Goal: Task Accomplishment & Management: Complete application form

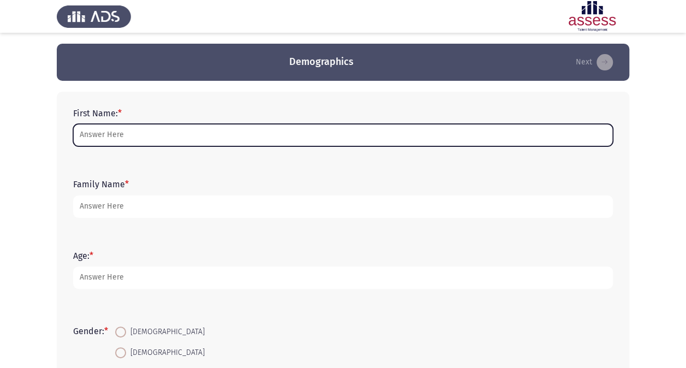
click at [285, 134] on input "First Name: *" at bounding box center [343, 135] width 540 height 22
type input "marina"
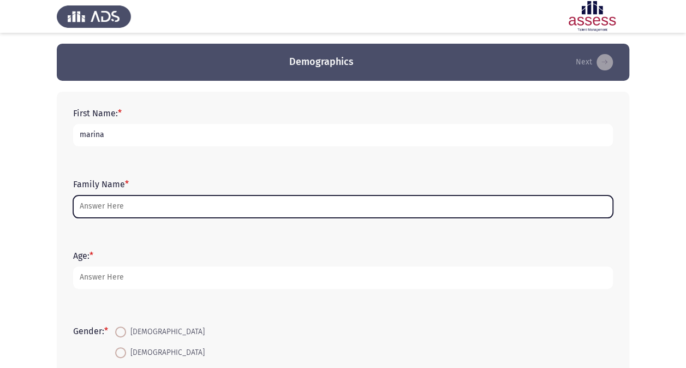
click at [141, 206] on input "Family Name *" at bounding box center [343, 206] width 540 height 22
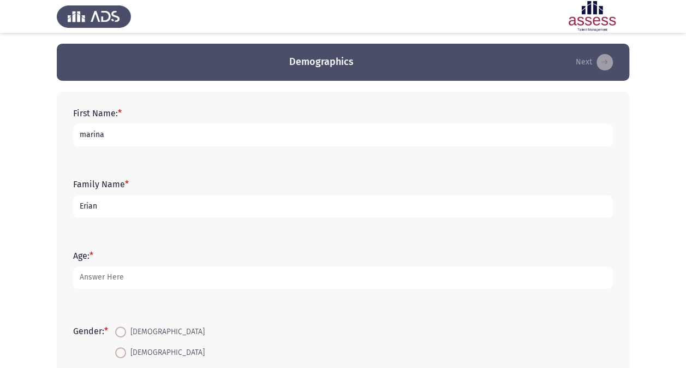
type input "Erian"
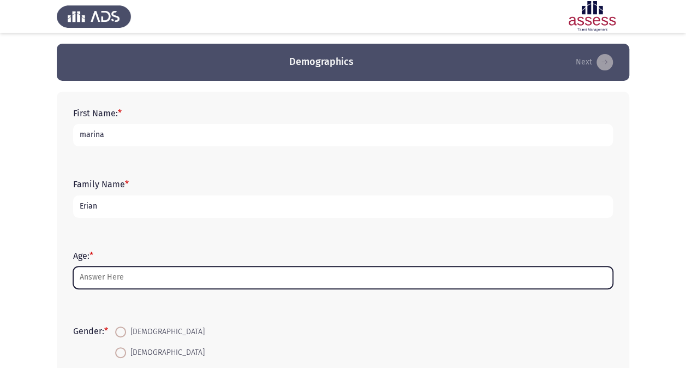
click at [132, 282] on input "Age: *" at bounding box center [343, 277] width 540 height 22
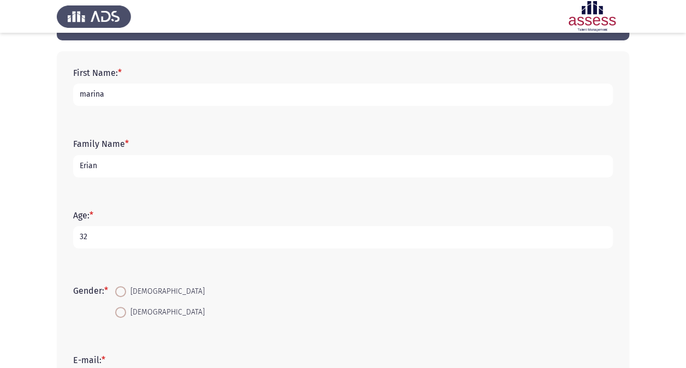
scroll to position [42, 0]
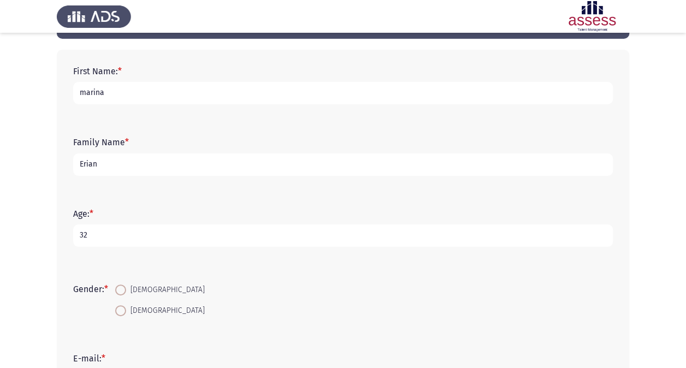
type input "32"
click at [121, 307] on span at bounding box center [120, 310] width 11 height 11
click at [121, 307] on input "[DEMOGRAPHIC_DATA]" at bounding box center [120, 310] width 11 height 11
radio input "true"
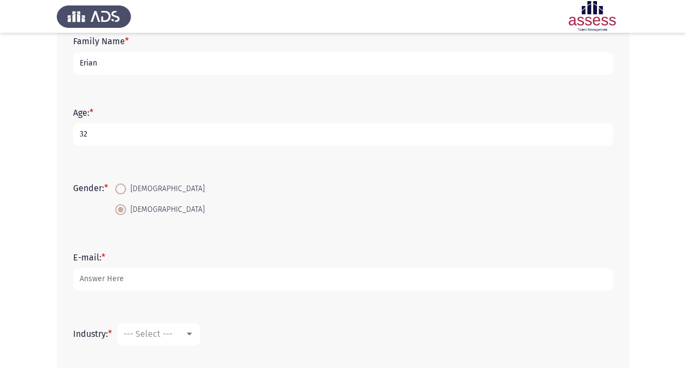
scroll to position [144, 0]
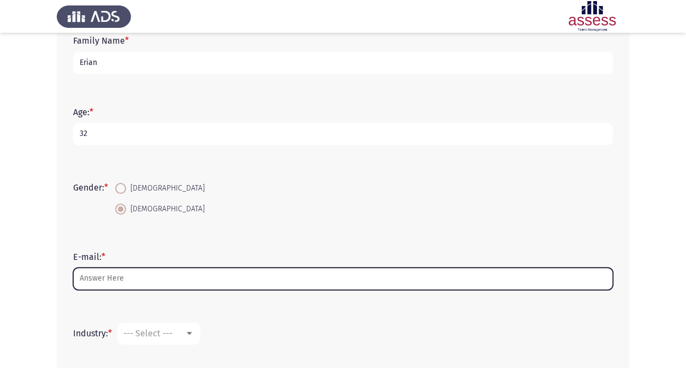
click at [120, 282] on input "E-mail: *" at bounding box center [343, 278] width 540 height 22
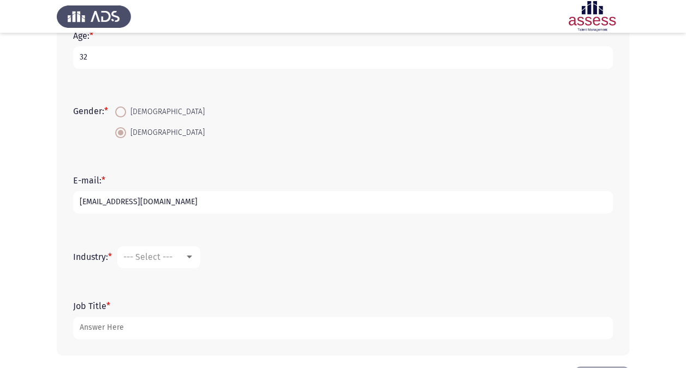
scroll to position [230, 0]
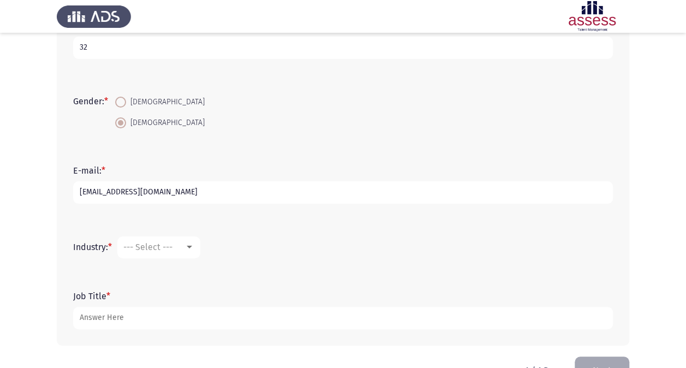
type input "[EMAIL_ADDRESS][DOMAIN_NAME]"
click at [163, 255] on mat-select "--- Select ---" at bounding box center [158, 247] width 83 height 22
click at [190, 246] on div at bounding box center [189, 247] width 5 height 3
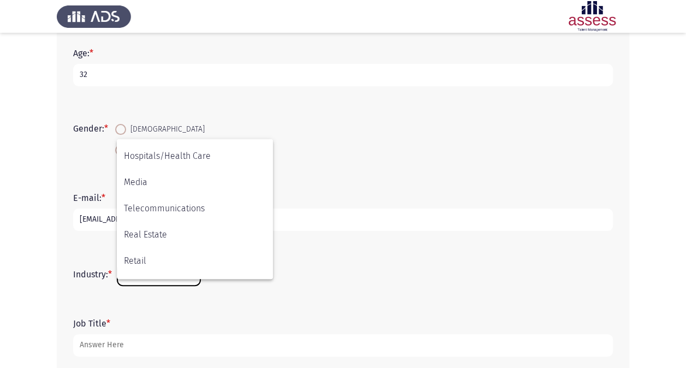
scroll to position [358, 0]
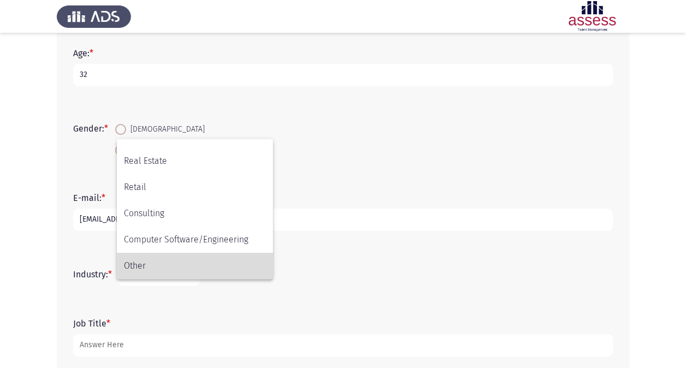
click at [141, 267] on span "Other" at bounding box center [195, 266] width 142 height 26
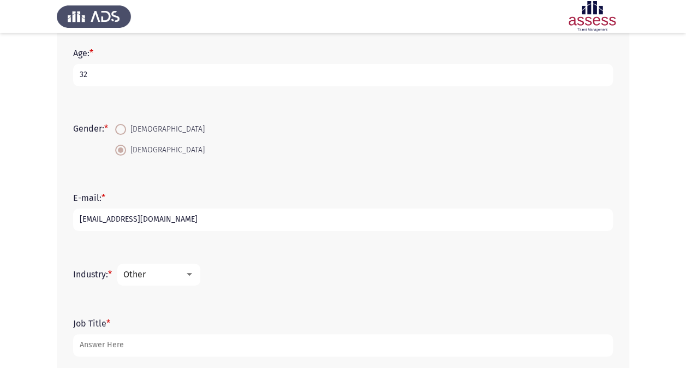
scroll to position [261, 0]
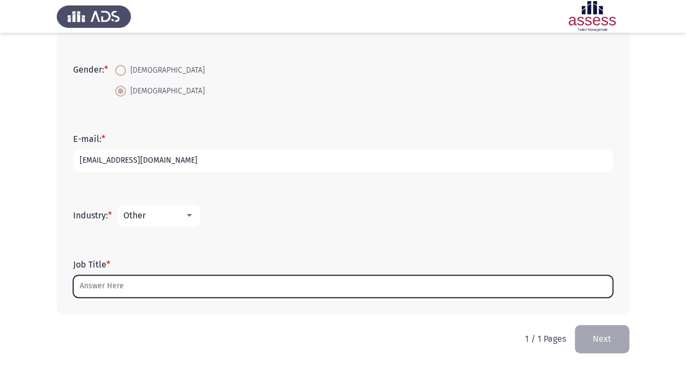
click at [182, 286] on input "Job Title *" at bounding box center [343, 286] width 540 height 22
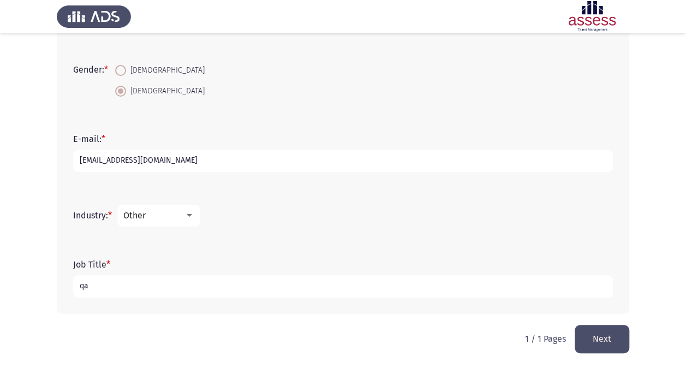
type input "q"
type input "QA professional"
click at [606, 348] on button "Next" at bounding box center [602, 339] width 55 height 28
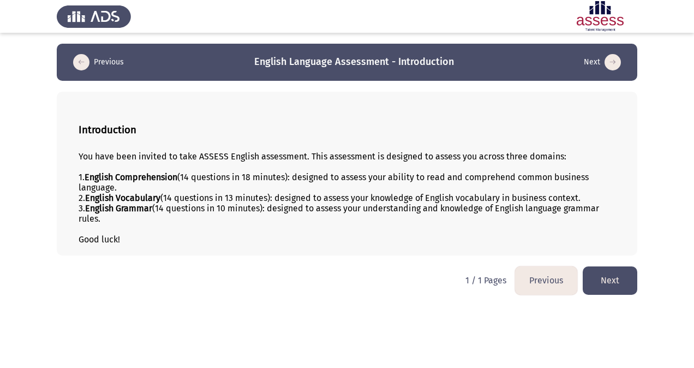
click at [604, 281] on button "Next" at bounding box center [610, 280] width 55 height 28
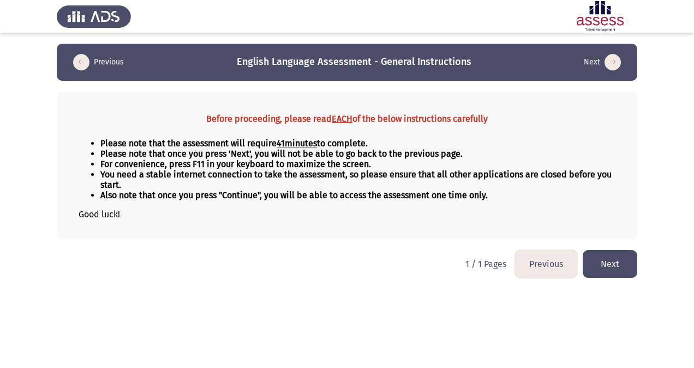
click at [617, 273] on button "Next" at bounding box center [610, 264] width 55 height 28
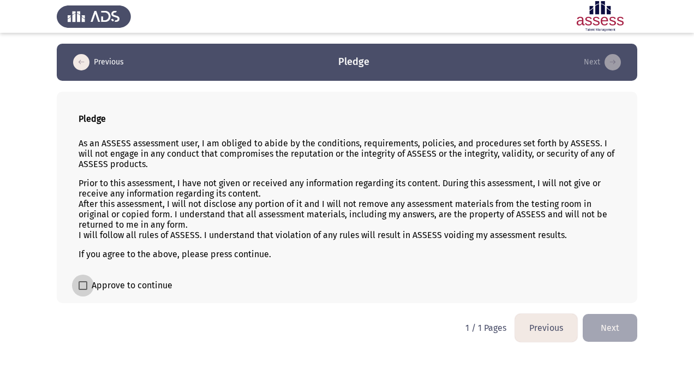
click at [85, 283] on span at bounding box center [83, 285] width 9 height 9
click at [83, 290] on input "Approve to continue" at bounding box center [82, 290] width 1 height 1
checkbox input "true"
click at [623, 319] on button "Next" at bounding box center [610, 328] width 55 height 28
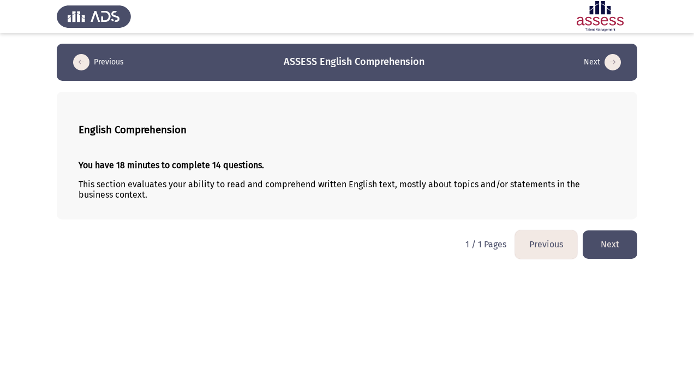
click at [616, 245] on button "Next" at bounding box center [610, 244] width 55 height 28
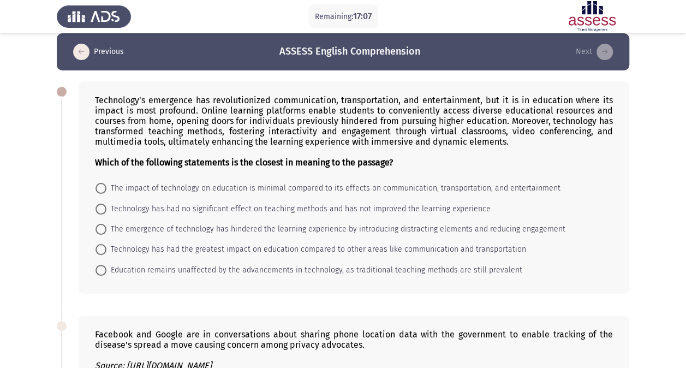
scroll to position [11, 0]
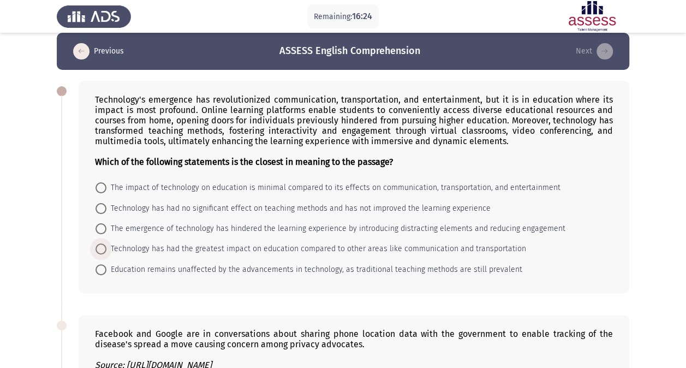
click at [98, 248] on span at bounding box center [101, 248] width 11 height 11
click at [98, 248] on input "Technology has had the greatest impact on education compared to other areas lik…" at bounding box center [101, 248] width 11 height 11
radio input "true"
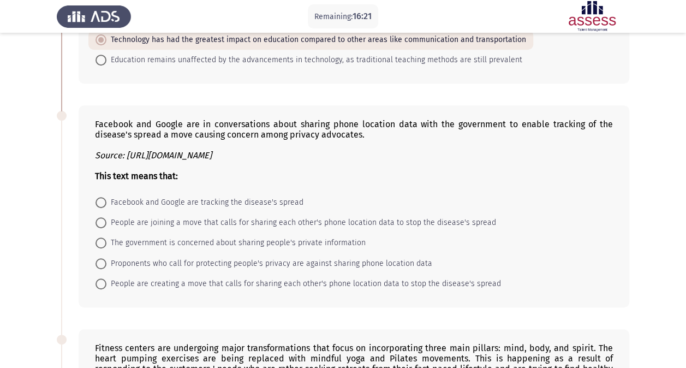
scroll to position [220, 0]
click at [99, 237] on span at bounding box center [101, 242] width 11 height 11
click at [99, 237] on input "The government is concerned about sharing people's private information" at bounding box center [101, 242] width 11 height 11
radio input "true"
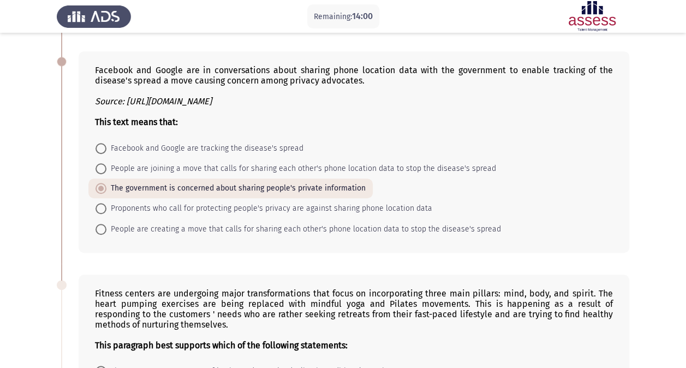
scroll to position [274, 0]
click at [99, 210] on span at bounding box center [101, 207] width 11 height 11
click at [99, 210] on input "Proponents who call for protecting people's privacy are against sharing phone l…" at bounding box center [101, 207] width 11 height 11
radio input "true"
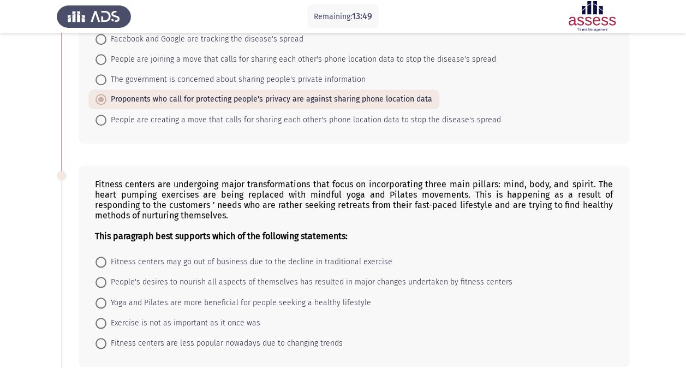
scroll to position [380, 0]
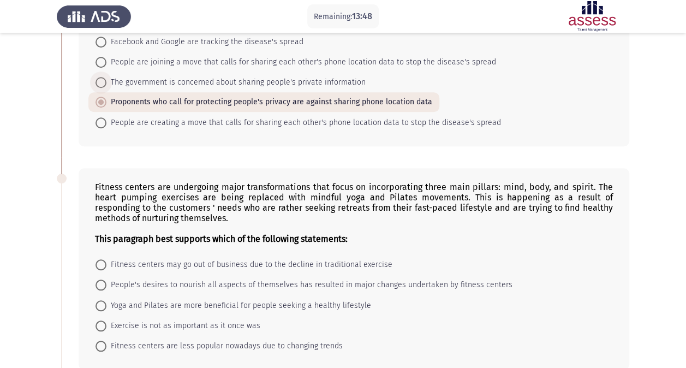
click at [102, 77] on span at bounding box center [101, 82] width 11 height 11
click at [102, 77] on input "The government is concerned about sharing people's private information" at bounding box center [101, 82] width 11 height 11
radio input "true"
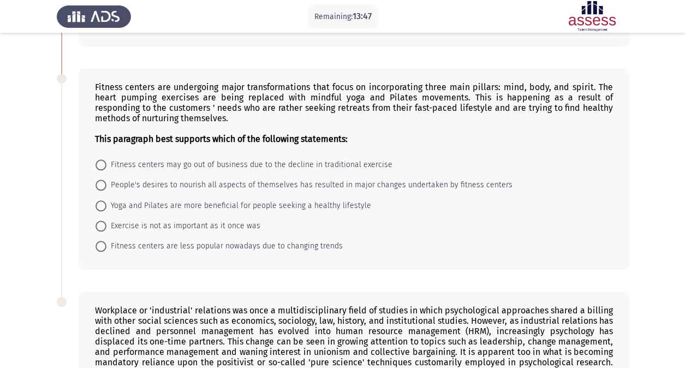
scroll to position [479, 0]
click at [104, 180] on span at bounding box center [101, 185] width 11 height 11
click at [104, 180] on input "People's desires to nourish all aspects of themselves has resulted in major cha…" at bounding box center [101, 185] width 11 height 11
radio input "true"
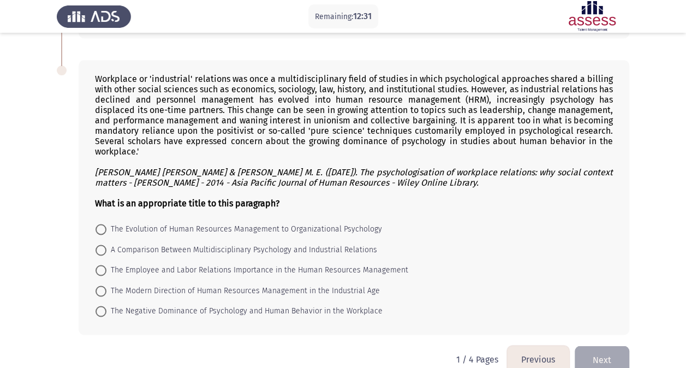
scroll to position [711, 0]
click at [103, 285] on span at bounding box center [101, 290] width 11 height 11
click at [103, 285] on input "The Modern Direction of Human Resources Management in the Industrial Age" at bounding box center [101, 290] width 11 height 11
radio input "true"
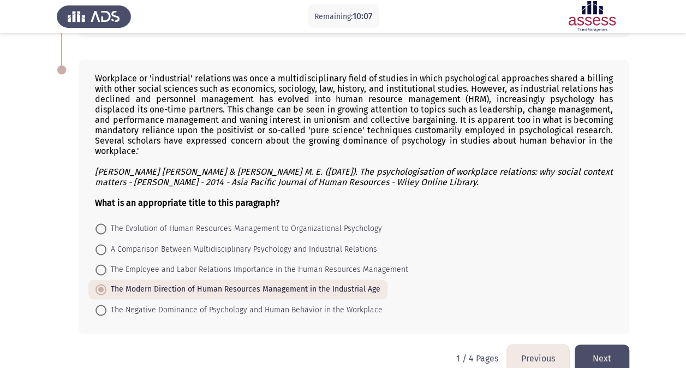
scroll to position [722, 0]
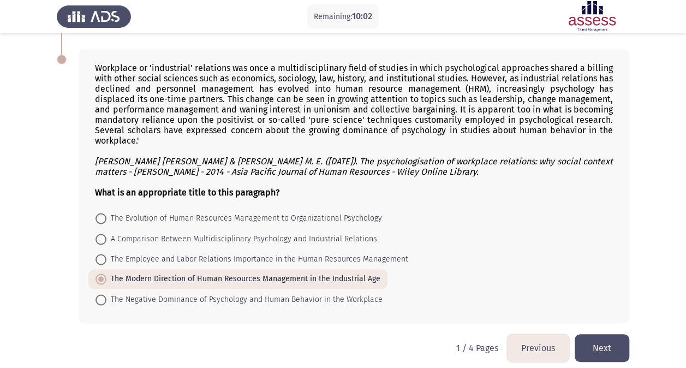
click at [599, 342] on button "Next" at bounding box center [602, 348] width 55 height 28
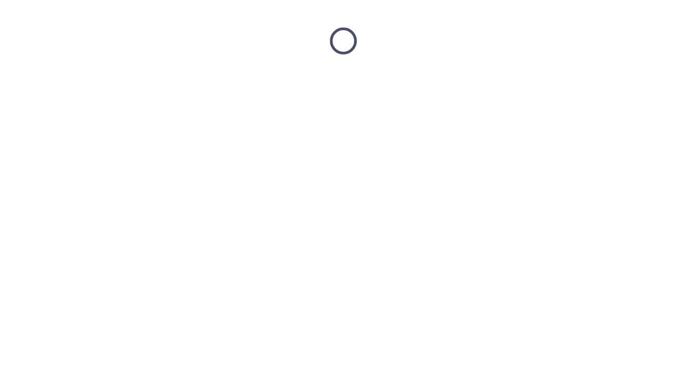
scroll to position [0, 0]
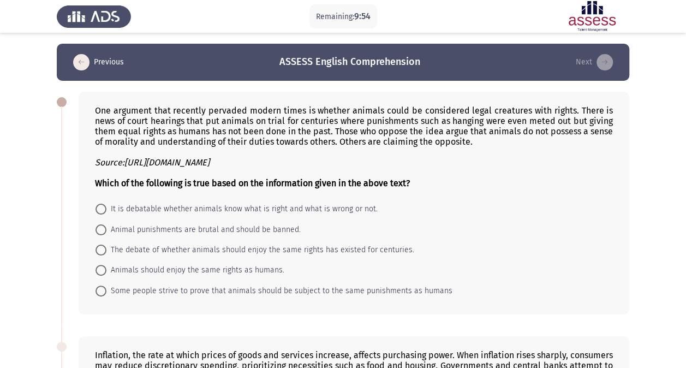
drag, startPoint x: 452, startPoint y: 289, endPoint x: 448, endPoint y: 305, distance: 15.9
click at [448, 305] on div "One argument that recently pervaded modern times is whether animals could be co…" at bounding box center [354, 203] width 551 height 223
drag, startPoint x: 448, startPoint y: 305, endPoint x: 72, endPoint y: 171, distance: 398.6
click at [72, 171] on div "One argument that recently pervaded modern times is whether animals could be co…" at bounding box center [343, 203] width 573 height 245
click at [105, 271] on span at bounding box center [101, 270] width 11 height 11
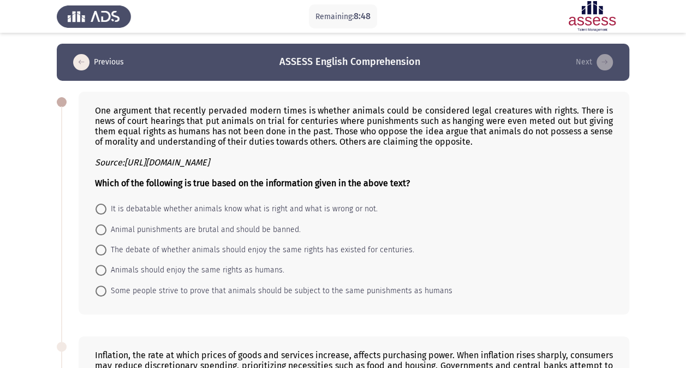
click at [105, 271] on input "Animals should enjoy the same rights as humans." at bounding box center [101, 270] width 11 height 11
radio input "true"
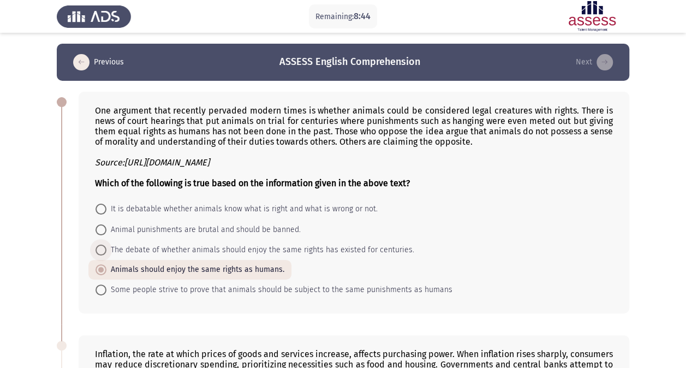
click at [103, 251] on span at bounding box center [101, 250] width 11 height 11
click at [103, 251] on input "The debate of whether animals should enjoy the same rights has existed for cent…" at bounding box center [101, 250] width 11 height 11
radio input "true"
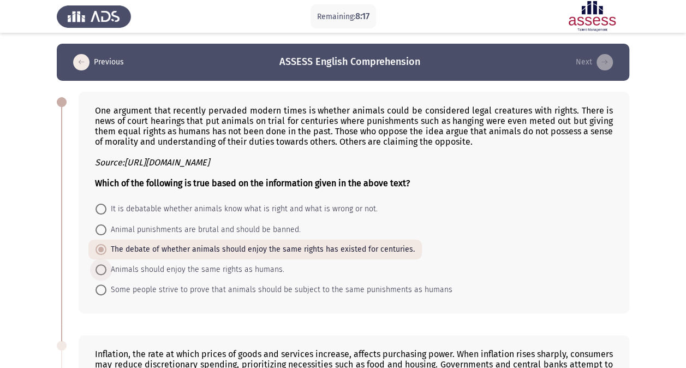
click at [104, 271] on span at bounding box center [101, 269] width 11 height 11
click at [104, 271] on input "Animals should enjoy the same rights as humans." at bounding box center [101, 269] width 11 height 11
radio input "true"
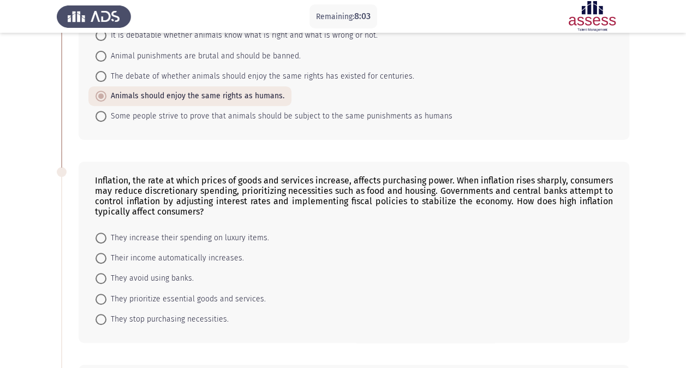
scroll to position [172, 0]
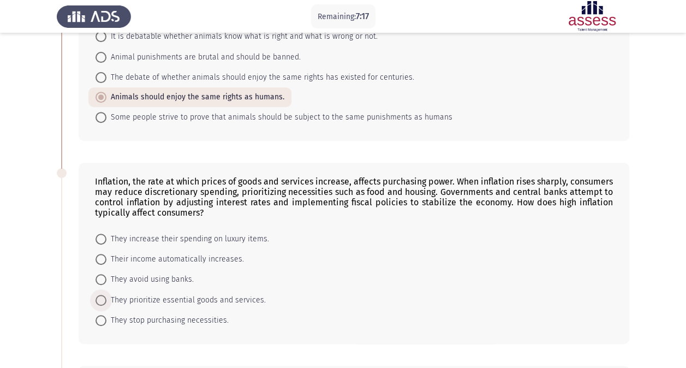
click at [101, 295] on span at bounding box center [101, 300] width 11 height 11
click at [101, 295] on input "They prioritize essential goods and services." at bounding box center [101, 300] width 11 height 11
radio input "true"
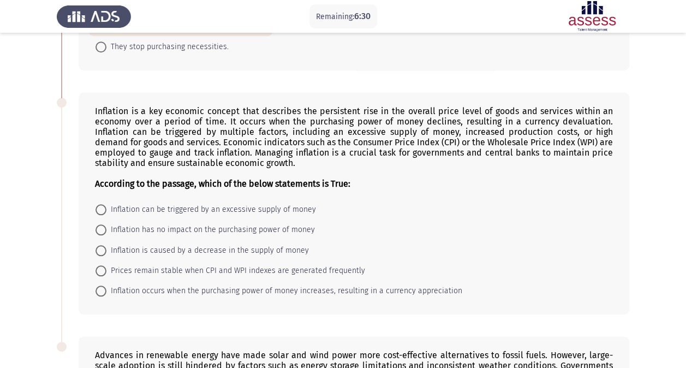
scroll to position [445, 0]
click at [102, 205] on span at bounding box center [101, 209] width 11 height 11
click at [102, 205] on input "Inflation can be triggered by an excessive supply of money" at bounding box center [101, 209] width 11 height 11
radio input "true"
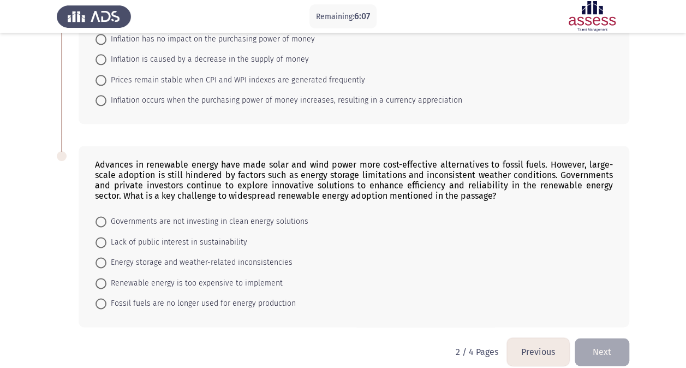
scroll to position [641, 0]
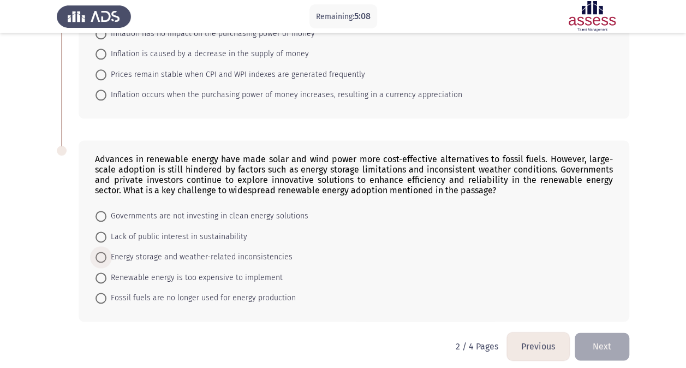
click at [104, 252] on span at bounding box center [101, 257] width 11 height 11
click at [104, 252] on input "Energy storage and weather-related inconsistencies" at bounding box center [101, 257] width 11 height 11
radio input "true"
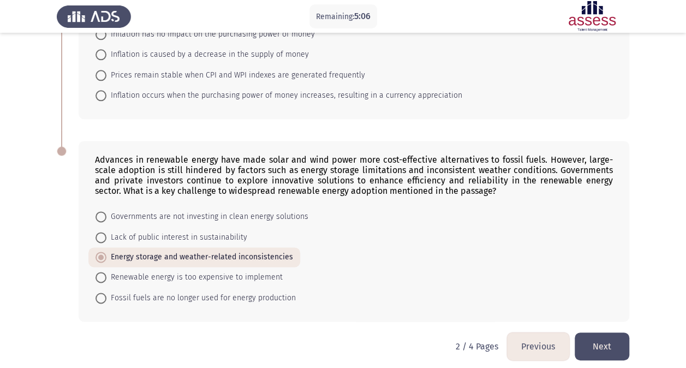
click at [607, 344] on button "Next" at bounding box center [602, 346] width 55 height 28
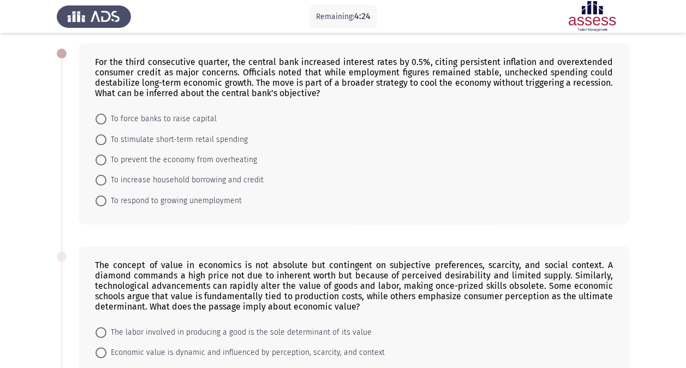
scroll to position [49, 0]
click at [105, 156] on span at bounding box center [101, 159] width 11 height 11
click at [105, 156] on input "To prevent the economy from overheating" at bounding box center [101, 159] width 11 height 11
radio input "true"
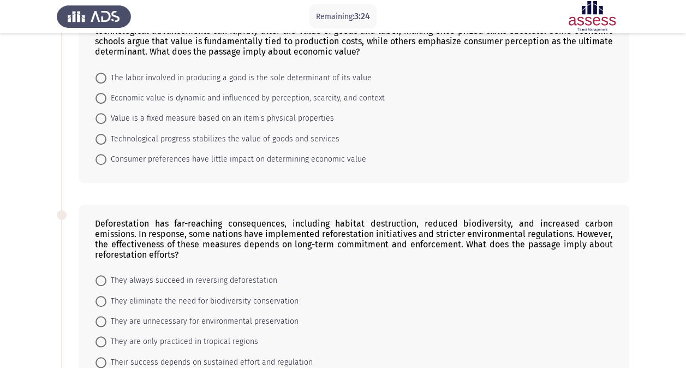
scroll to position [302, 0]
click at [98, 360] on span at bounding box center [101, 362] width 11 height 11
click at [98, 360] on input "Their success depends on sustained effort and regulation" at bounding box center [101, 362] width 11 height 11
radio input "true"
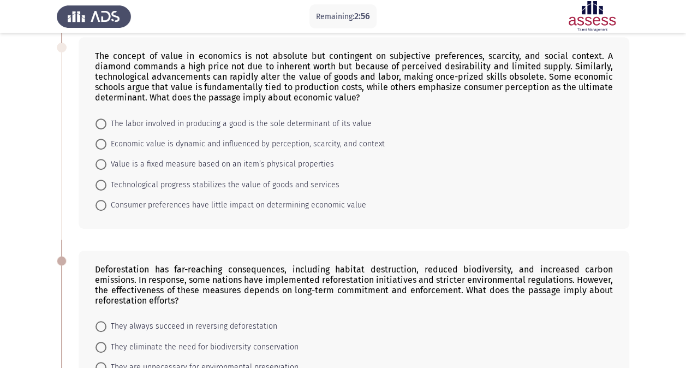
scroll to position [256, 0]
click at [98, 144] on span at bounding box center [101, 144] width 11 height 11
click at [98, 144] on input "Economic value is dynamic and influenced by perception, scarcity, and context" at bounding box center [101, 144] width 11 height 11
radio input "true"
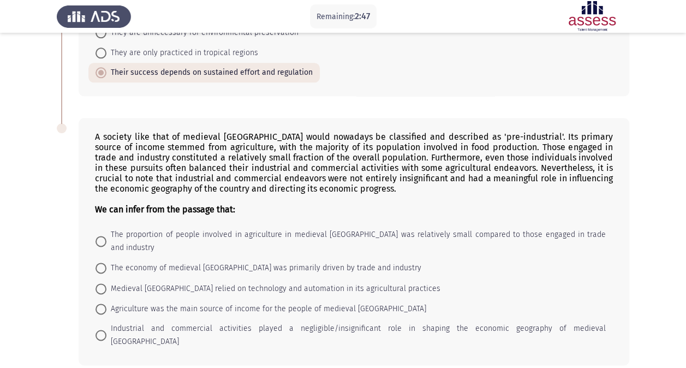
scroll to position [589, 0]
click at [100, 237] on span at bounding box center [101, 242] width 11 height 11
click at [100, 237] on input "The proportion of people involved in agriculture in medieval England was relati…" at bounding box center [101, 242] width 11 height 11
radio input "true"
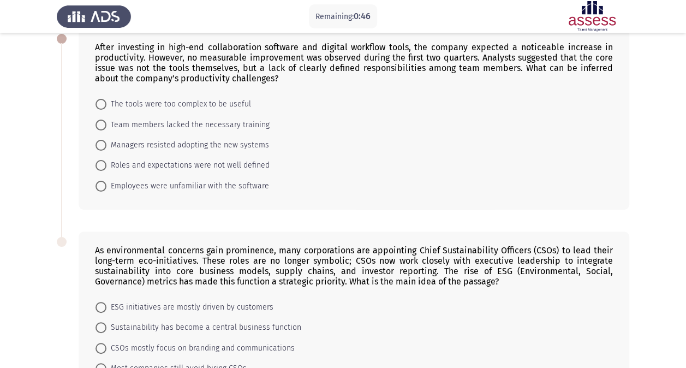
scroll to position [63, 0]
click at [99, 162] on span at bounding box center [101, 165] width 11 height 11
click at [99, 162] on input "Roles and expectations were not well defined" at bounding box center [101, 165] width 11 height 11
radio input "true"
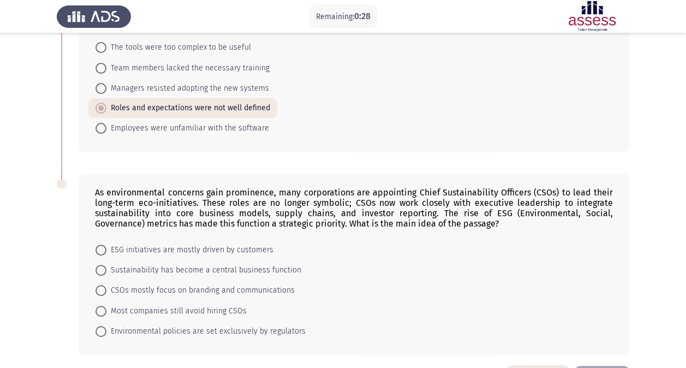
scroll to position [158, 0]
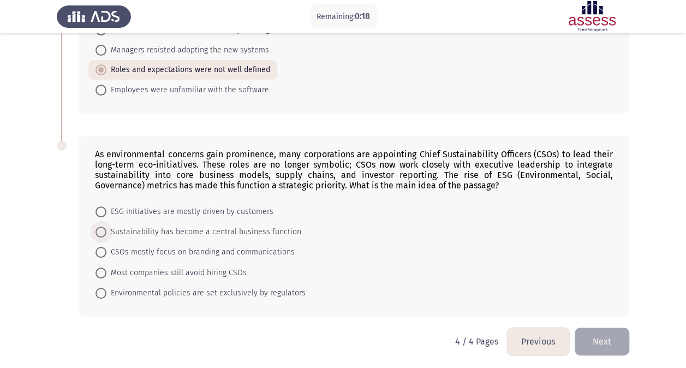
click at [104, 229] on span at bounding box center [101, 232] width 11 height 11
click at [104, 229] on input "Sustainability has become a central business function" at bounding box center [101, 232] width 11 height 11
radio input "true"
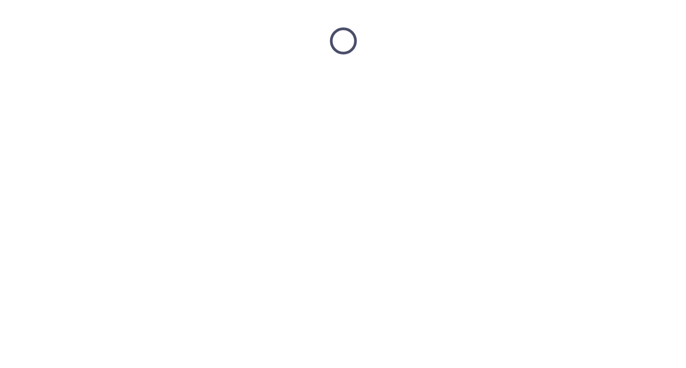
scroll to position [0, 0]
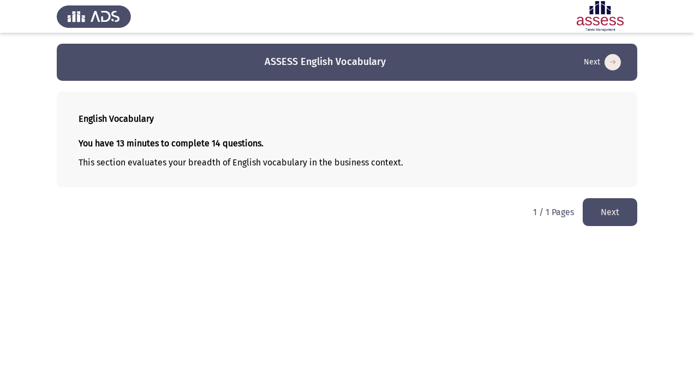
click at [610, 211] on button "Next" at bounding box center [610, 212] width 55 height 28
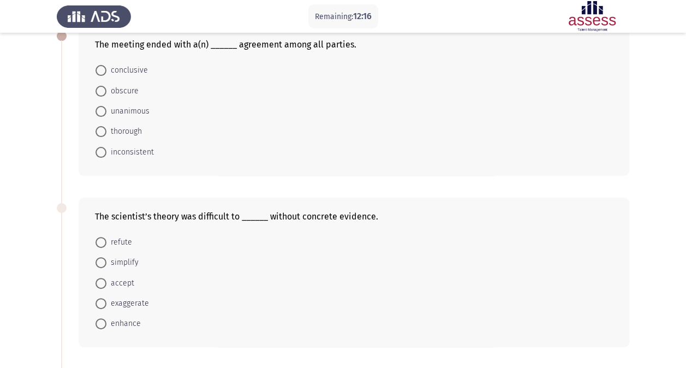
scroll to position [63, 0]
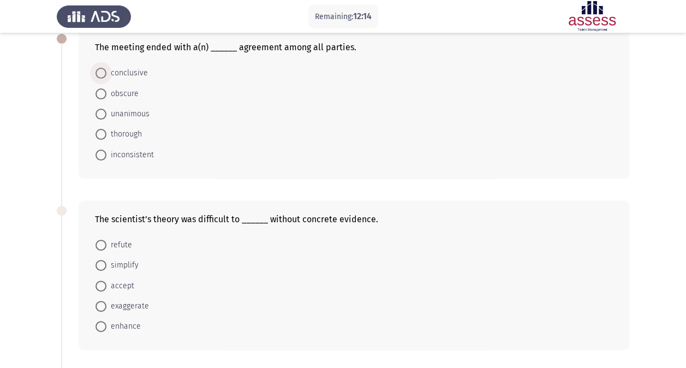
click at [103, 70] on span at bounding box center [101, 73] width 11 height 11
click at [103, 70] on input "conclusive" at bounding box center [101, 73] width 11 height 11
radio input "true"
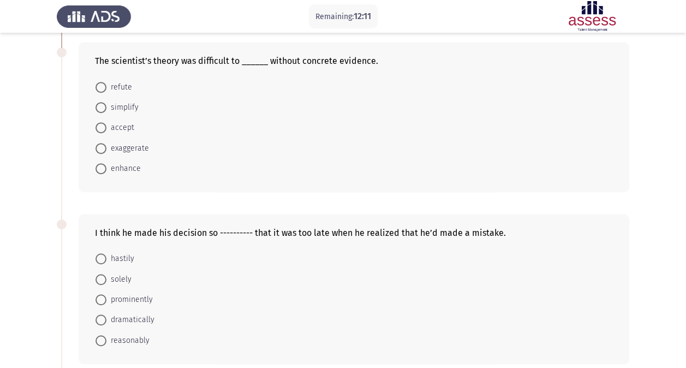
scroll to position [221, 0]
click at [104, 86] on span at bounding box center [101, 86] width 11 height 11
click at [104, 86] on input "refute" at bounding box center [101, 86] width 11 height 11
radio input "true"
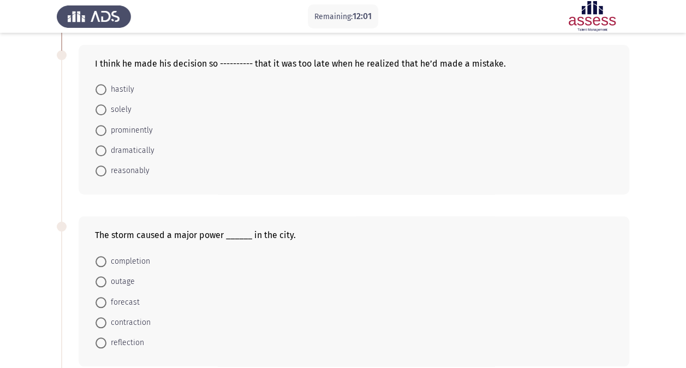
scroll to position [390, 0]
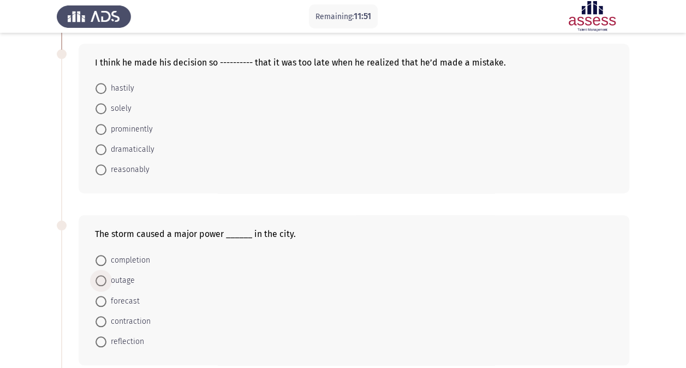
click at [102, 279] on span at bounding box center [101, 280] width 11 height 11
click at [102, 279] on input "outage" at bounding box center [101, 280] width 11 height 11
radio input "true"
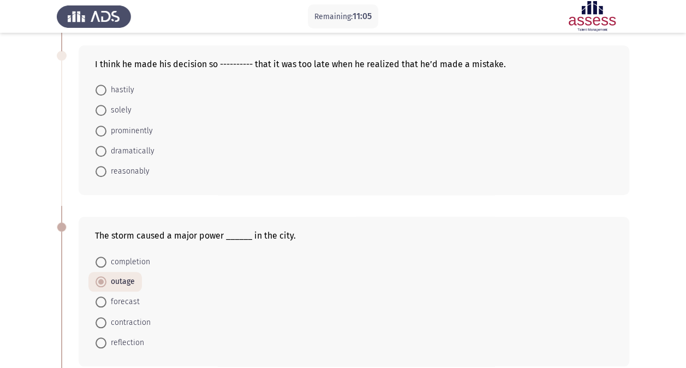
scroll to position [389, 0]
click at [100, 87] on span at bounding box center [101, 90] width 11 height 11
click at [100, 87] on input "hastily" at bounding box center [101, 90] width 11 height 11
radio input "true"
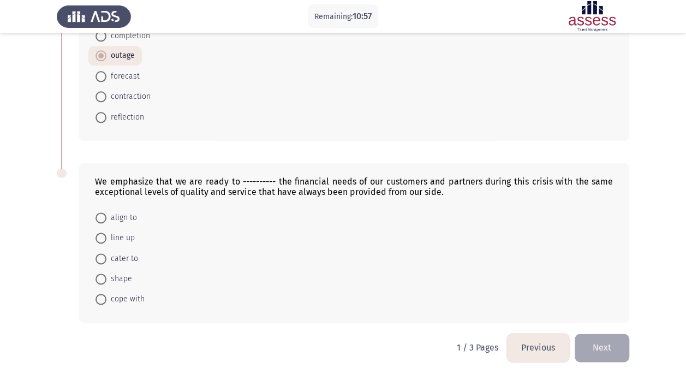
scroll to position [615, 0]
click at [103, 252] on span at bounding box center [101, 257] width 11 height 11
click at [103, 252] on input "cater to" at bounding box center [101, 257] width 11 height 11
radio input "true"
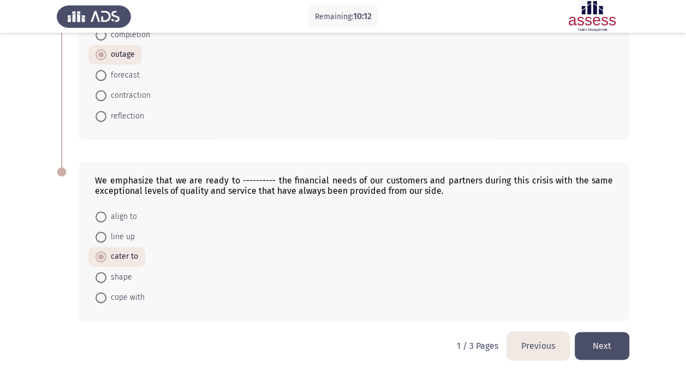
click at [609, 338] on button "Next" at bounding box center [602, 346] width 55 height 28
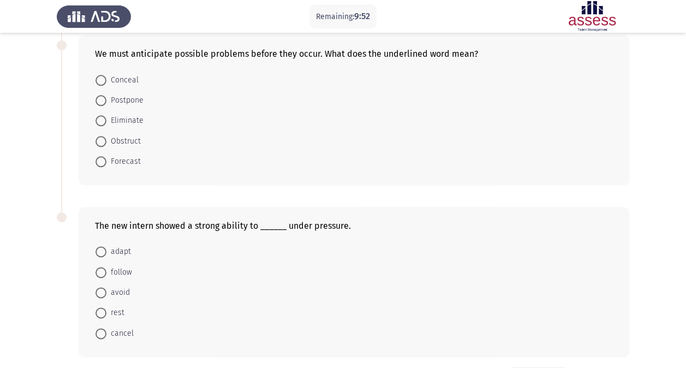
scroll to position [571, 0]
click at [99, 247] on span at bounding box center [101, 252] width 11 height 11
click at [99, 247] on input "adapt" at bounding box center [101, 252] width 11 height 11
radio input "true"
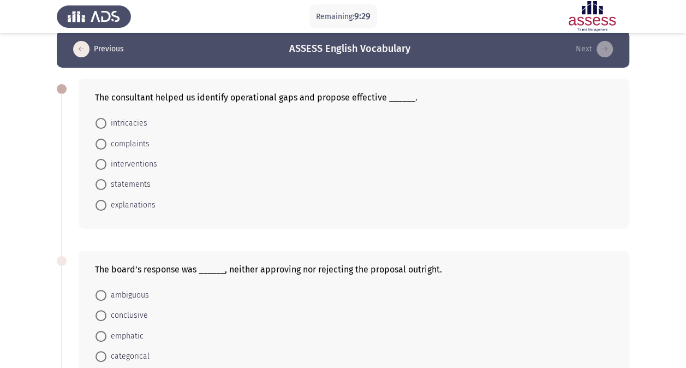
scroll to position [0, 0]
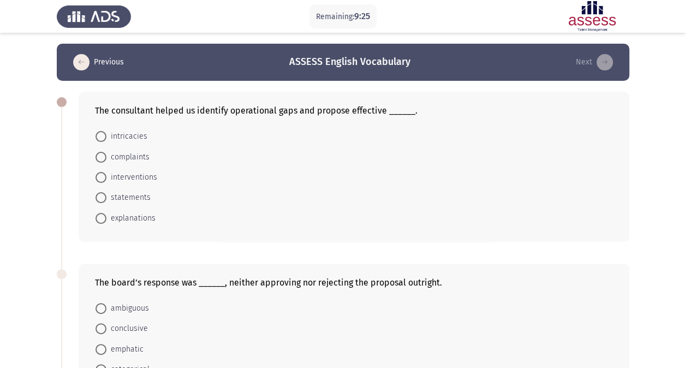
click at [98, 173] on span at bounding box center [101, 177] width 11 height 11
click at [98, 173] on input "interventions" at bounding box center [101, 177] width 11 height 11
radio input "true"
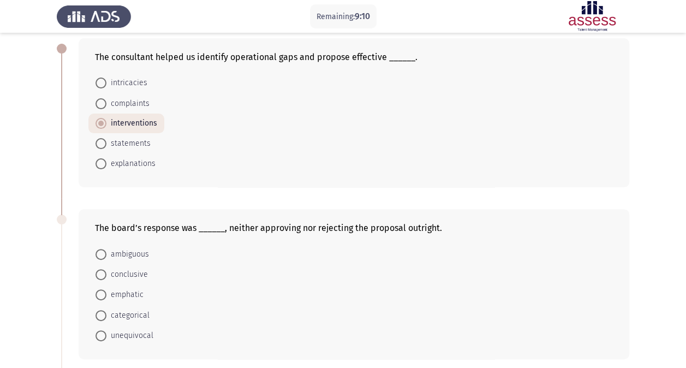
scroll to position [63, 0]
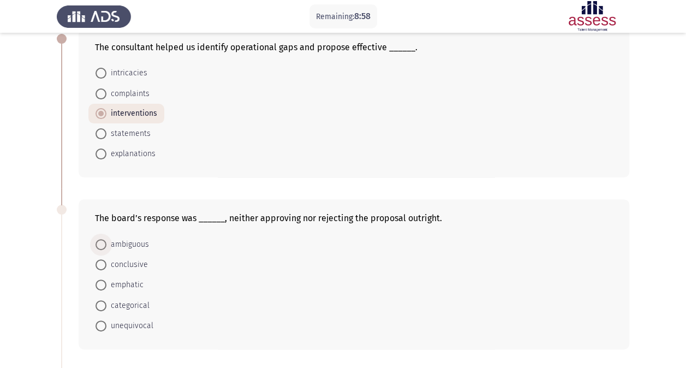
click at [103, 240] on span at bounding box center [101, 244] width 11 height 11
click at [103, 240] on input "ambiguous" at bounding box center [101, 244] width 11 height 11
radio input "true"
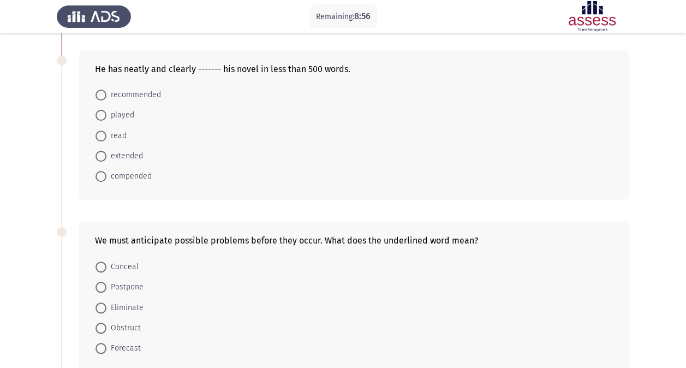
scroll to position [385, 0]
click at [102, 172] on span at bounding box center [101, 175] width 11 height 11
click at [102, 172] on input "compended" at bounding box center [101, 175] width 11 height 11
radio input "true"
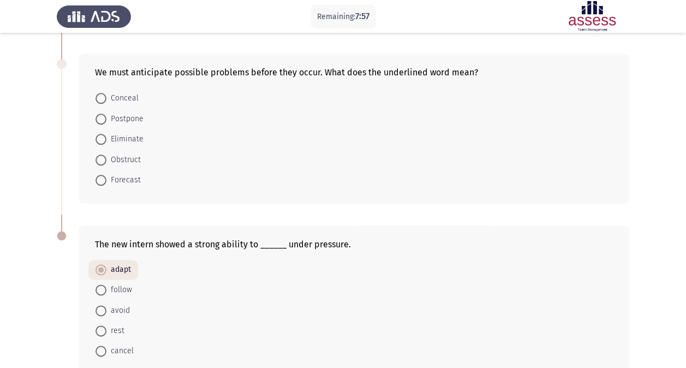
scroll to position [552, 0]
click at [99, 175] on span at bounding box center [101, 179] width 11 height 11
click at [99, 175] on input "Forecast" at bounding box center [101, 179] width 11 height 11
radio input "true"
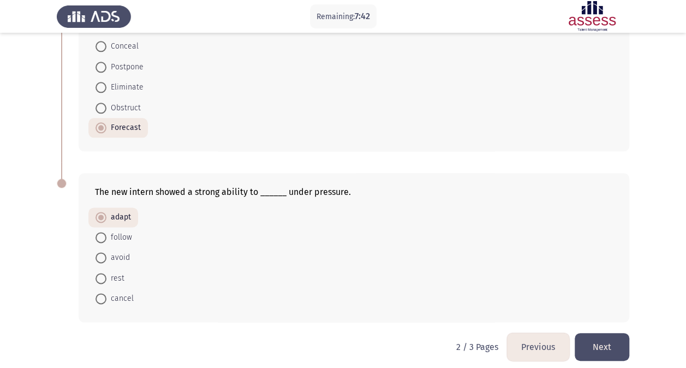
scroll to position [607, 0]
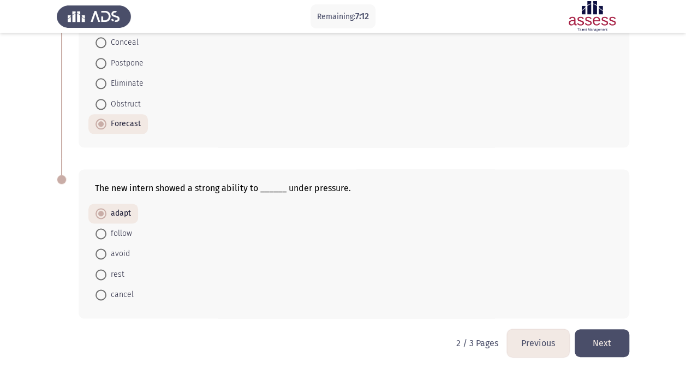
click at [597, 340] on button "Next" at bounding box center [602, 343] width 55 height 28
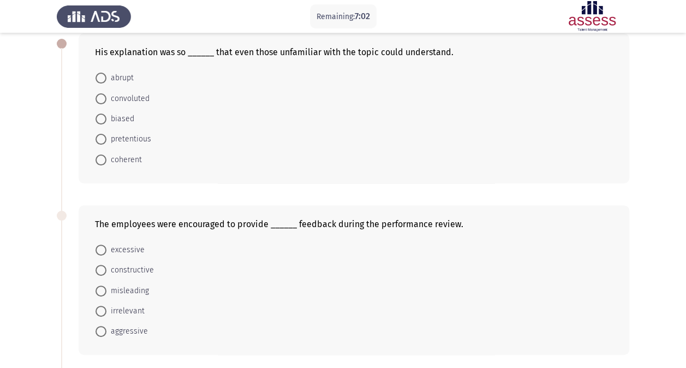
scroll to position [57, 0]
click at [106, 162] on span at bounding box center [101, 161] width 11 height 11
click at [106, 162] on input "coherent" at bounding box center [101, 161] width 11 height 11
radio input "true"
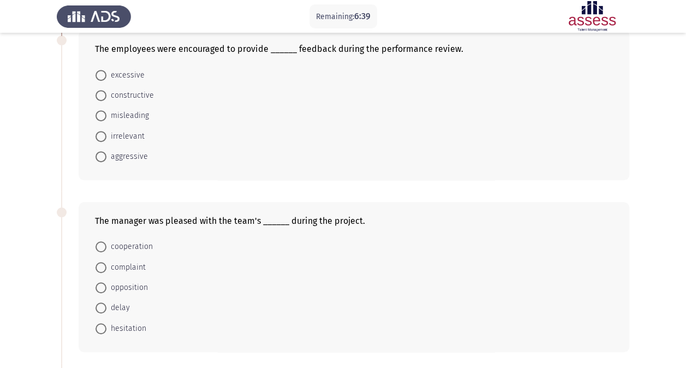
scroll to position [236, 0]
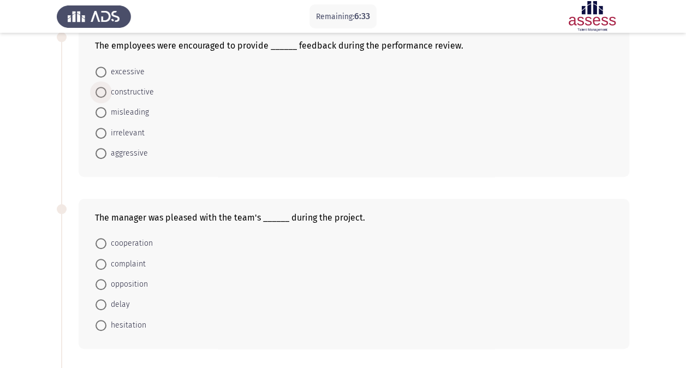
click at [103, 88] on span at bounding box center [101, 92] width 11 height 11
click at [103, 88] on input "constructive" at bounding box center [101, 92] width 11 height 11
radio input "true"
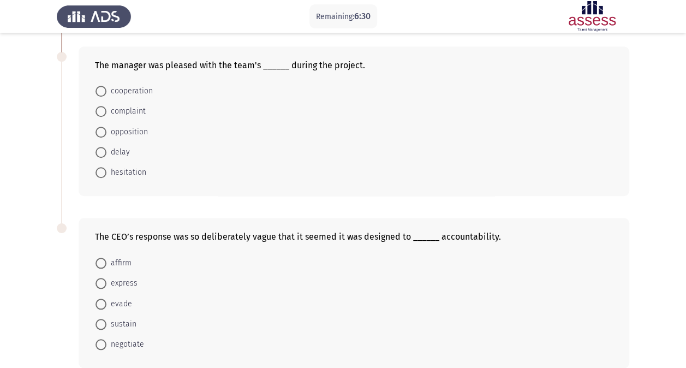
scroll to position [389, 0]
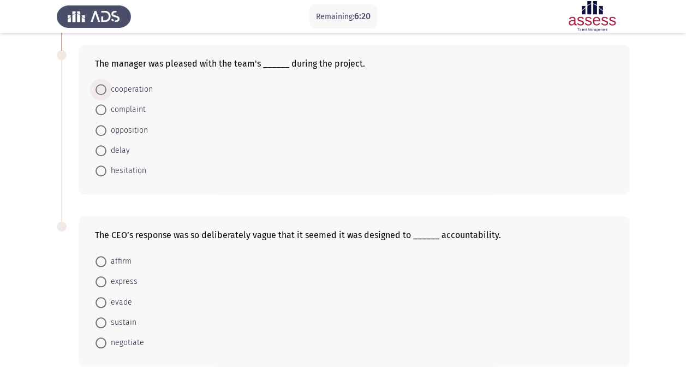
click at [97, 84] on span at bounding box center [101, 89] width 11 height 11
click at [97, 84] on input "cooperation" at bounding box center [101, 89] width 11 height 11
radio input "true"
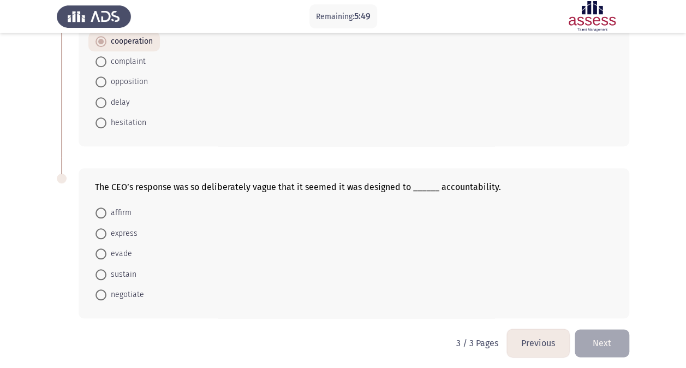
scroll to position [437, 0]
click at [104, 250] on span at bounding box center [101, 253] width 11 height 11
click at [104, 250] on input "evade" at bounding box center [101, 253] width 11 height 11
radio input "true"
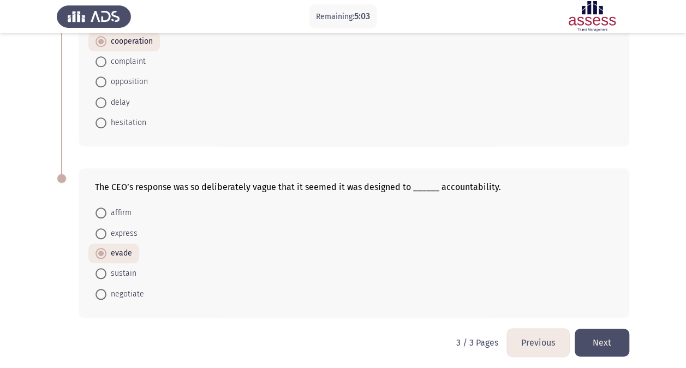
click at [605, 337] on button "Next" at bounding box center [602, 343] width 55 height 28
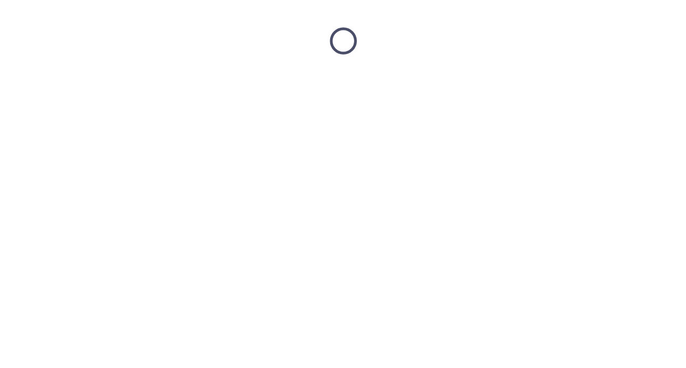
scroll to position [0, 0]
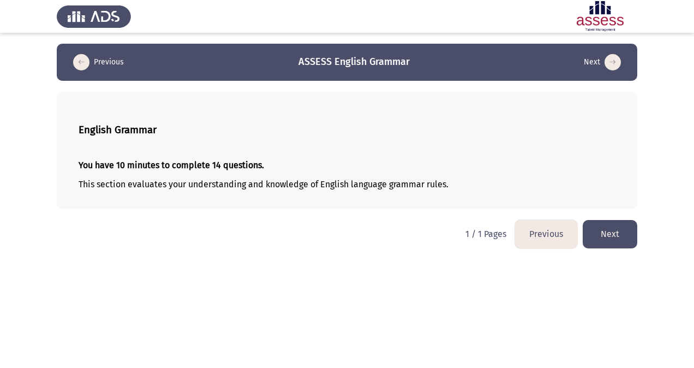
click at [610, 241] on button "Next" at bounding box center [610, 234] width 55 height 28
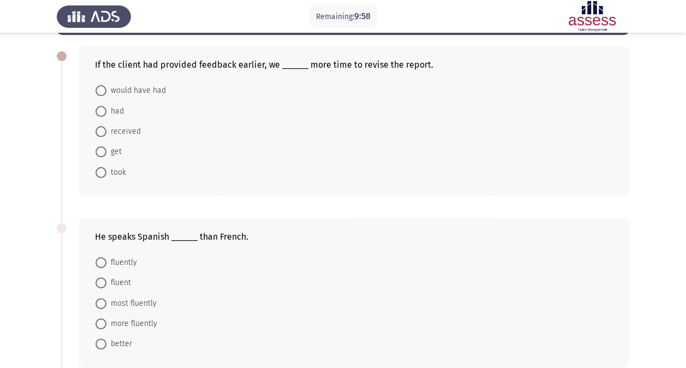
scroll to position [49, 0]
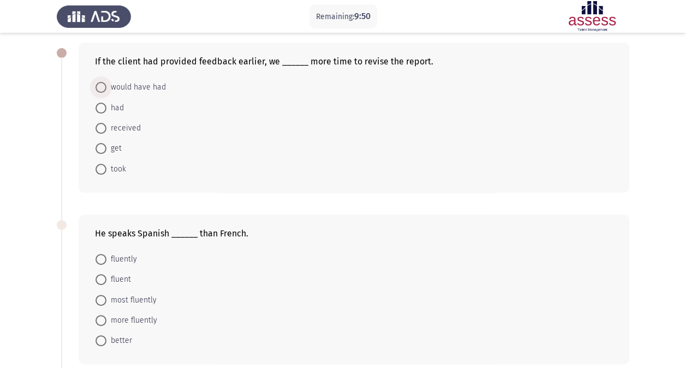
click at [98, 88] on span at bounding box center [101, 87] width 11 height 11
click at [98, 88] on input "would have had" at bounding box center [101, 87] width 11 height 11
radio input "true"
click at [103, 339] on span at bounding box center [101, 340] width 11 height 11
click at [103, 339] on input "better" at bounding box center [101, 340] width 11 height 11
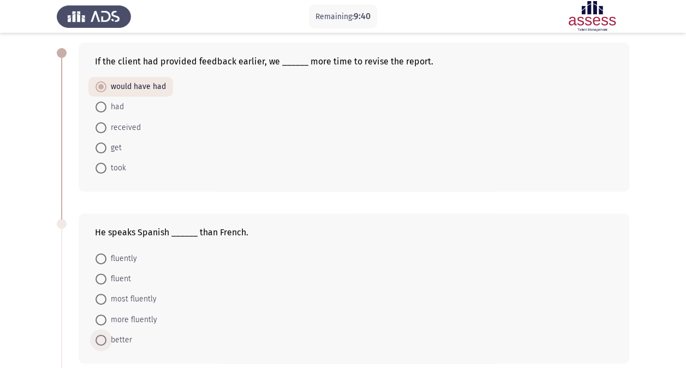
radio input "true"
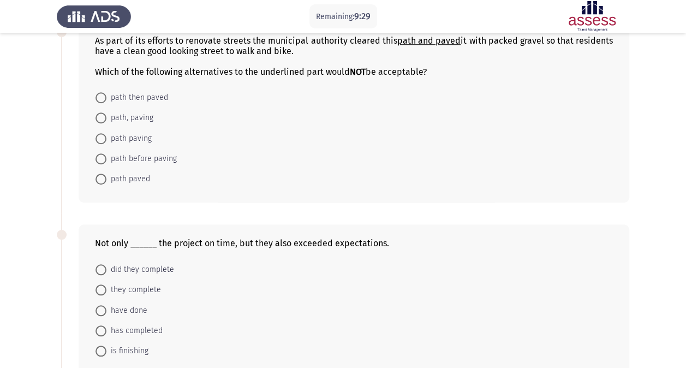
scroll to position [413, 0]
click at [103, 265] on span at bounding box center [101, 269] width 11 height 11
click at [103, 265] on input "did they complete" at bounding box center [101, 269] width 11 height 11
radio input "true"
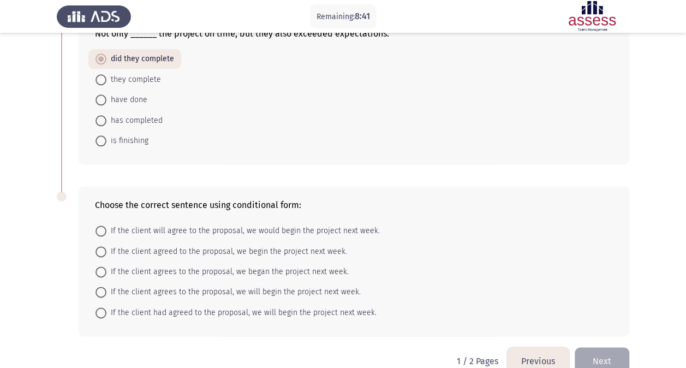
scroll to position [621, 0]
click at [103, 287] on span at bounding box center [101, 292] width 11 height 11
click at [103, 287] on input "If the client agrees to the proposal, we will begin the project next week." at bounding box center [101, 292] width 11 height 11
radio input "true"
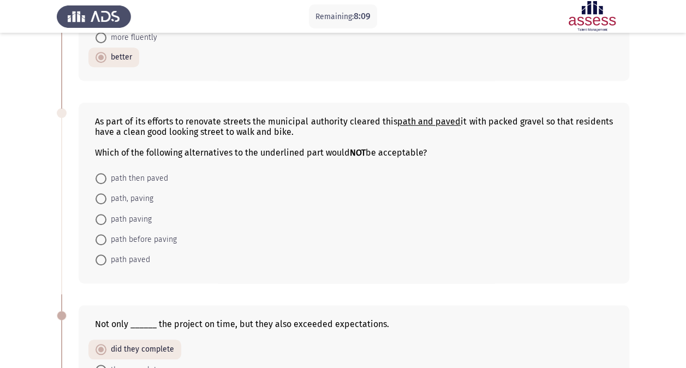
scroll to position [330, 0]
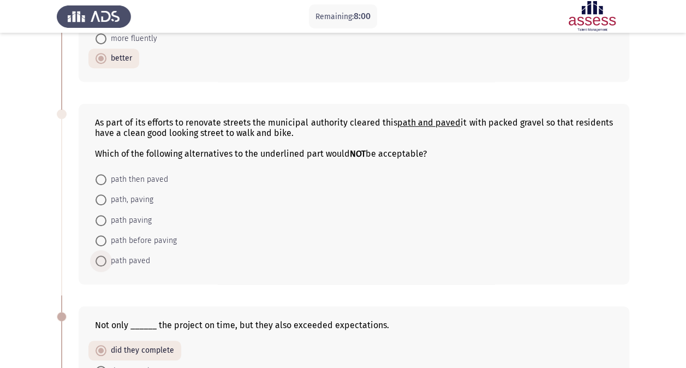
click at [103, 258] on span at bounding box center [101, 260] width 11 height 11
click at [103, 258] on input "path paved" at bounding box center [101, 260] width 11 height 11
radio input "true"
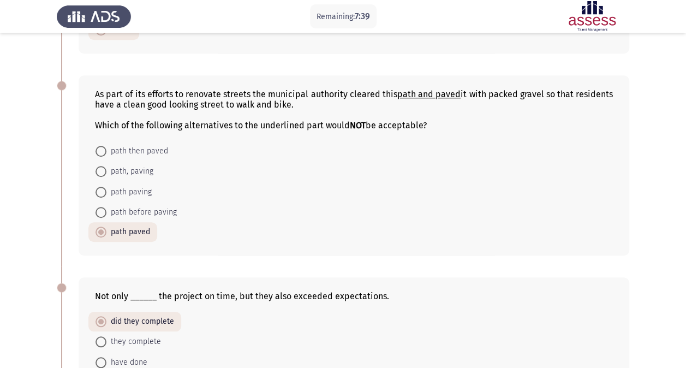
scroll to position [357, 0]
click at [360, 128] on b "NOT" at bounding box center [358, 126] width 16 height 10
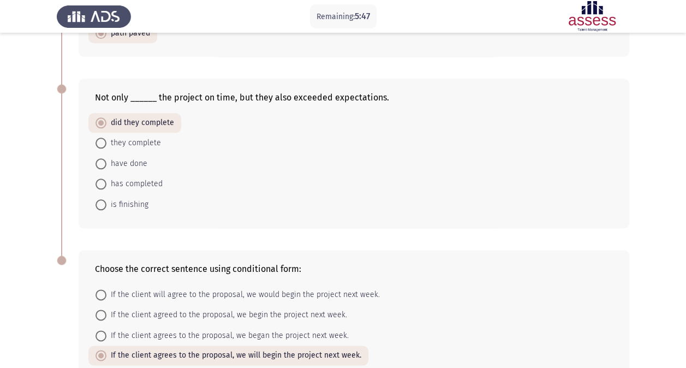
scroll to position [637, 0]
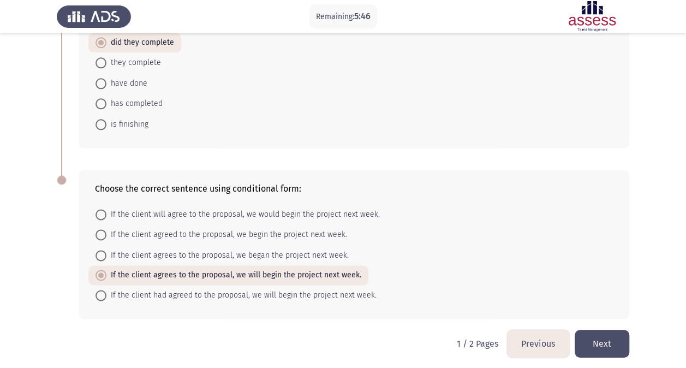
click at [613, 333] on button "Next" at bounding box center [602, 344] width 55 height 28
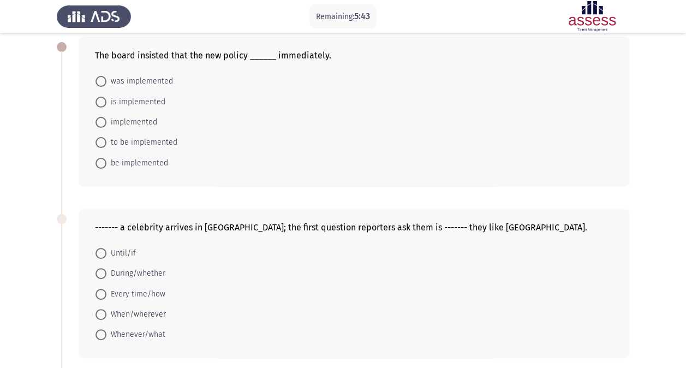
scroll to position [55, 0]
click at [102, 147] on span at bounding box center [101, 143] width 11 height 11
click at [102, 147] on input "to be implemented" at bounding box center [101, 143] width 11 height 11
radio input "true"
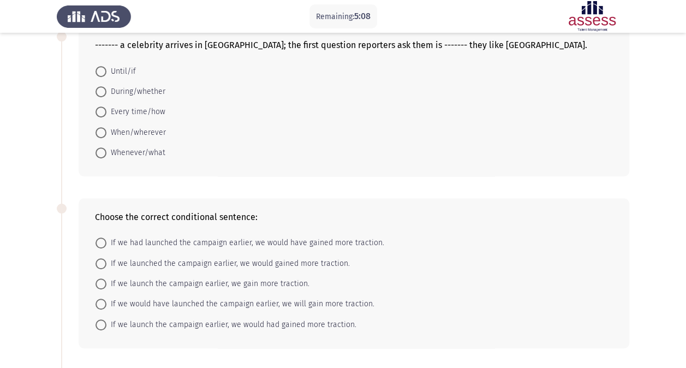
scroll to position [237, 0]
click at [102, 240] on span at bounding box center [101, 242] width 11 height 11
click at [102, 240] on input "If we had launched the campaign earlier, we would have gained more traction." at bounding box center [101, 242] width 11 height 11
radio input "true"
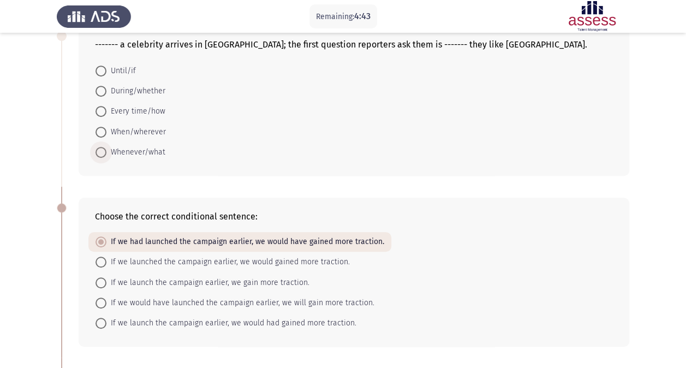
click at [102, 151] on span at bounding box center [101, 152] width 11 height 11
click at [102, 151] on input "Whenever/what" at bounding box center [101, 152] width 11 height 11
radio input "true"
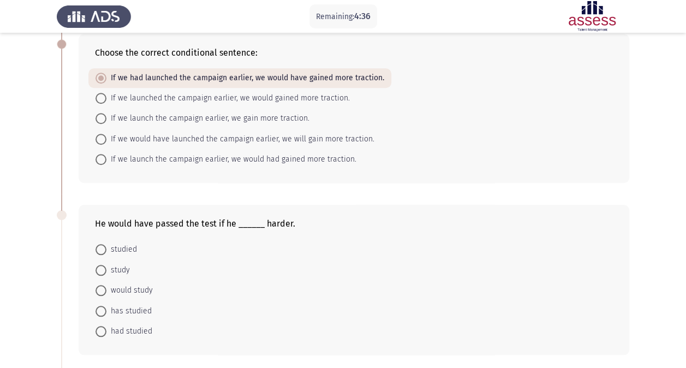
scroll to position [397, 0]
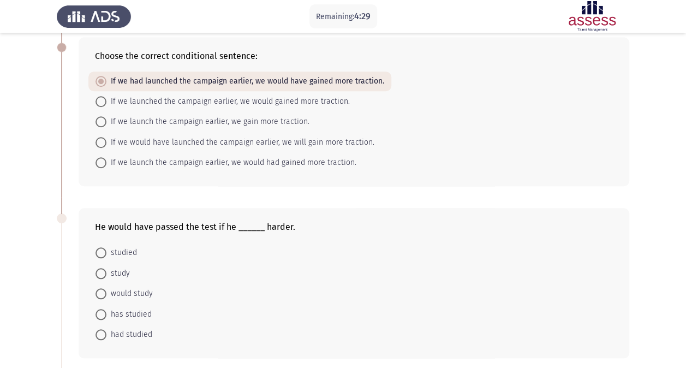
click at [103, 249] on span at bounding box center [101, 252] width 11 height 11
click at [103, 249] on input "studied" at bounding box center [101, 252] width 11 height 11
radio input "true"
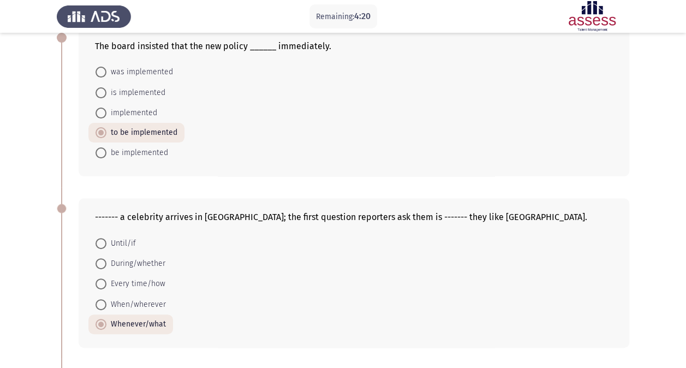
scroll to position [65, 0]
click at [105, 94] on span at bounding box center [101, 91] width 11 height 11
click at [105, 94] on input "is implemented" at bounding box center [101, 91] width 11 height 11
radio input "true"
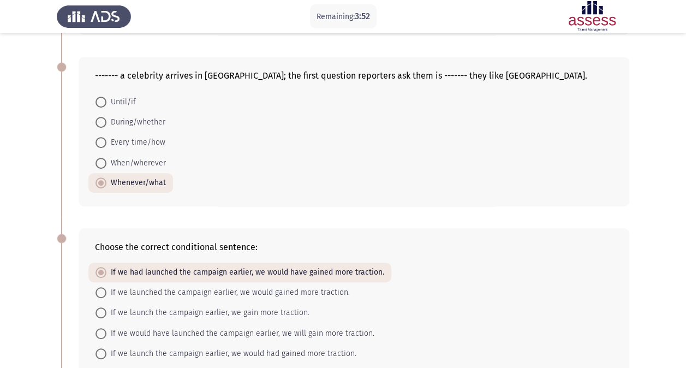
scroll to position [205, 0]
click at [100, 164] on span at bounding box center [101, 163] width 11 height 11
click at [100, 164] on input "When/wherever" at bounding box center [101, 163] width 11 height 11
radio input "true"
click at [96, 180] on span at bounding box center [101, 183] width 11 height 11
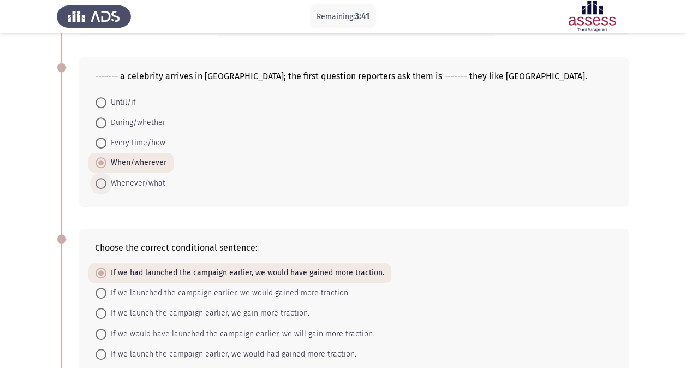
click at [96, 180] on input "Whenever/what" at bounding box center [101, 183] width 11 height 11
radio input "true"
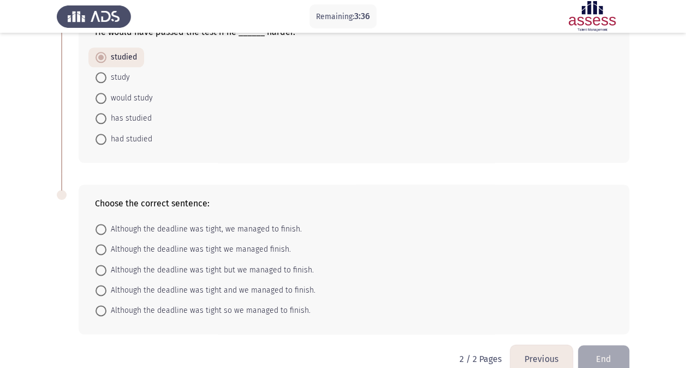
scroll to position [591, 0]
click at [103, 227] on span at bounding box center [101, 229] width 11 height 11
click at [103, 227] on input "Although the deadline was tight, we managed to finish." at bounding box center [101, 229] width 11 height 11
radio input "true"
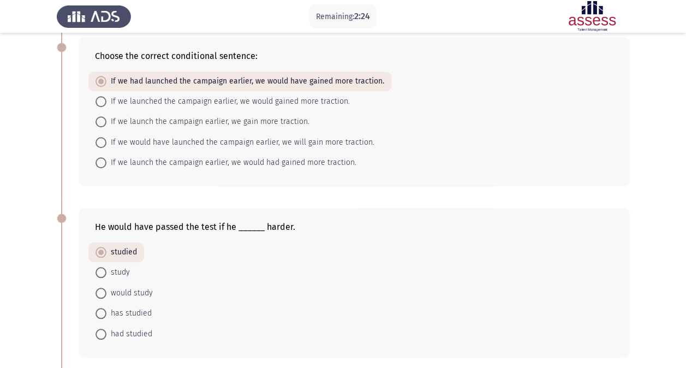
scroll to position [396, 0]
click at [102, 329] on span at bounding box center [101, 334] width 11 height 11
click at [102, 329] on input "had studied" at bounding box center [101, 334] width 11 height 11
radio input "true"
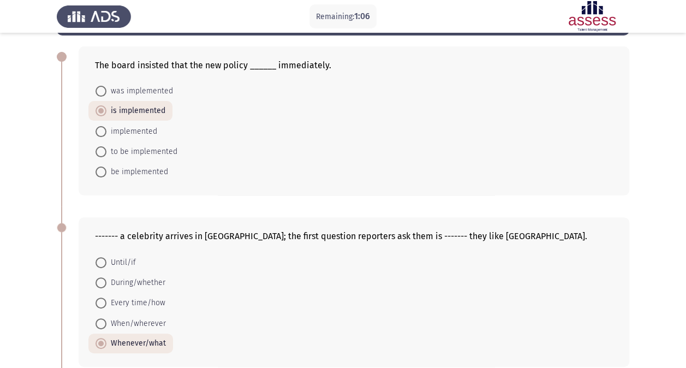
scroll to position [50, 0]
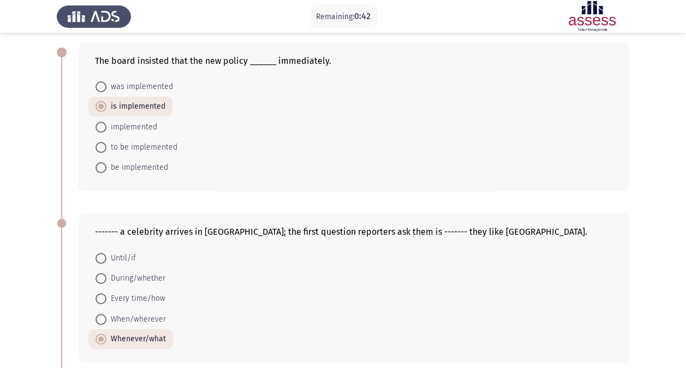
click at [99, 165] on span at bounding box center [101, 167] width 11 height 11
click at [99, 165] on input "be implemented" at bounding box center [101, 167] width 11 height 11
radio input "true"
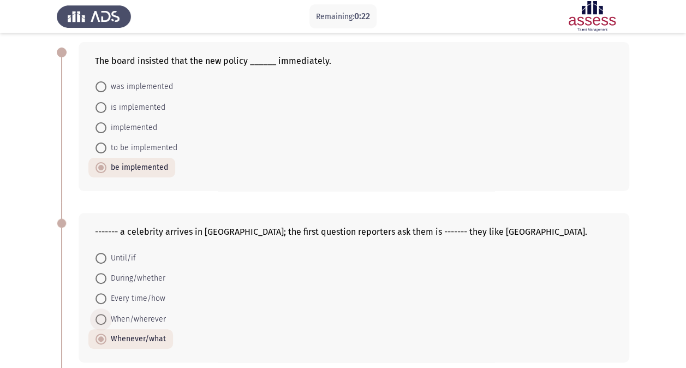
click at [104, 316] on span at bounding box center [101, 319] width 11 height 11
click at [104, 316] on input "When/wherever" at bounding box center [101, 319] width 11 height 11
radio input "true"
click at [104, 294] on span at bounding box center [101, 298] width 11 height 11
click at [104, 294] on input "Every time/how" at bounding box center [101, 298] width 11 height 11
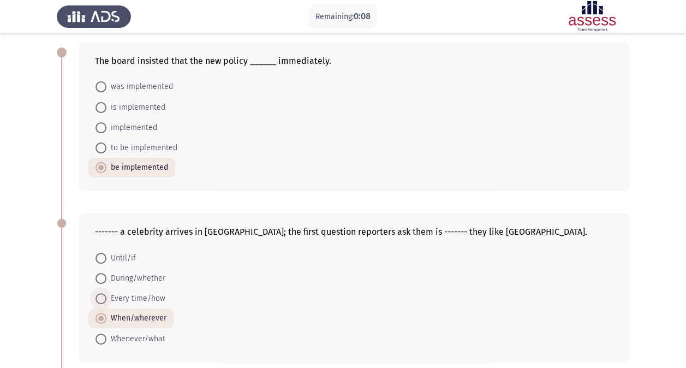
radio input "true"
click at [102, 335] on span at bounding box center [101, 338] width 11 height 11
click at [102, 335] on input "Whenever/what" at bounding box center [101, 338] width 11 height 11
radio input "true"
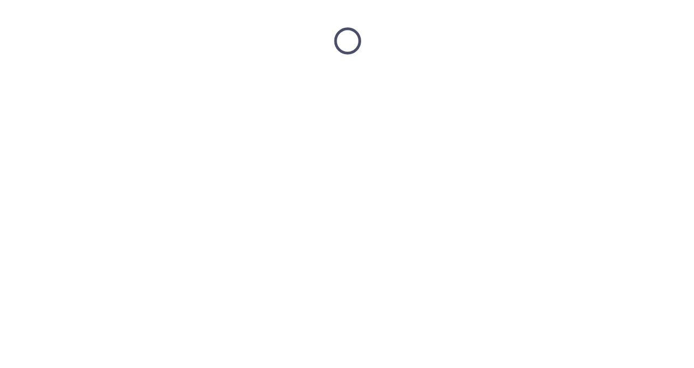
scroll to position [0, 0]
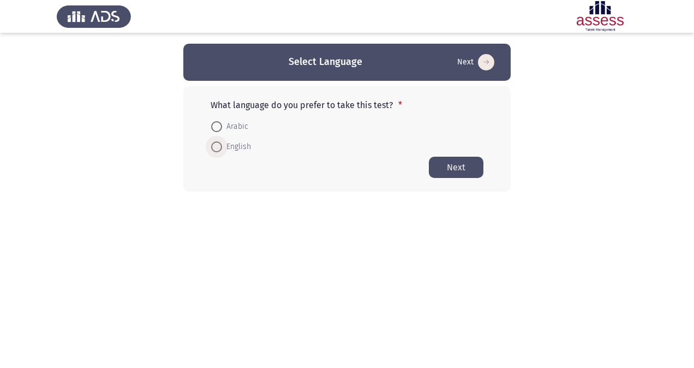
click at [217, 145] on span at bounding box center [216, 146] width 11 height 11
click at [217, 145] on input "English" at bounding box center [216, 146] width 11 height 11
radio input "true"
click at [462, 167] on button "Next" at bounding box center [456, 166] width 55 height 21
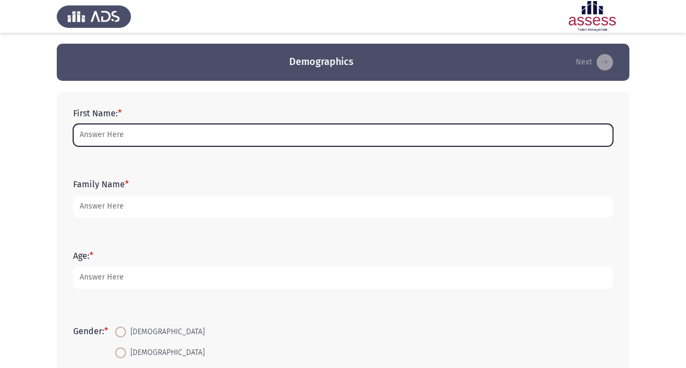
click at [430, 135] on input "First Name: *" at bounding box center [343, 135] width 540 height 22
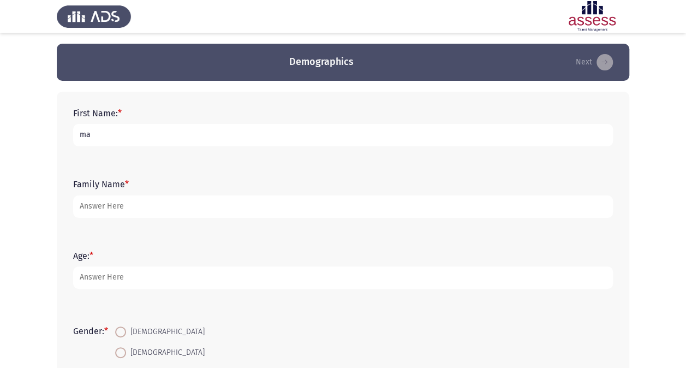
type input "marina"
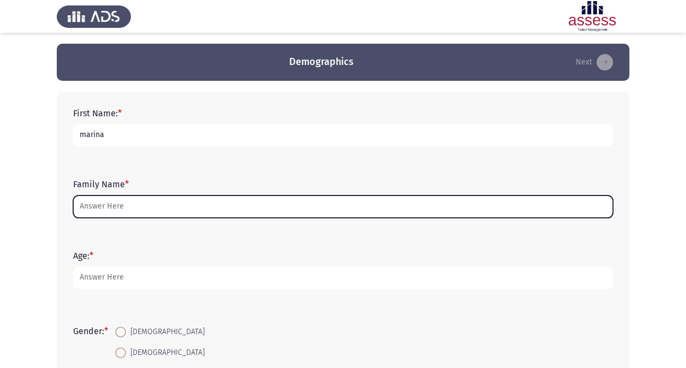
click at [120, 208] on input "Family Name *" at bounding box center [343, 206] width 540 height 22
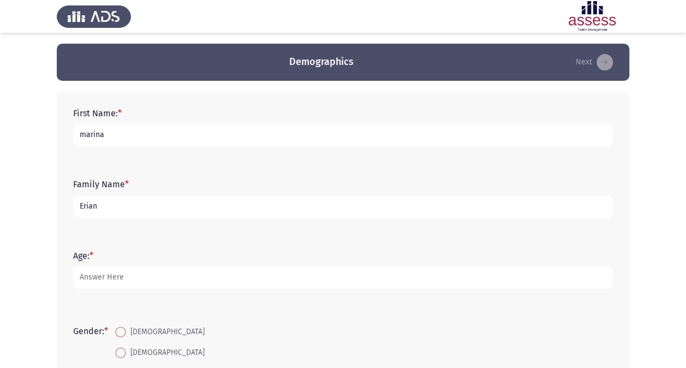
type input "Erian"
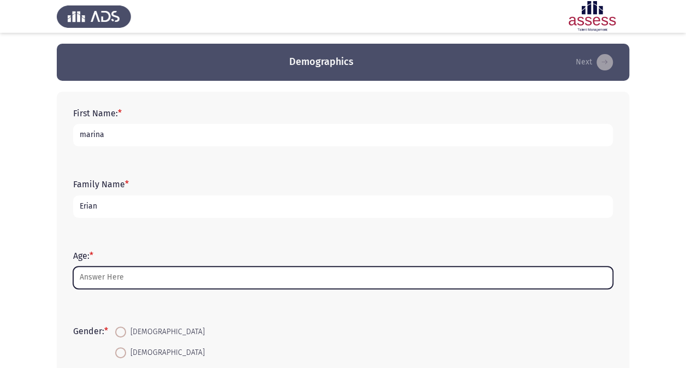
click at [129, 273] on input "Age: *" at bounding box center [343, 277] width 540 height 22
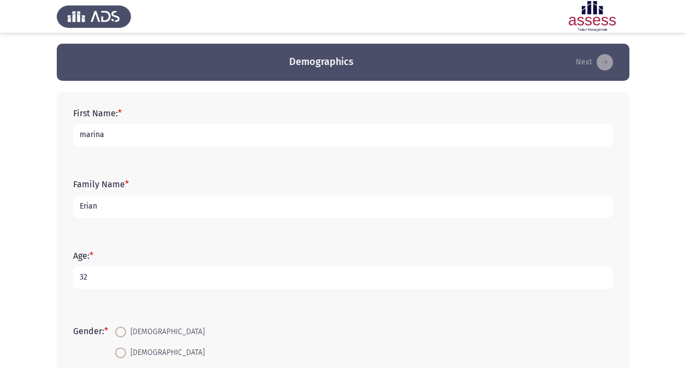
type input "32"
click at [122, 353] on span at bounding box center [120, 352] width 11 height 11
click at [122, 353] on input "[DEMOGRAPHIC_DATA]" at bounding box center [120, 352] width 11 height 11
radio input "true"
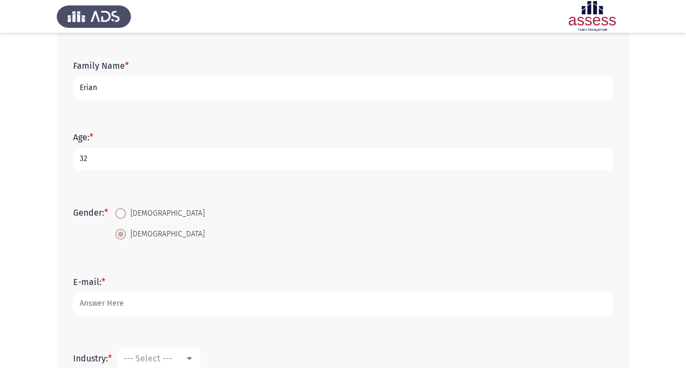
scroll to position [119, 0]
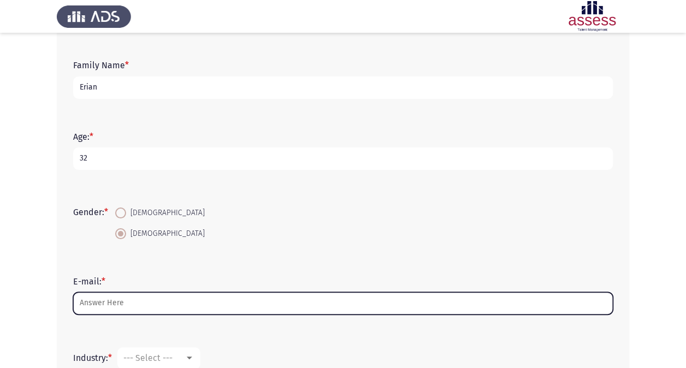
click at [128, 311] on input "E-mail: *" at bounding box center [343, 303] width 540 height 22
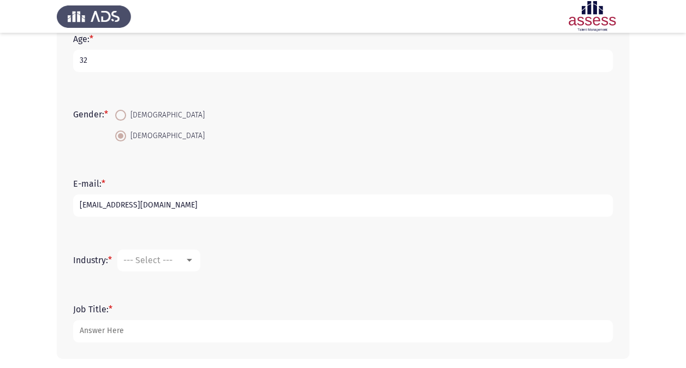
scroll to position [228, 0]
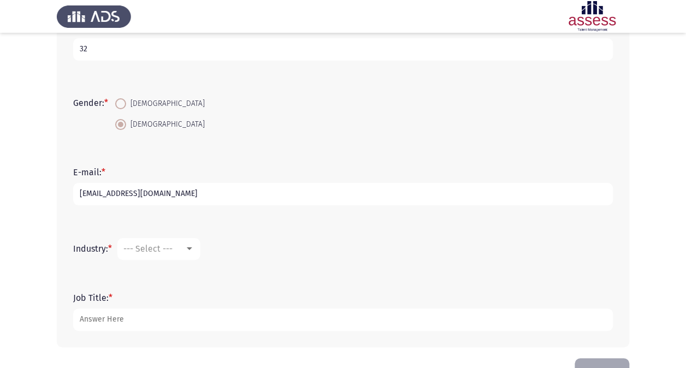
type input "[EMAIL_ADDRESS][DOMAIN_NAME]"
click at [156, 250] on span "--- Select ---" at bounding box center [147, 248] width 49 height 10
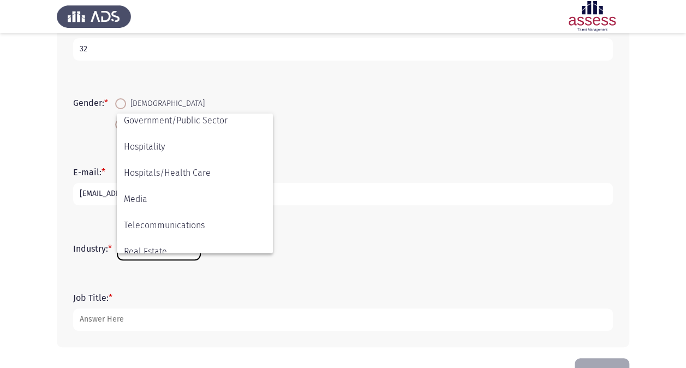
scroll to position [358, 0]
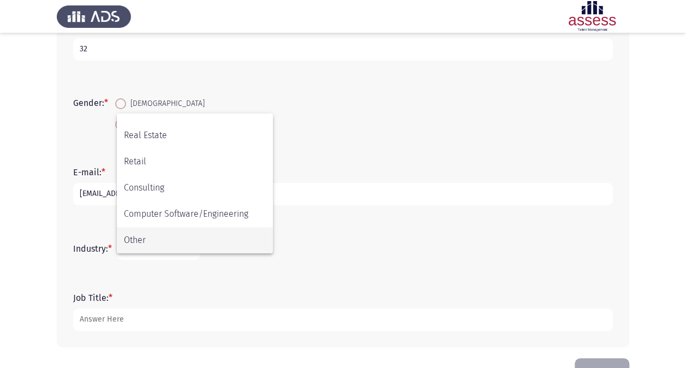
click at [149, 236] on span "Other" at bounding box center [195, 240] width 142 height 26
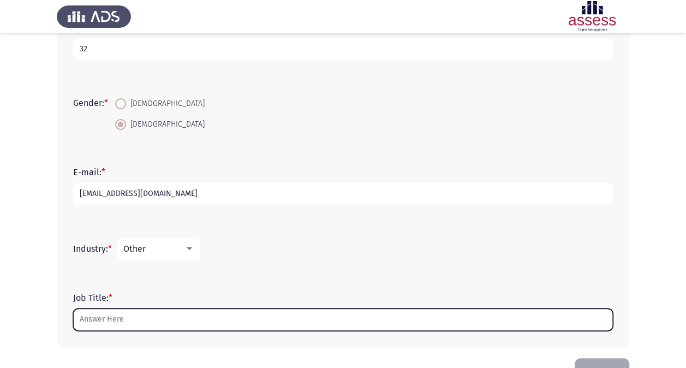
click at [127, 321] on input "Job Title: *" at bounding box center [343, 319] width 540 height 22
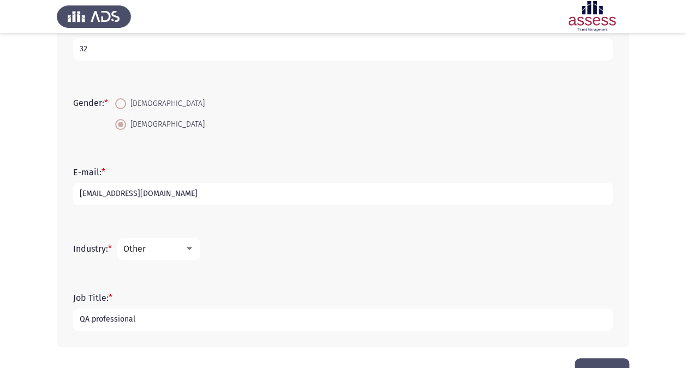
scroll to position [261, 0]
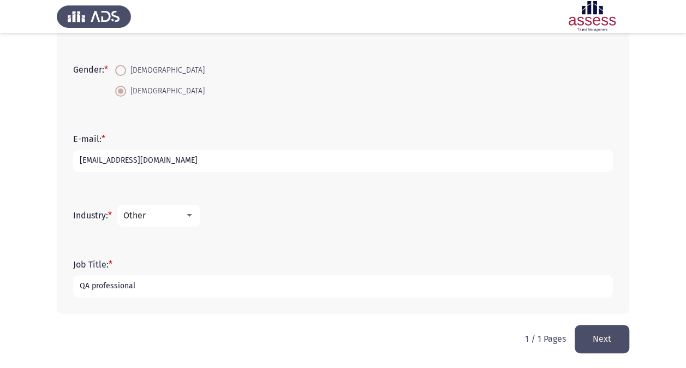
type input "QA professional"
click at [599, 330] on button "Next" at bounding box center [602, 339] width 55 height 28
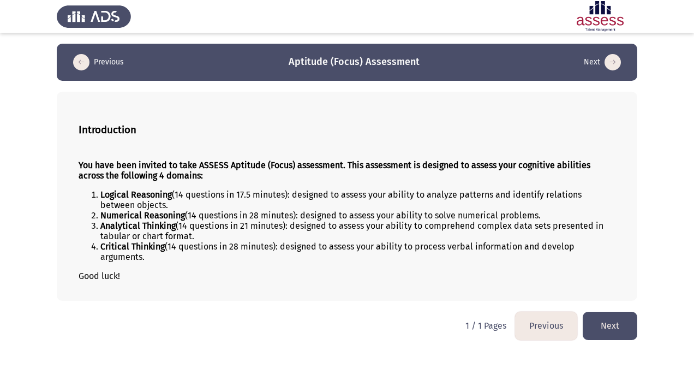
click at [599, 330] on button "Next" at bounding box center [610, 326] width 55 height 28
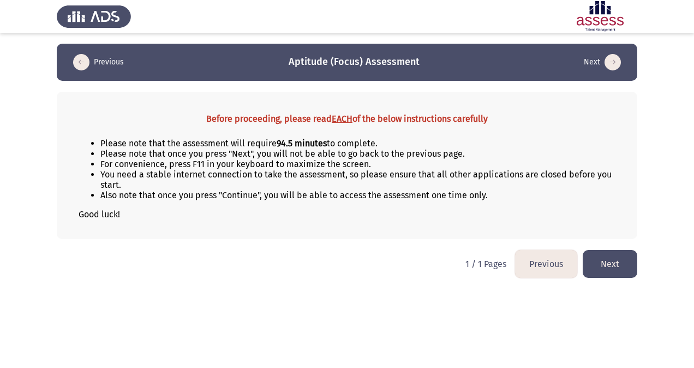
click at [609, 263] on button "Next" at bounding box center [610, 264] width 55 height 28
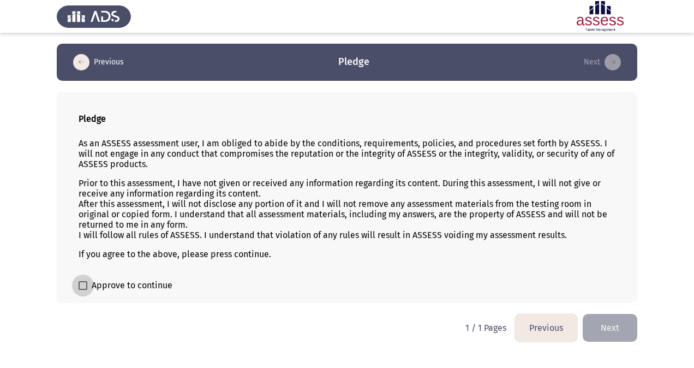
click at [147, 279] on span "Approve to continue" at bounding box center [132, 285] width 81 height 13
click at [83, 290] on input "Approve to continue" at bounding box center [82, 290] width 1 height 1
checkbox input "true"
click at [593, 330] on button "Next" at bounding box center [610, 328] width 55 height 28
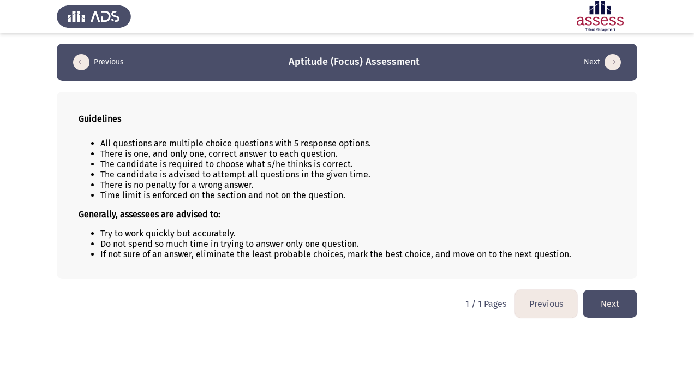
click at [615, 295] on button "Next" at bounding box center [610, 304] width 55 height 28
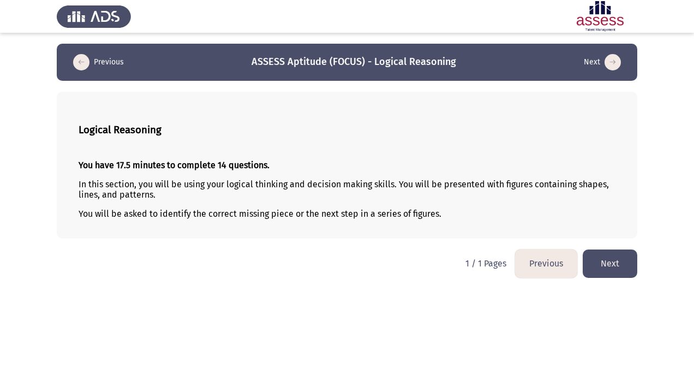
click at [615, 268] on button "Next" at bounding box center [610, 263] width 55 height 28
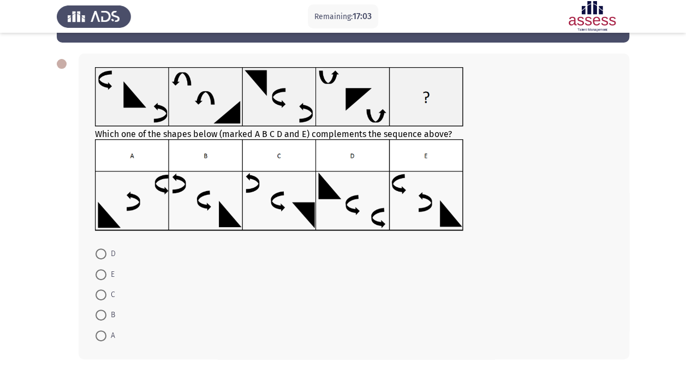
scroll to position [39, 0]
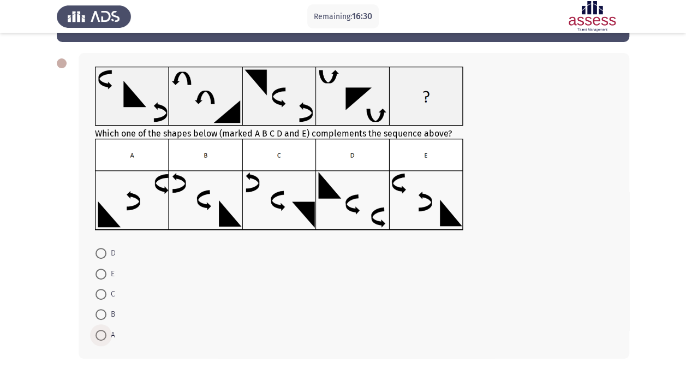
click at [101, 330] on span at bounding box center [101, 335] width 11 height 11
click at [101, 330] on input "A" at bounding box center [101, 335] width 11 height 11
radio input "true"
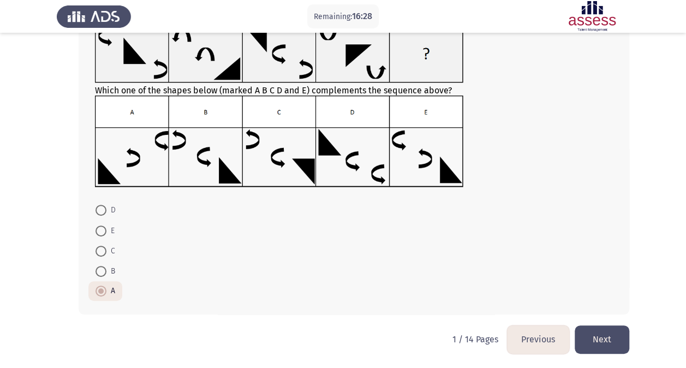
click at [596, 337] on button "Next" at bounding box center [602, 339] width 55 height 28
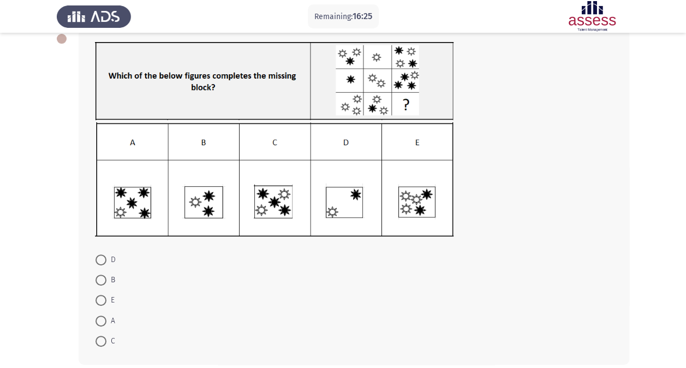
scroll to position [64, 0]
click at [102, 318] on span at bounding box center [101, 320] width 11 height 11
click at [102, 318] on input "A" at bounding box center [101, 320] width 11 height 11
radio input "true"
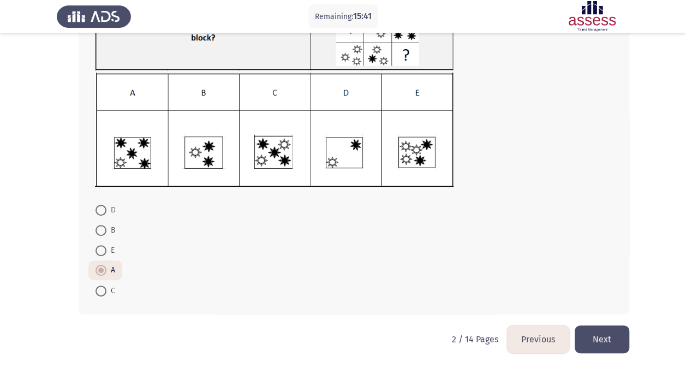
click at [613, 343] on button "Next" at bounding box center [602, 339] width 55 height 28
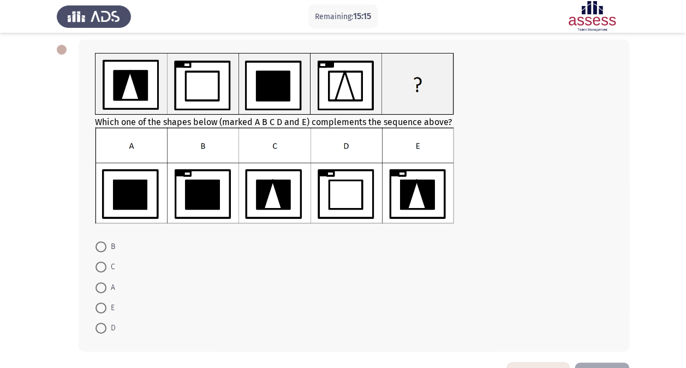
scroll to position [50, 0]
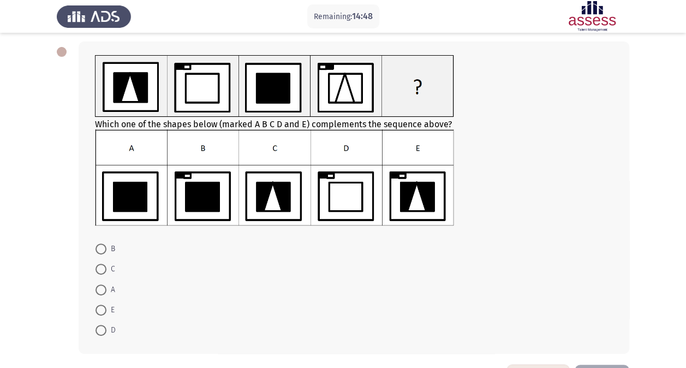
click at [100, 272] on span at bounding box center [101, 269] width 11 height 11
click at [100, 272] on input "C" at bounding box center [101, 269] width 11 height 11
radio input "true"
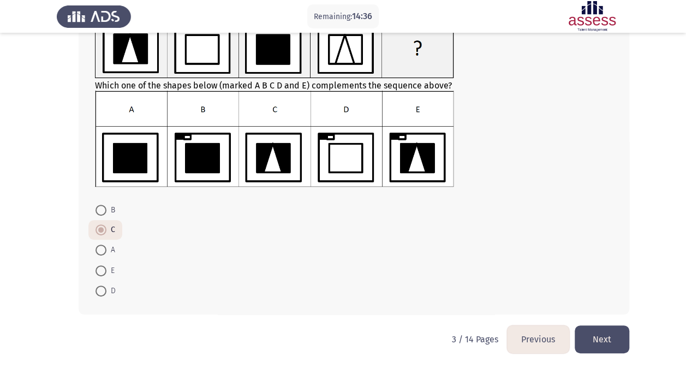
click at [603, 335] on button "Next" at bounding box center [602, 339] width 55 height 28
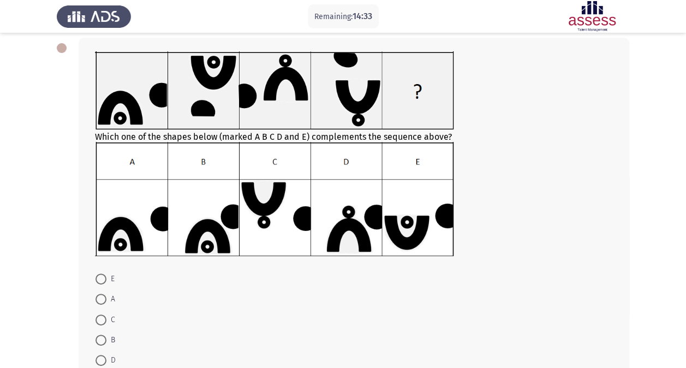
scroll to position [53, 0]
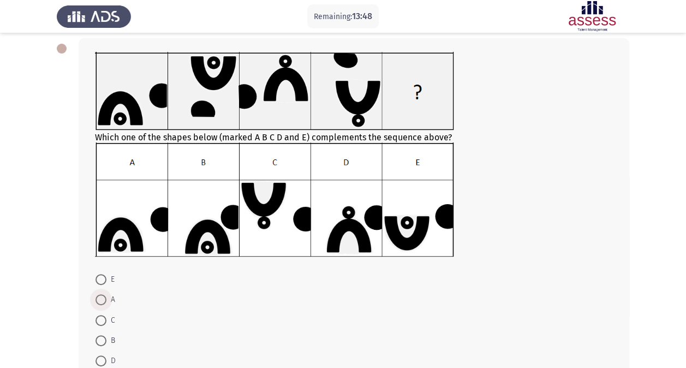
click at [103, 299] on span at bounding box center [101, 299] width 11 height 11
click at [103, 299] on input "A" at bounding box center [101, 299] width 11 height 11
radio input "true"
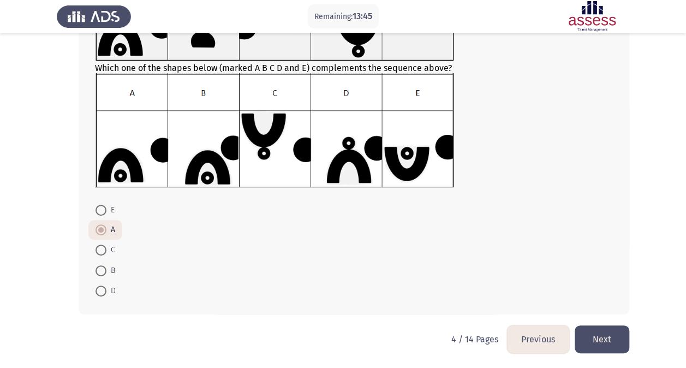
click at [624, 342] on button "Next" at bounding box center [602, 339] width 55 height 28
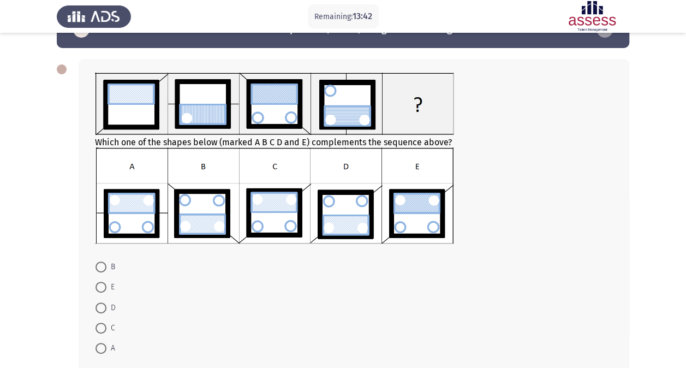
scroll to position [34, 0]
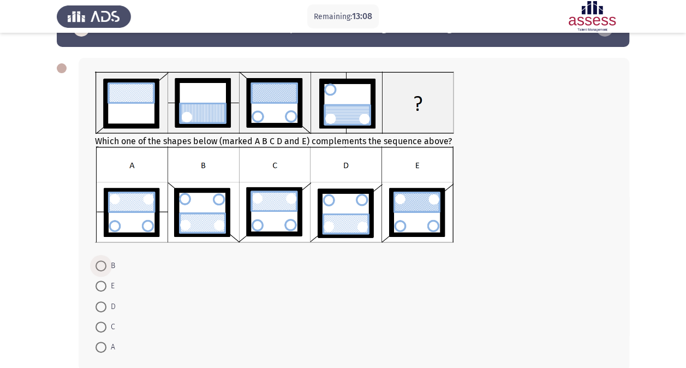
click at [97, 265] on span at bounding box center [101, 265] width 11 height 11
click at [97, 265] on input "B" at bounding box center [101, 265] width 11 height 11
radio input "true"
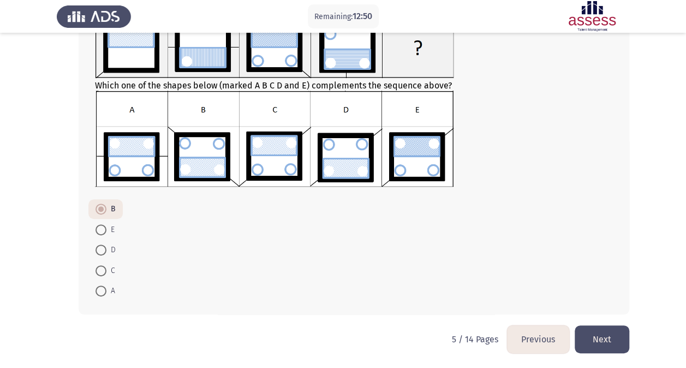
click at [604, 342] on button "Next" at bounding box center [602, 339] width 55 height 28
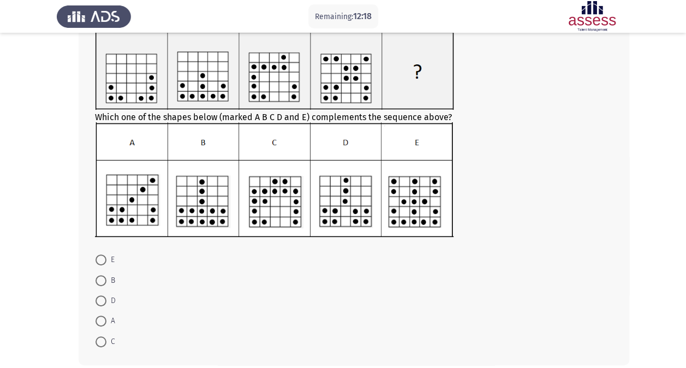
scroll to position [57, 0]
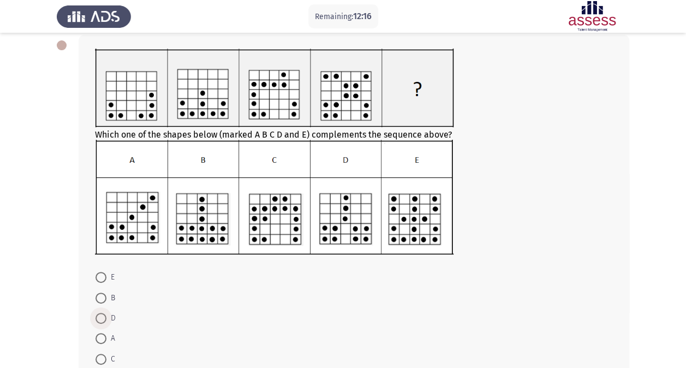
drag, startPoint x: 111, startPoint y: 318, endPoint x: 100, endPoint y: 320, distance: 11.1
click at [100, 320] on label "D" at bounding box center [106, 318] width 20 height 13
click at [100, 320] on input "D" at bounding box center [101, 318] width 11 height 11
radio input "true"
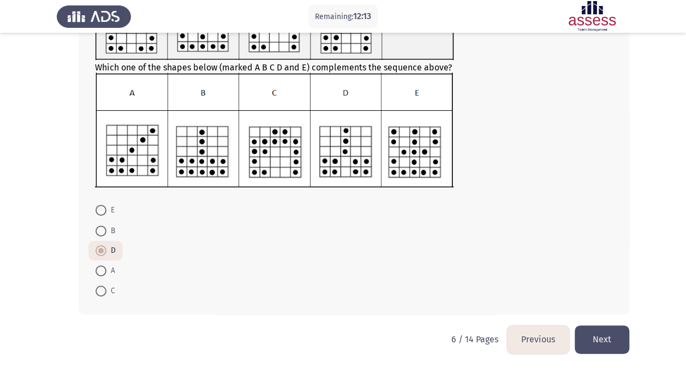
click at [603, 337] on button "Next" at bounding box center [602, 339] width 55 height 28
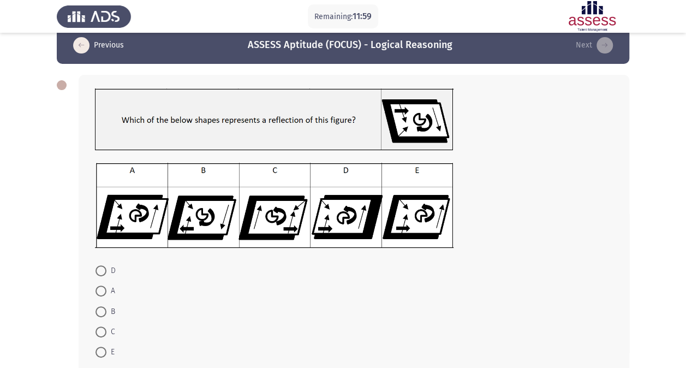
scroll to position [17, 0]
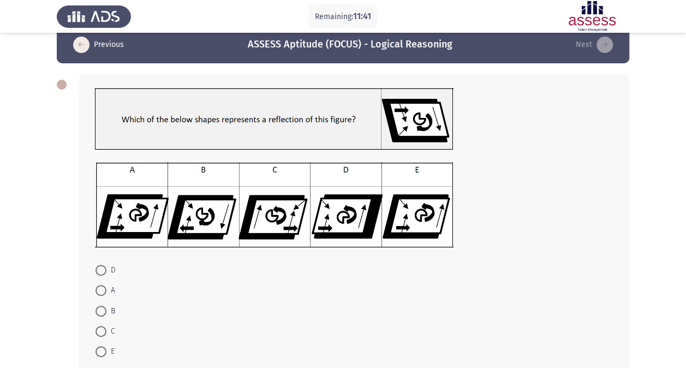
click at [296, 191] on img at bounding box center [274, 204] width 359 height 85
click at [100, 290] on span at bounding box center [101, 290] width 11 height 11
click at [100, 290] on input "A" at bounding box center [101, 290] width 11 height 11
radio input "true"
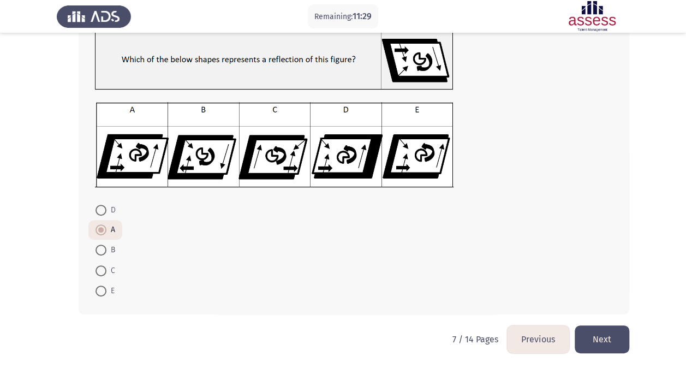
click at [607, 337] on button "Next" at bounding box center [602, 339] width 55 height 28
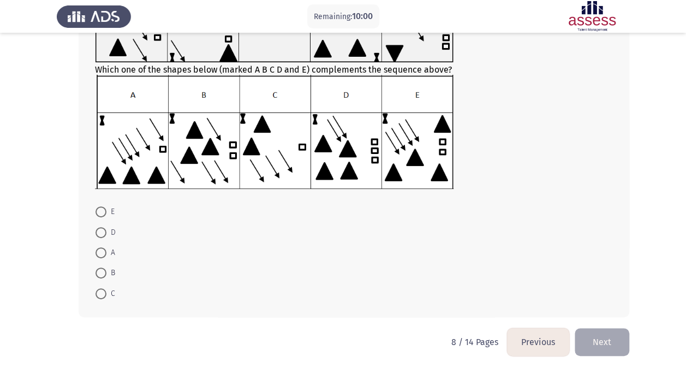
scroll to position [123, 0]
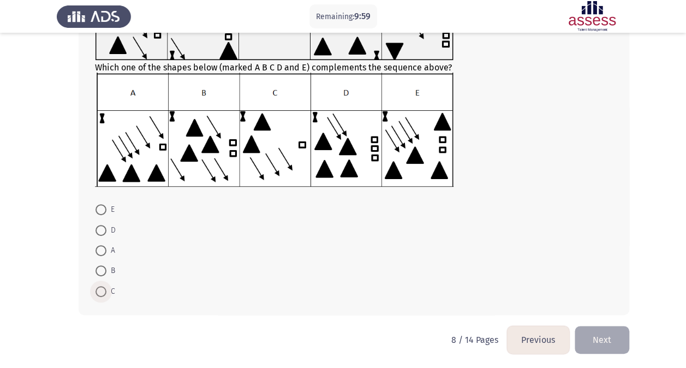
click at [100, 292] on span at bounding box center [101, 291] width 11 height 11
click at [100, 292] on input "C" at bounding box center [101, 291] width 11 height 11
radio input "true"
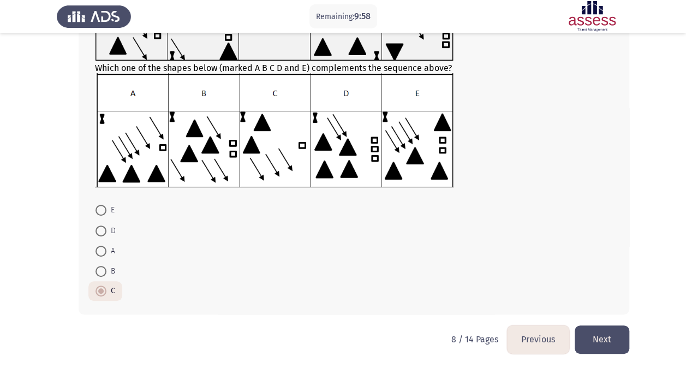
click at [601, 342] on button "Next" at bounding box center [602, 339] width 55 height 28
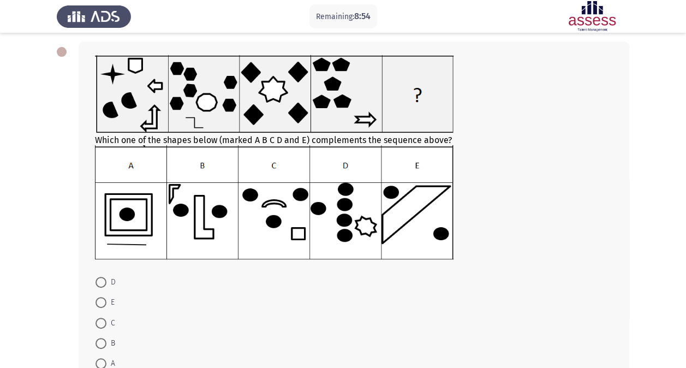
scroll to position [51, 0]
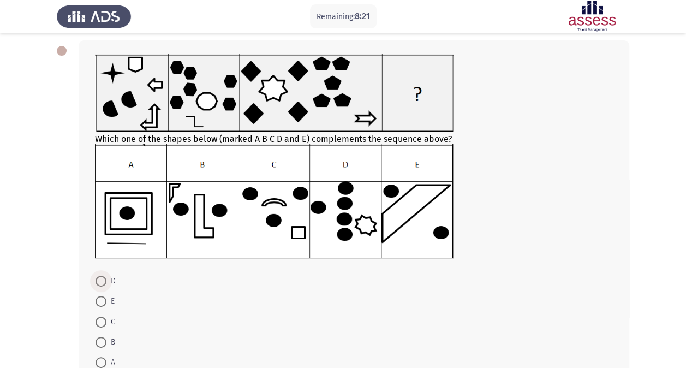
click at [100, 281] on span at bounding box center [101, 281] width 11 height 11
click at [100, 281] on input "D" at bounding box center [101, 281] width 11 height 11
radio input "true"
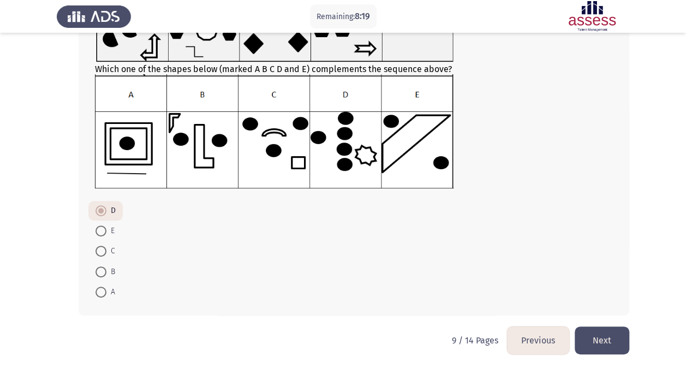
scroll to position [122, 0]
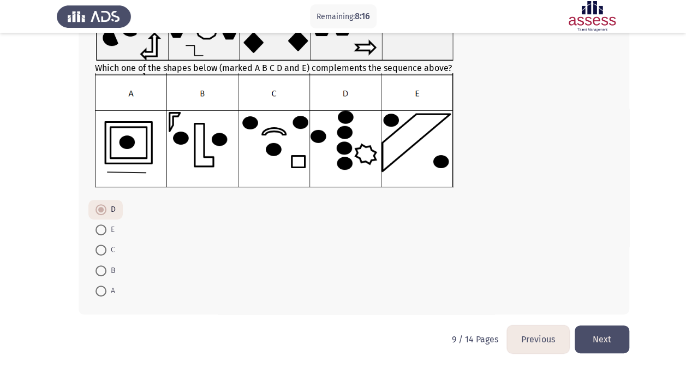
click at [597, 344] on button "Next" at bounding box center [602, 339] width 55 height 28
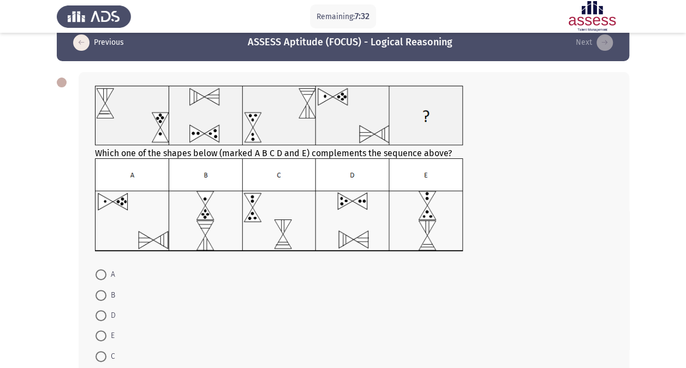
scroll to position [16, 0]
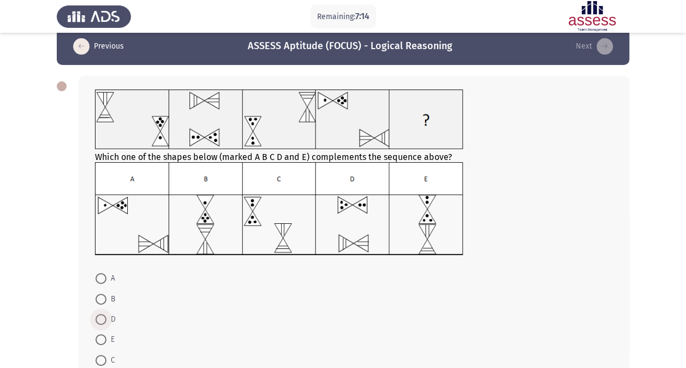
click at [105, 320] on span at bounding box center [101, 319] width 11 height 11
click at [105, 320] on input "D" at bounding box center [101, 319] width 11 height 11
radio input "true"
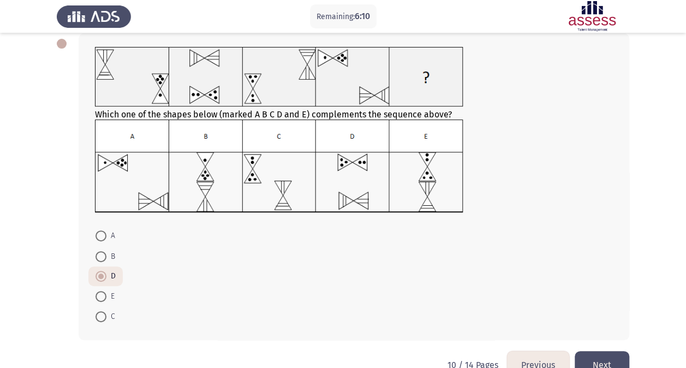
scroll to position [59, 0]
click at [597, 356] on button "Next" at bounding box center [602, 364] width 55 height 28
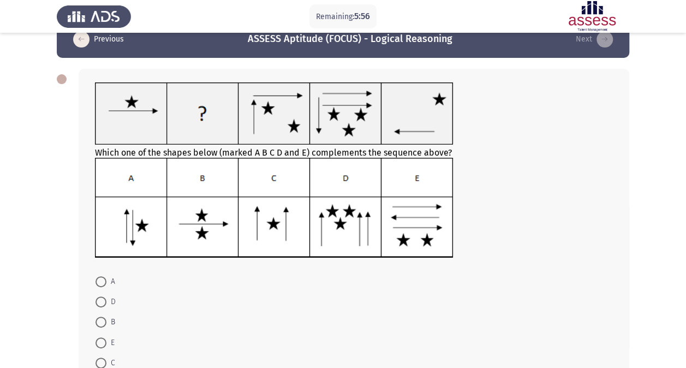
scroll to position [95, 0]
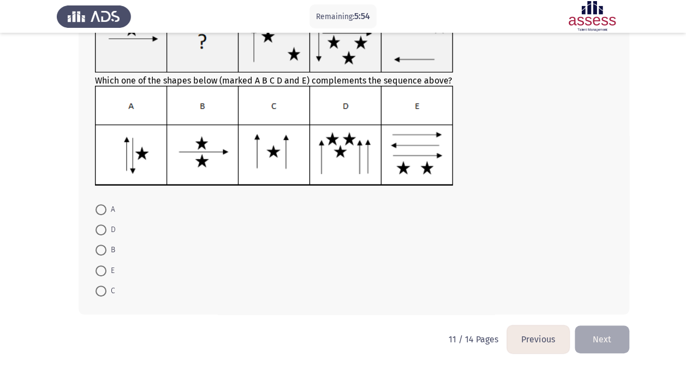
click at [547, 336] on button "Previous" at bounding box center [538, 339] width 62 height 28
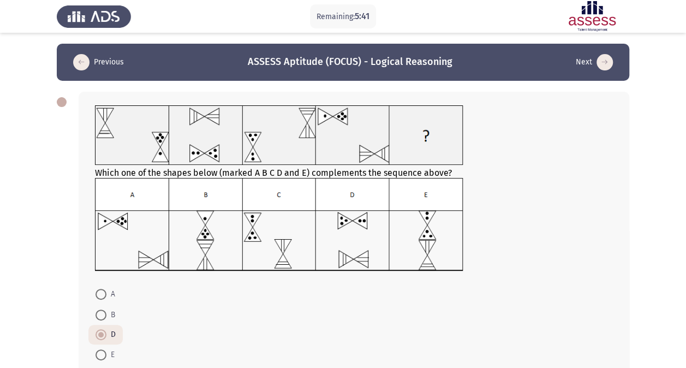
scroll to position [84, 0]
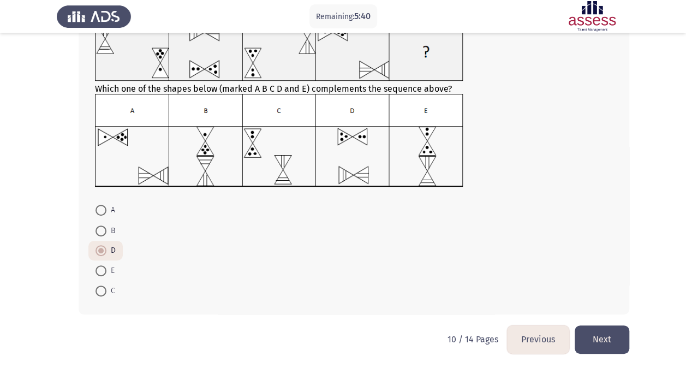
click at [607, 340] on button "Next" at bounding box center [602, 339] width 55 height 28
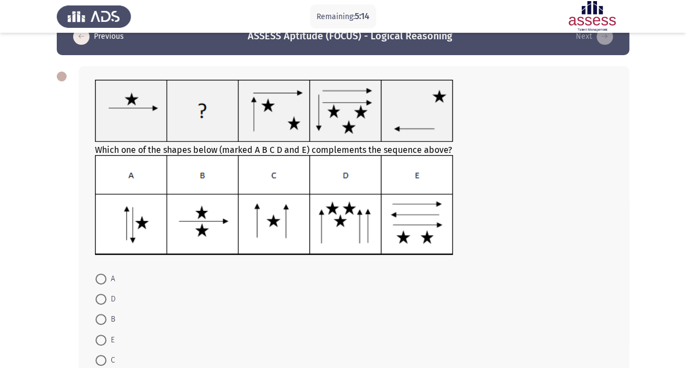
scroll to position [95, 0]
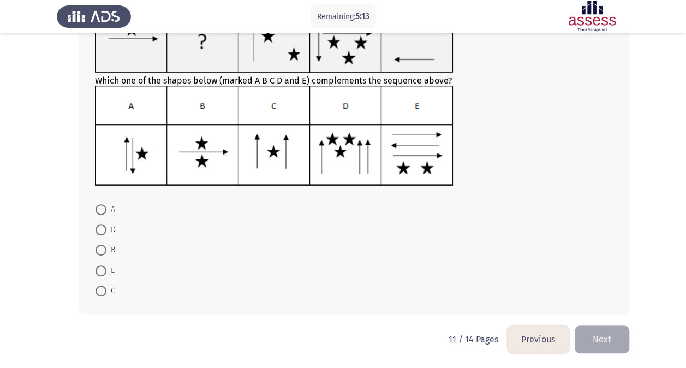
click at [540, 333] on button "Previous" at bounding box center [538, 339] width 62 height 28
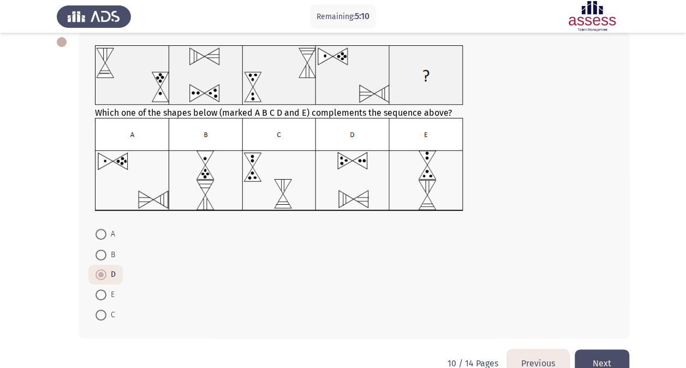
scroll to position [66, 0]
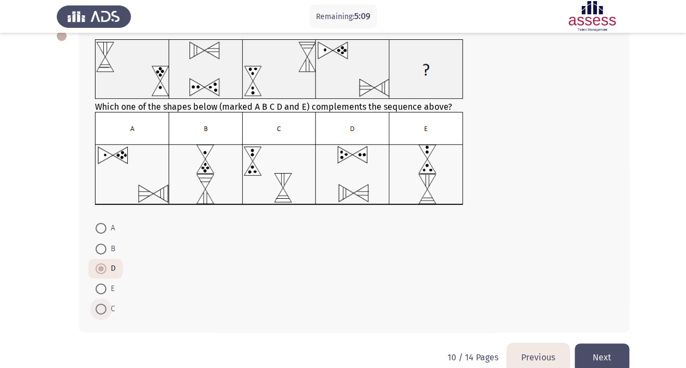
click at [103, 311] on span at bounding box center [101, 308] width 11 height 11
click at [103, 311] on input "C" at bounding box center [101, 308] width 11 height 11
radio input "true"
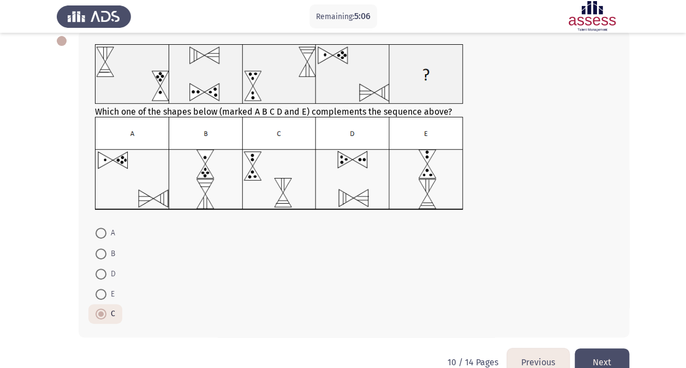
scroll to position [61, 0]
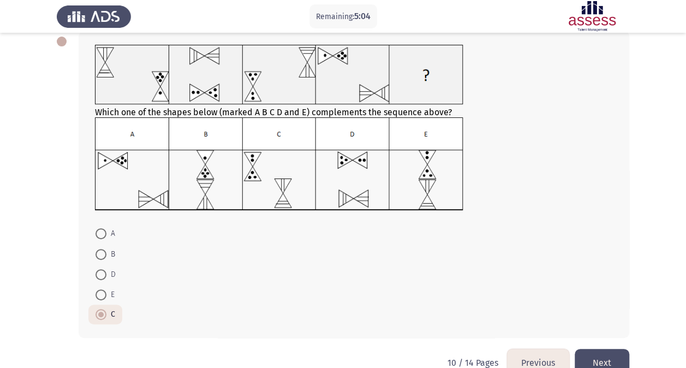
click at [603, 355] on button "Next" at bounding box center [602, 363] width 55 height 28
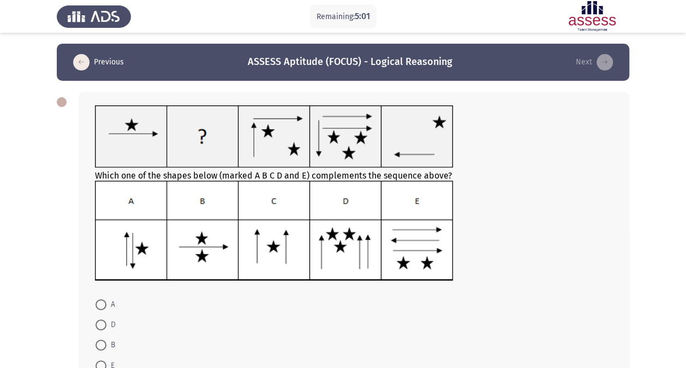
scroll to position [95, 0]
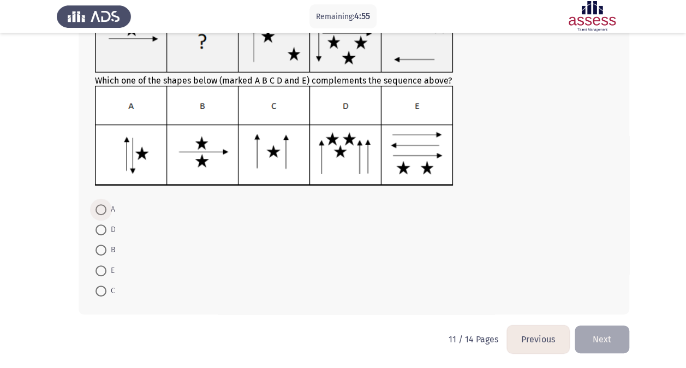
click at [103, 213] on span at bounding box center [101, 209] width 11 height 11
click at [103, 213] on input "A" at bounding box center [101, 209] width 11 height 11
radio input "true"
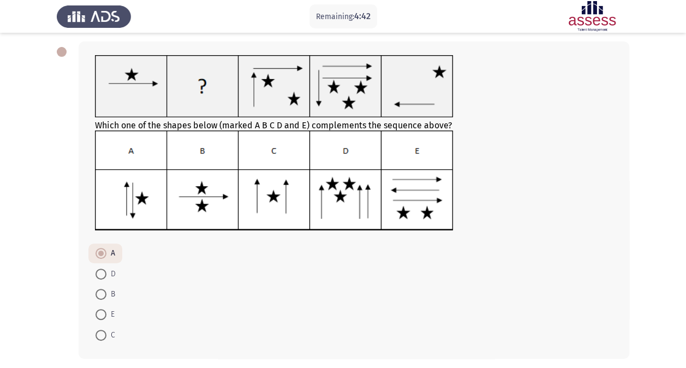
scroll to position [46, 0]
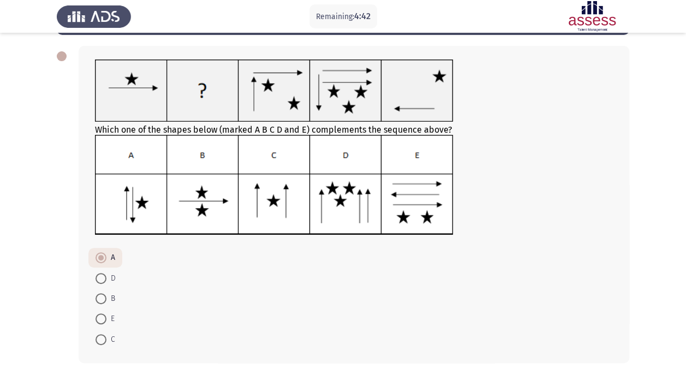
drag, startPoint x: 570, startPoint y: 208, endPoint x: 550, endPoint y: 154, distance: 58.0
click at [550, 154] on div at bounding box center [354, 186] width 518 height 103
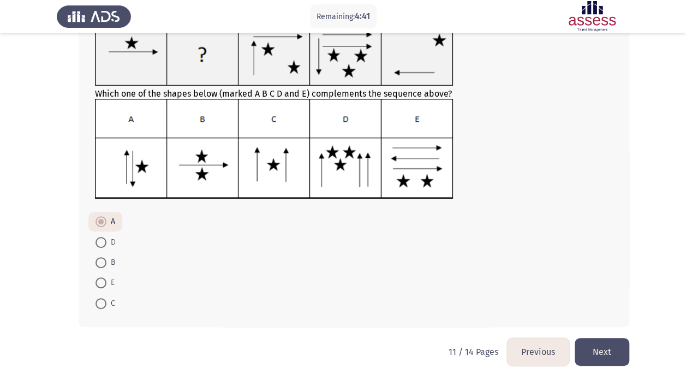
scroll to position [88, 0]
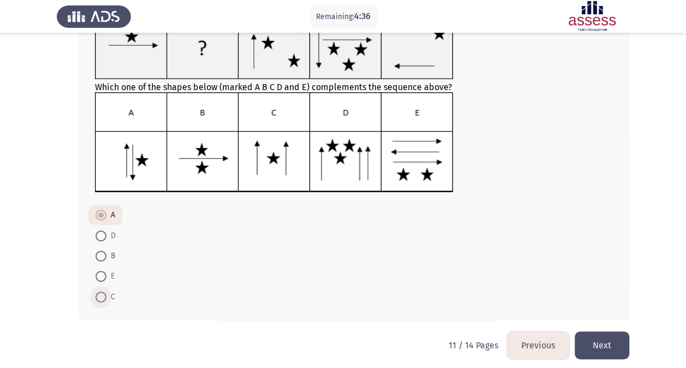
click at [103, 296] on span at bounding box center [101, 296] width 11 height 11
click at [103, 296] on input "C" at bounding box center [101, 296] width 11 height 11
radio input "true"
click at [582, 341] on button "Next" at bounding box center [602, 345] width 55 height 28
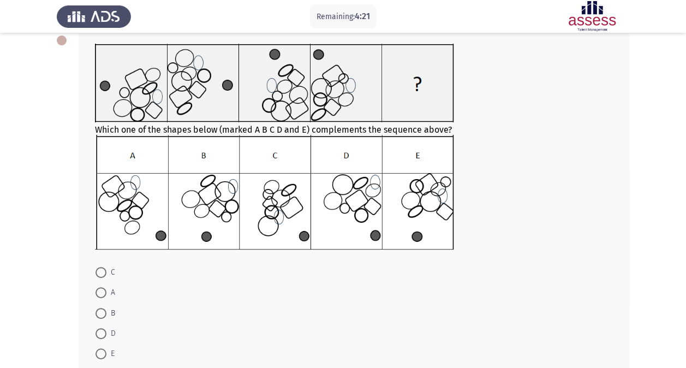
scroll to position [62, 0]
click at [104, 331] on span at bounding box center [101, 332] width 11 height 11
click at [104, 331] on input "D" at bounding box center [101, 332] width 11 height 11
radio input "true"
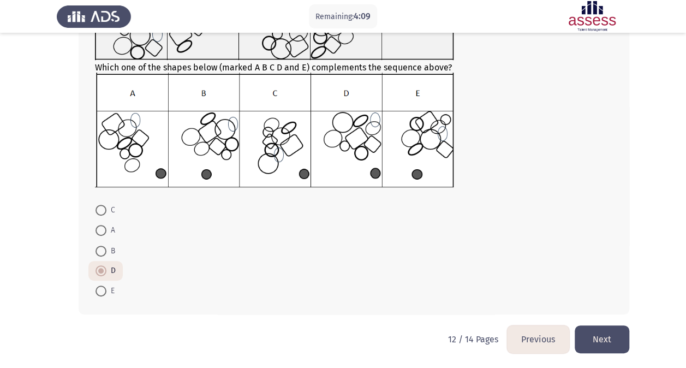
click at [611, 329] on button "Next" at bounding box center [602, 339] width 55 height 28
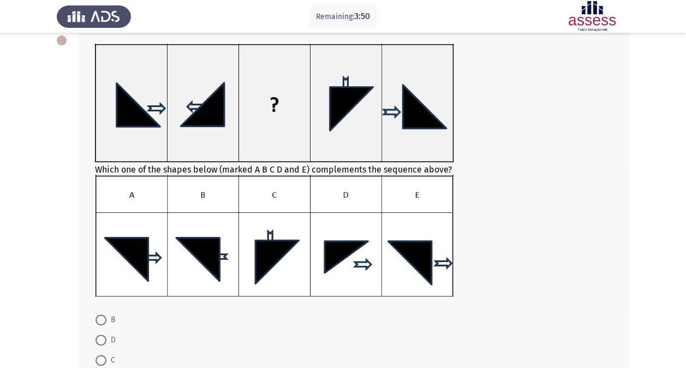
scroll to position [171, 0]
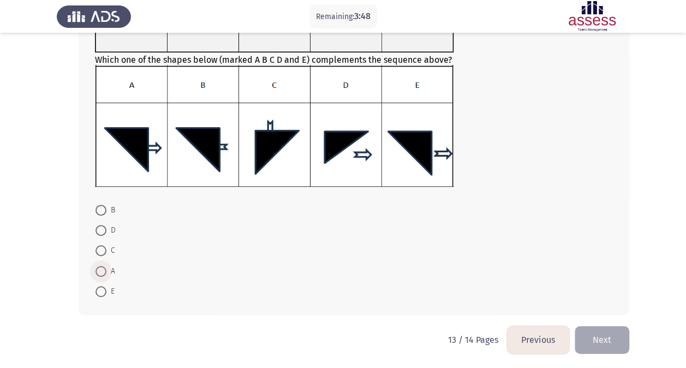
click at [97, 266] on span at bounding box center [101, 271] width 11 height 11
click at [97, 266] on input "A" at bounding box center [101, 271] width 11 height 11
radio input "true"
click at [606, 345] on button "Next" at bounding box center [602, 339] width 55 height 28
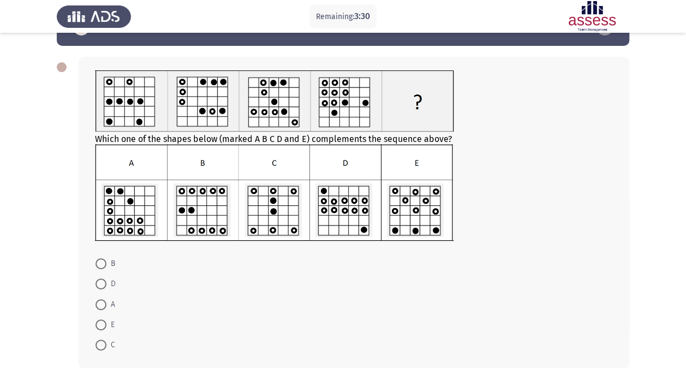
scroll to position [34, 0]
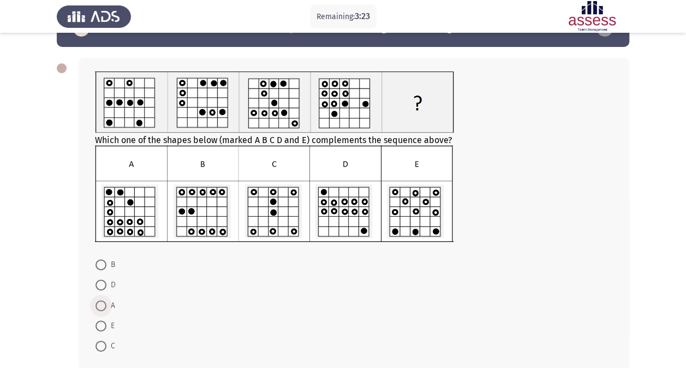
click at [102, 309] on span at bounding box center [101, 305] width 11 height 11
click at [102, 309] on input "A" at bounding box center [101, 305] width 11 height 11
radio input "true"
click at [102, 309] on label "A" at bounding box center [106, 304] width 20 height 13
click at [102, 309] on input "A" at bounding box center [101, 304] width 11 height 11
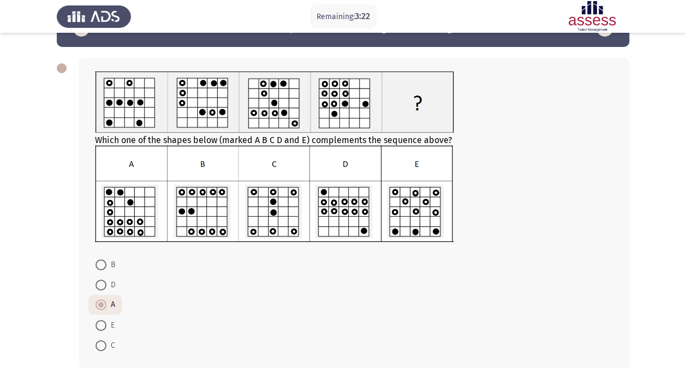
scroll to position [88, 0]
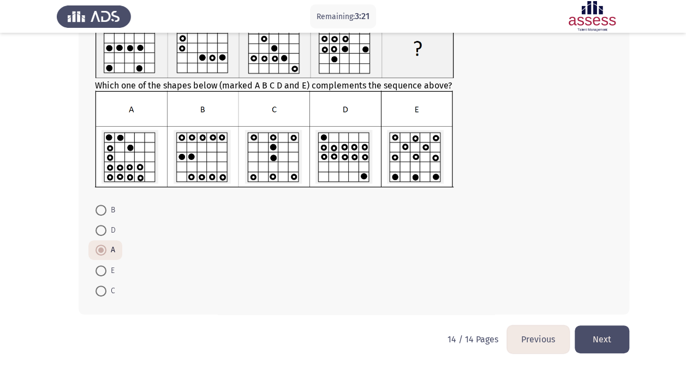
click at [518, 332] on button "Previous" at bounding box center [538, 339] width 62 height 28
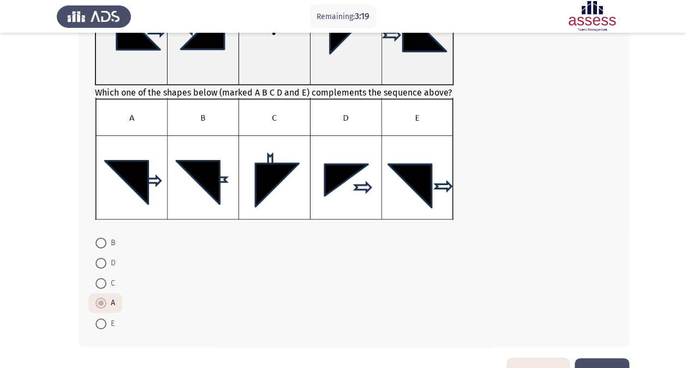
scroll to position [171, 0]
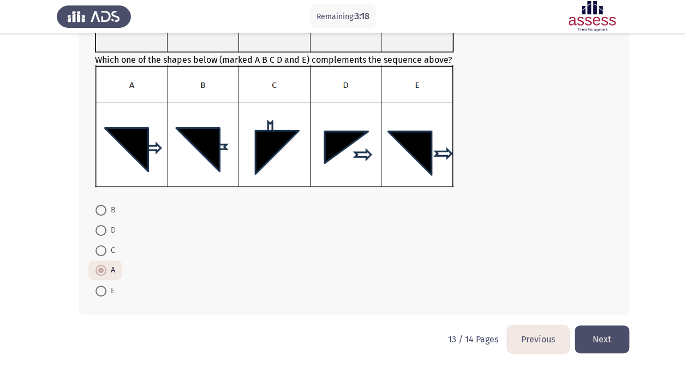
click at [532, 335] on button "Previous" at bounding box center [538, 339] width 62 height 28
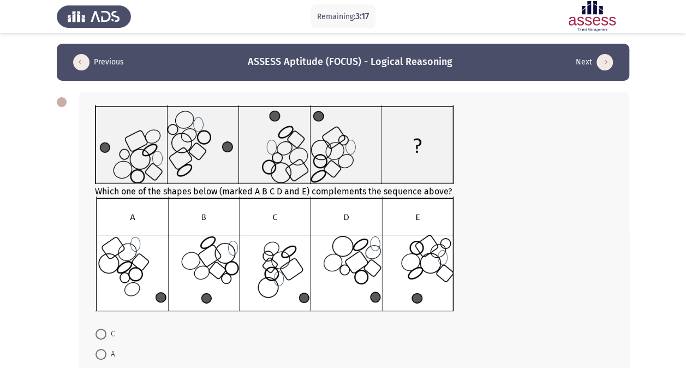
scroll to position [124, 0]
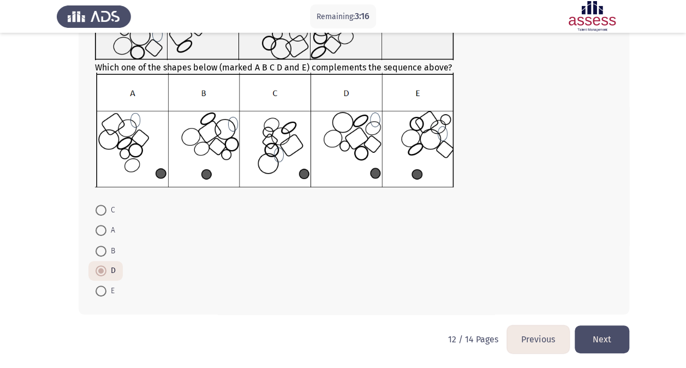
click at [532, 345] on button "Previous" at bounding box center [538, 339] width 62 height 28
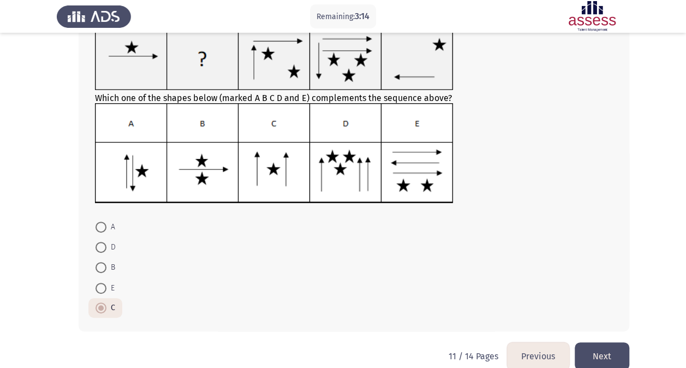
scroll to position [85, 0]
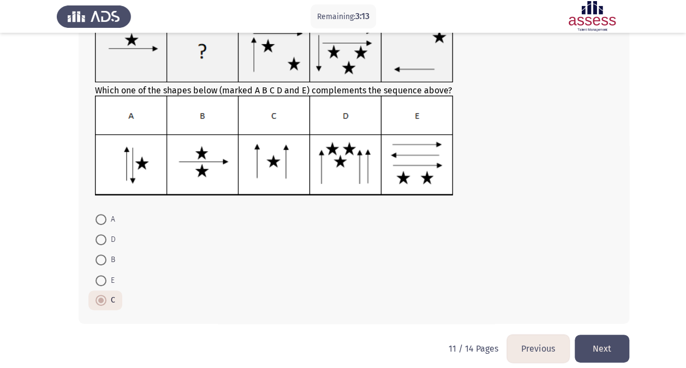
click at [549, 348] on button "Previous" at bounding box center [538, 349] width 62 height 28
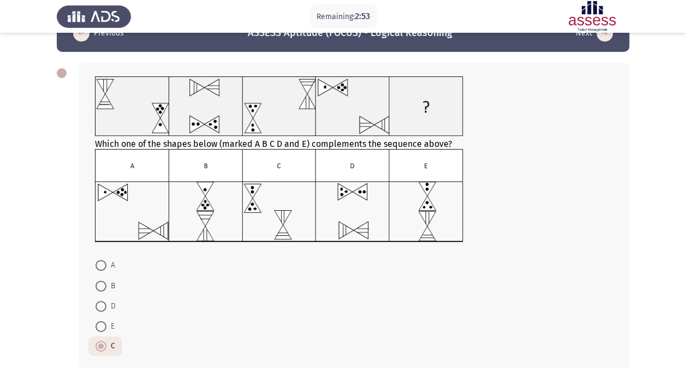
scroll to position [29, 0]
click at [100, 308] on span at bounding box center [101, 305] width 11 height 11
click at [100, 308] on input "D" at bounding box center [101, 305] width 11 height 11
radio input "true"
click at [99, 325] on span at bounding box center [101, 325] width 11 height 11
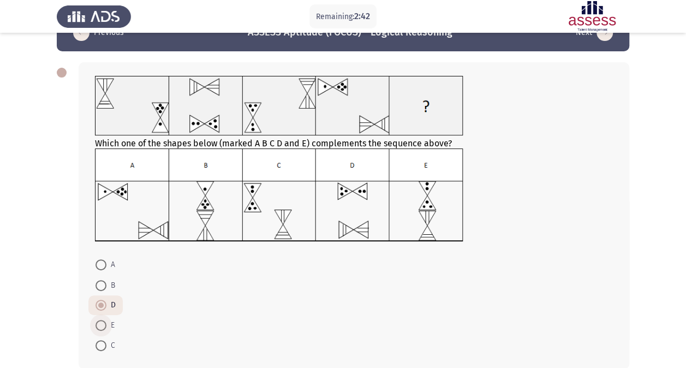
click at [99, 325] on input "E" at bounding box center [101, 325] width 11 height 11
radio input "true"
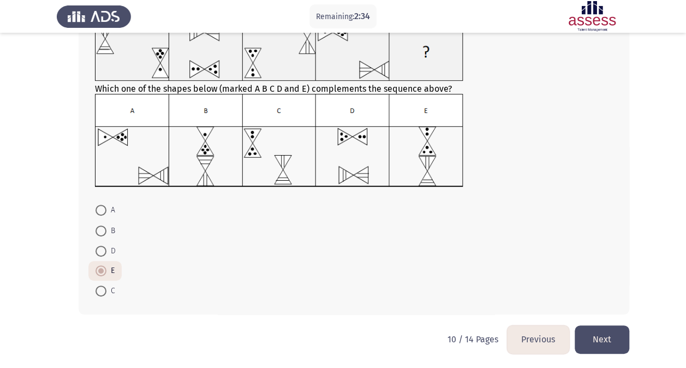
click at [583, 336] on button "Next" at bounding box center [602, 339] width 55 height 28
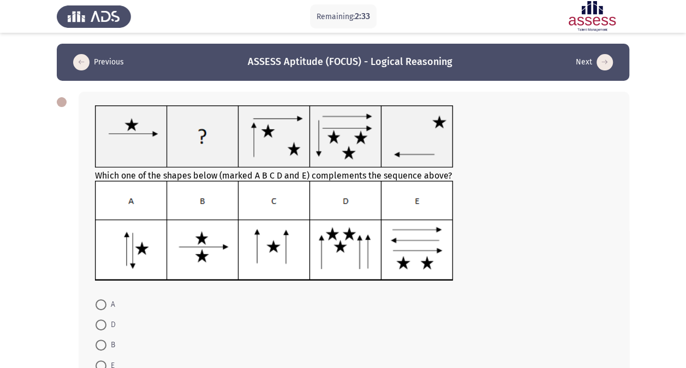
scroll to position [94, 0]
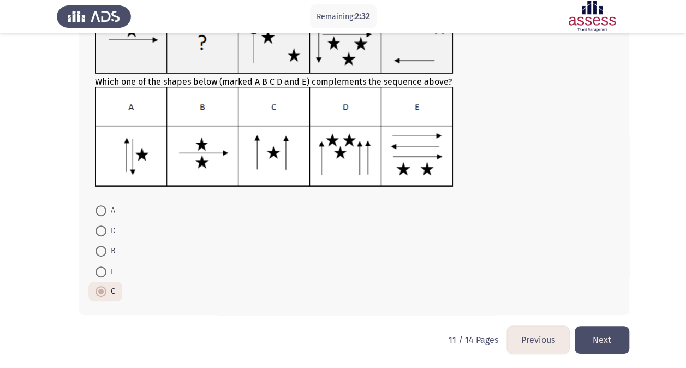
click at [606, 343] on button "Next" at bounding box center [602, 340] width 55 height 28
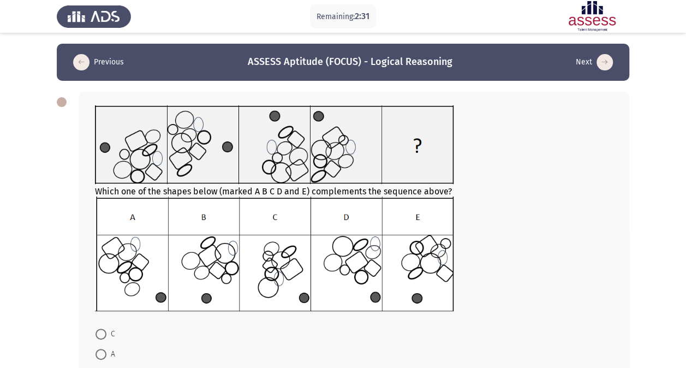
scroll to position [124, 0]
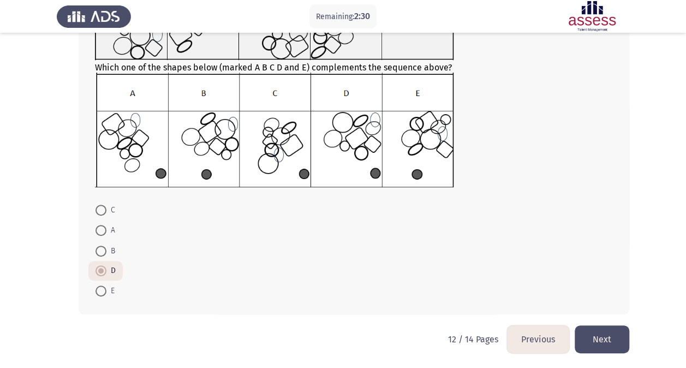
click at [623, 351] on button "Next" at bounding box center [602, 339] width 55 height 28
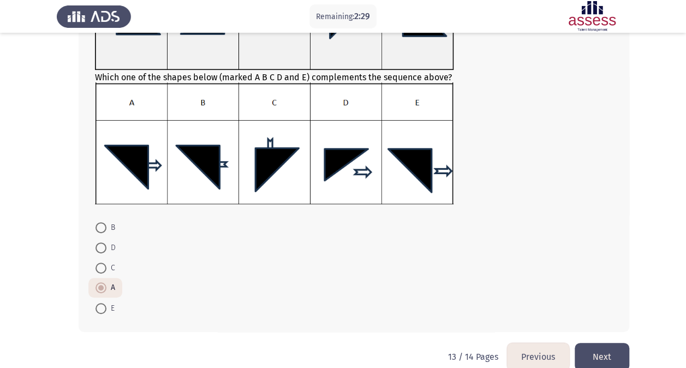
scroll to position [160, 0]
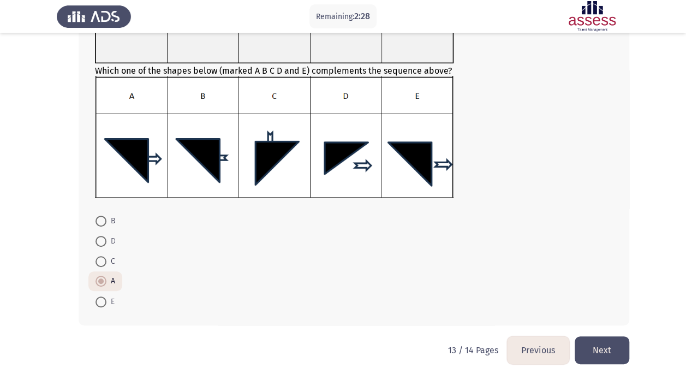
click at [623, 351] on button "Next" at bounding box center [602, 350] width 55 height 28
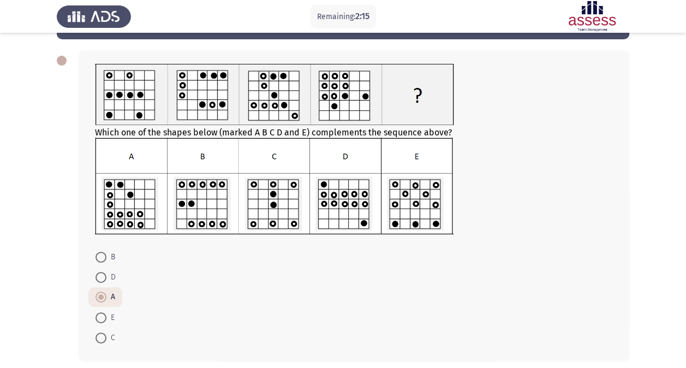
scroll to position [88, 0]
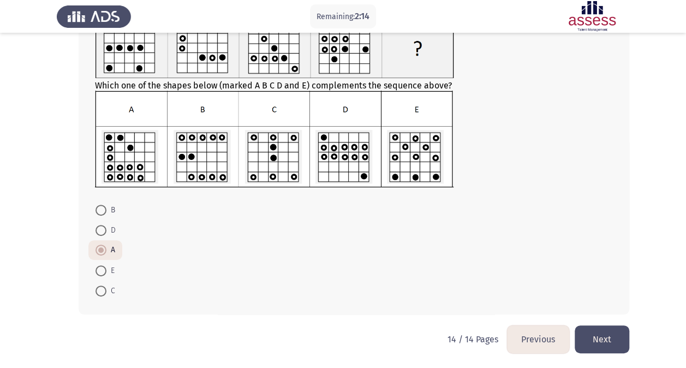
click at [553, 335] on button "Previous" at bounding box center [538, 339] width 62 height 28
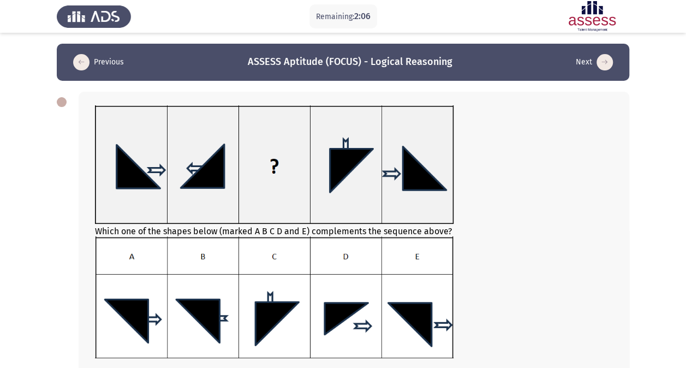
scroll to position [171, 0]
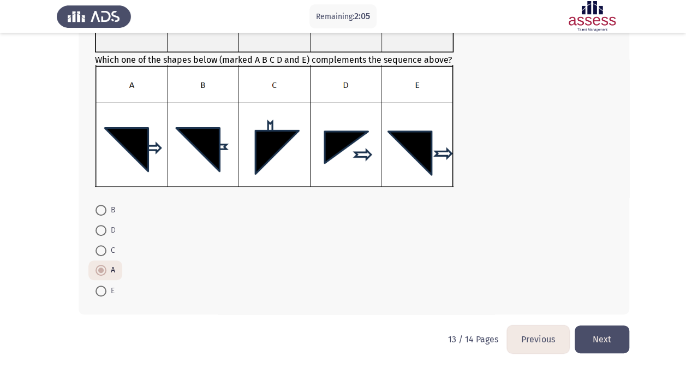
click at [548, 341] on button "Previous" at bounding box center [538, 339] width 62 height 28
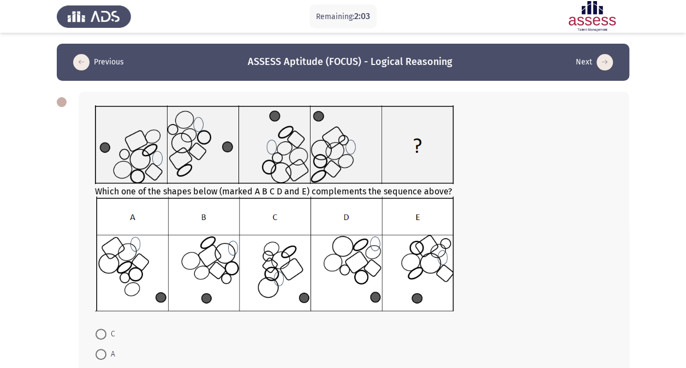
scroll to position [114, 0]
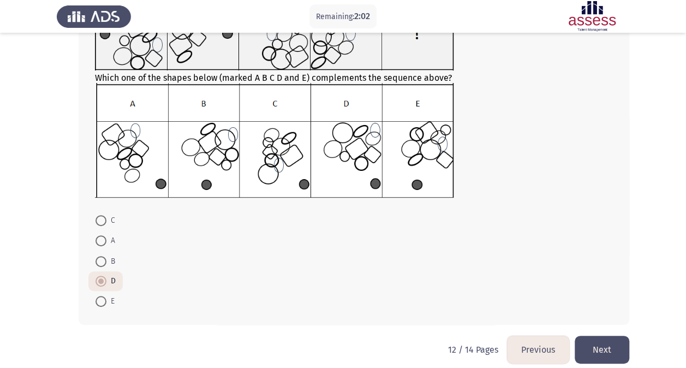
click at [547, 319] on div "Which one of the shapes below (marked A B C D and E) complements the sequence a…" at bounding box center [354, 151] width 551 height 347
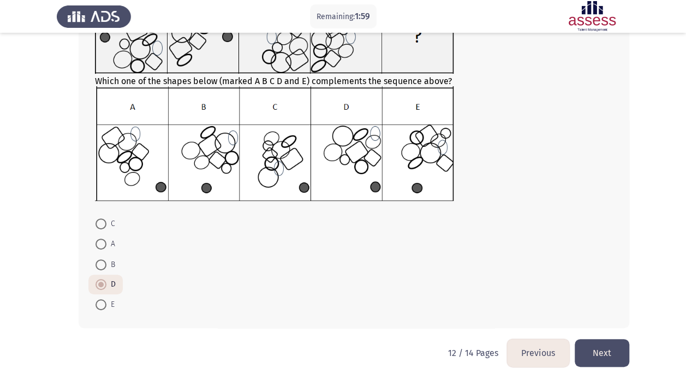
scroll to position [110, 0]
click at [606, 354] on button "Next" at bounding box center [602, 353] width 55 height 28
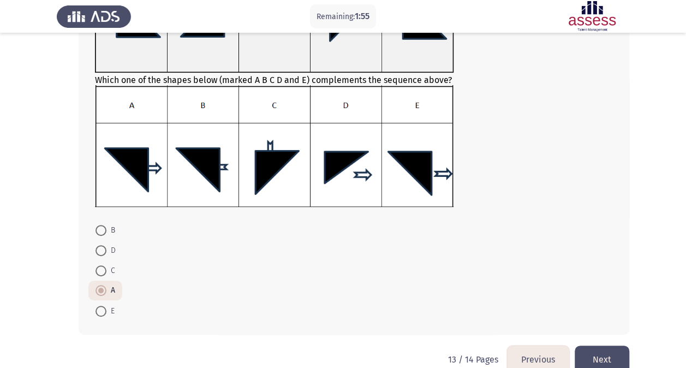
scroll to position [171, 0]
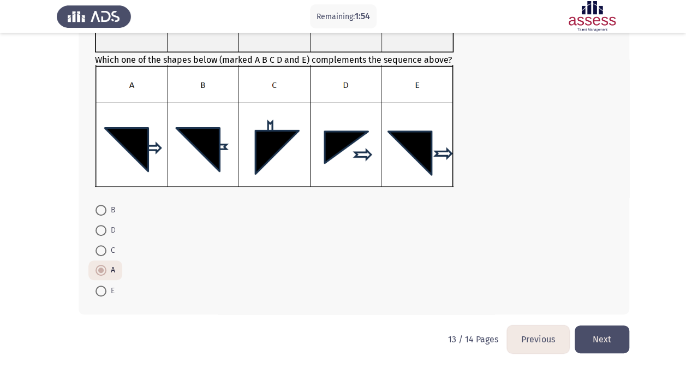
click at [614, 342] on button "Next" at bounding box center [602, 339] width 55 height 28
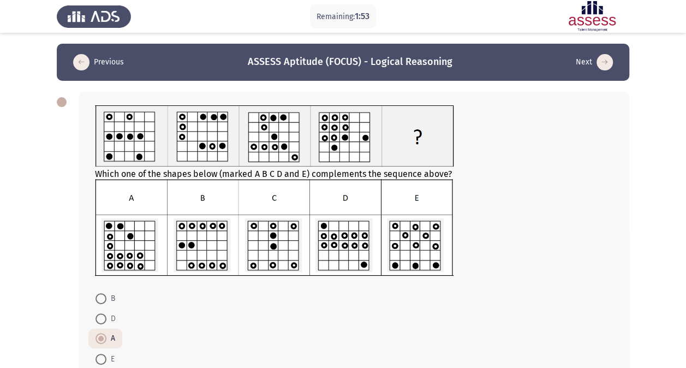
scroll to position [88, 0]
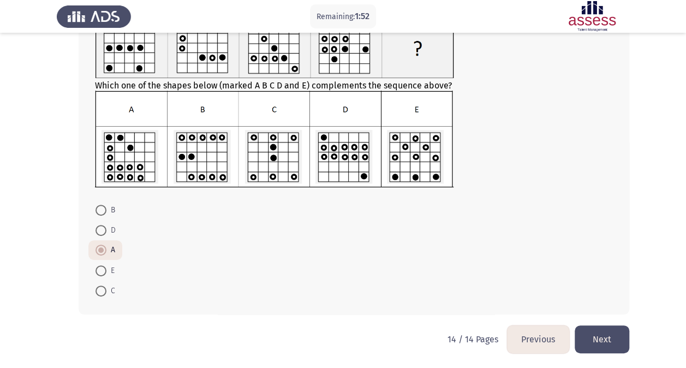
click at [614, 342] on button "Next" at bounding box center [602, 339] width 55 height 28
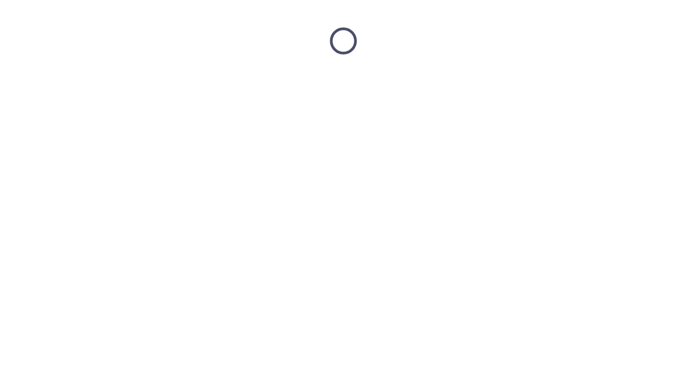
scroll to position [0, 0]
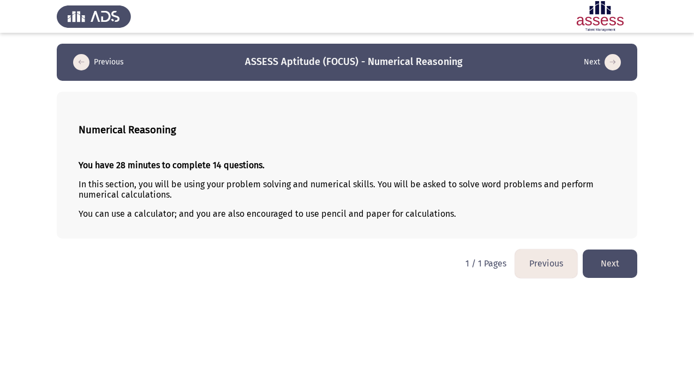
click at [609, 258] on button "Next" at bounding box center [610, 263] width 55 height 28
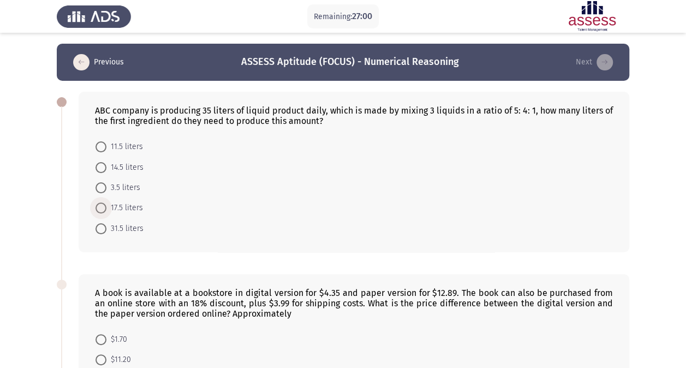
click at [103, 210] on span at bounding box center [101, 207] width 11 height 11
click at [103, 210] on input "17.5 liters" at bounding box center [101, 207] width 11 height 11
radio input "true"
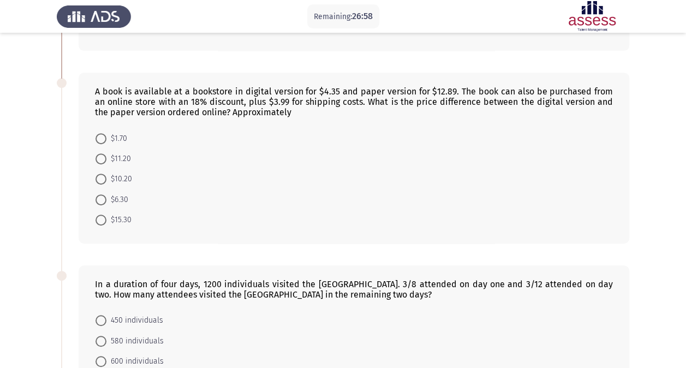
scroll to position [201, 0]
click at [103, 179] on span at bounding box center [101, 178] width 11 height 11
click at [103, 179] on input "$10.20" at bounding box center [101, 178] width 11 height 11
radio input "true"
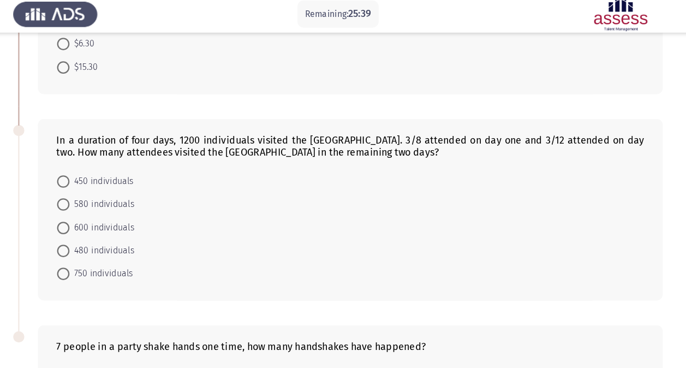
scroll to position [356, 0]
click at [99, 199] on span at bounding box center [101, 204] width 11 height 11
click at [99, 199] on input "600 individuals" at bounding box center [101, 204] width 11 height 11
radio input "true"
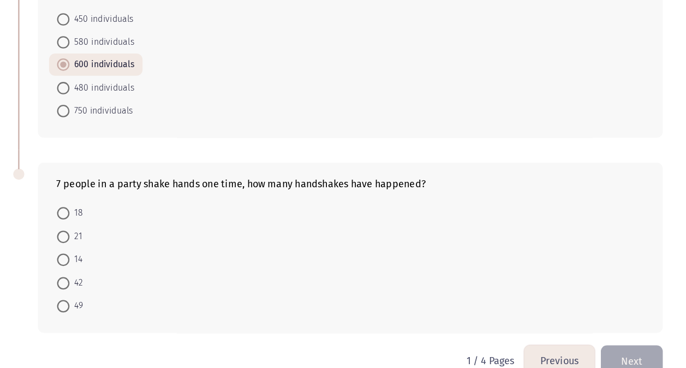
scroll to position [478, 0]
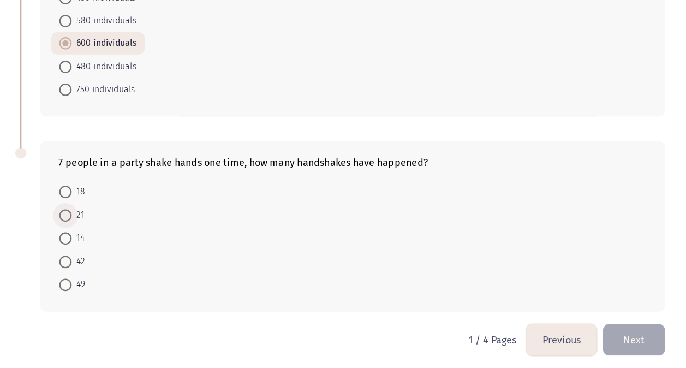
click at [103, 228] on span at bounding box center [101, 233] width 11 height 11
click at [103, 228] on input "21" at bounding box center [101, 233] width 11 height 11
radio input "true"
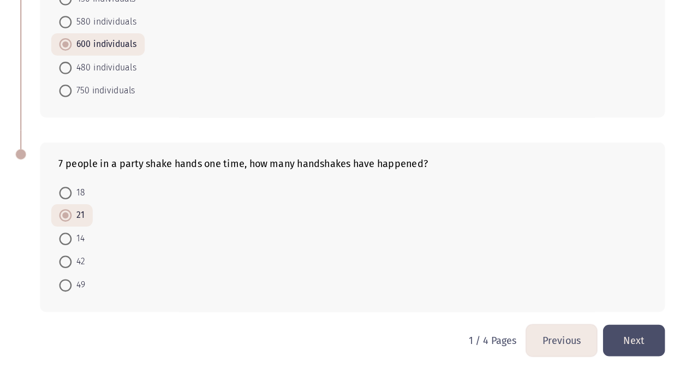
click at [606, 333] on button "Next" at bounding box center [602, 344] width 55 height 28
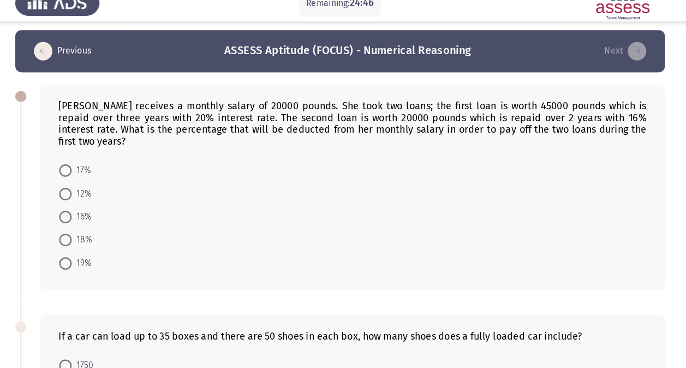
scroll to position [3, 0]
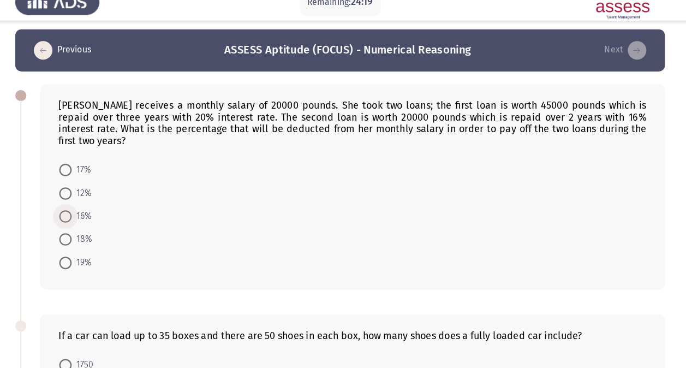
click at [104, 200] on span at bounding box center [101, 205] width 11 height 11
click at [104, 200] on input "16%" at bounding box center [101, 205] width 11 height 11
radio input "true"
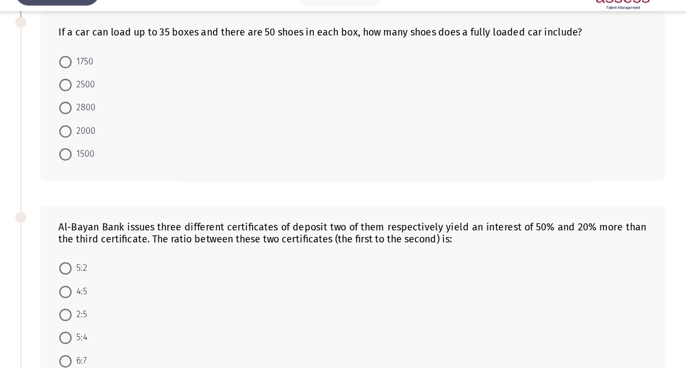
scroll to position [261, 0]
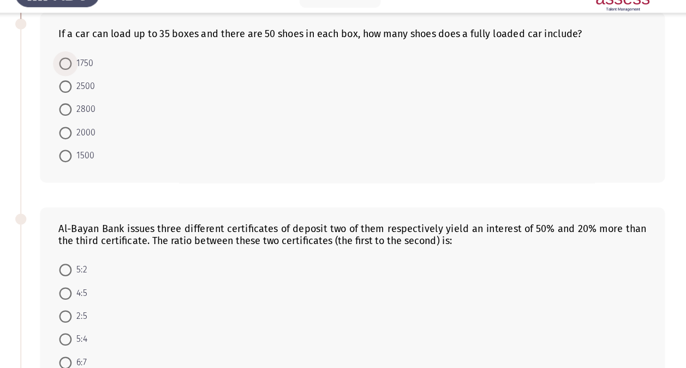
click at [102, 72] on span at bounding box center [101, 77] width 11 height 11
click at [102, 72] on input "1750" at bounding box center [101, 77] width 11 height 11
radio input "true"
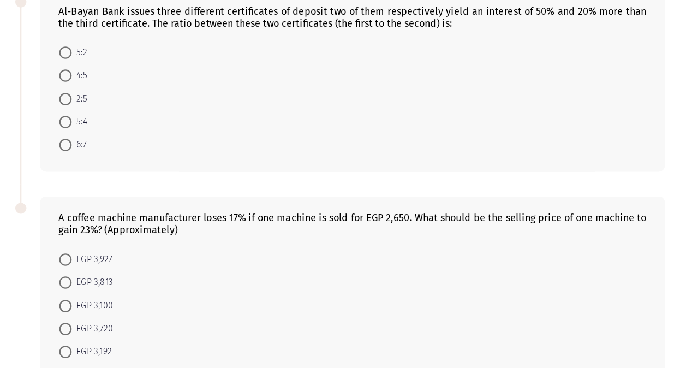
scroll to position [439, 0]
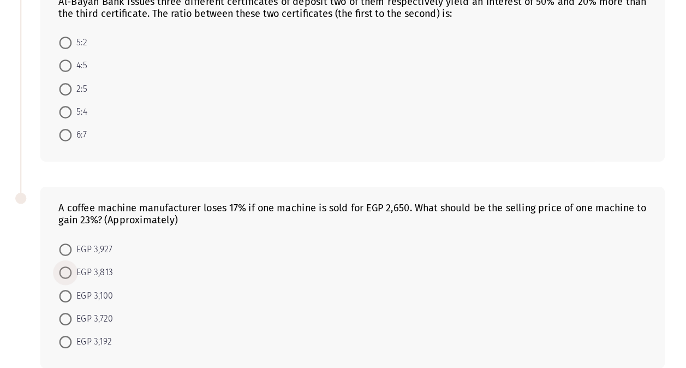
click at [106, 277] on span "EGP 3,813" at bounding box center [124, 283] width 37 height 13
click at [106, 278] on input "EGP 3,813" at bounding box center [101, 283] width 11 height 11
radio input "true"
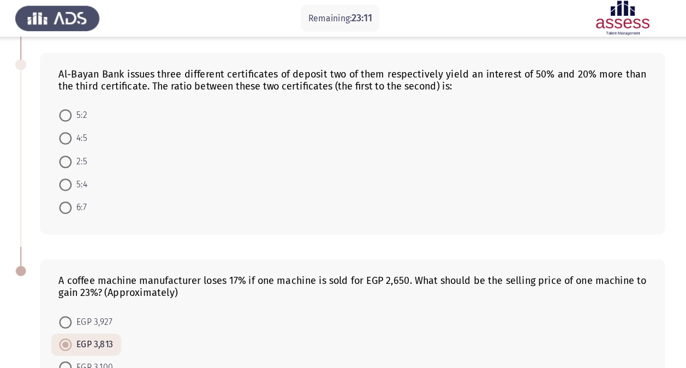
scroll to position [418, 0]
click at [102, 97] on span at bounding box center [101, 102] width 11 height 11
click at [102, 97] on input "5:2" at bounding box center [101, 102] width 11 height 11
radio input "true"
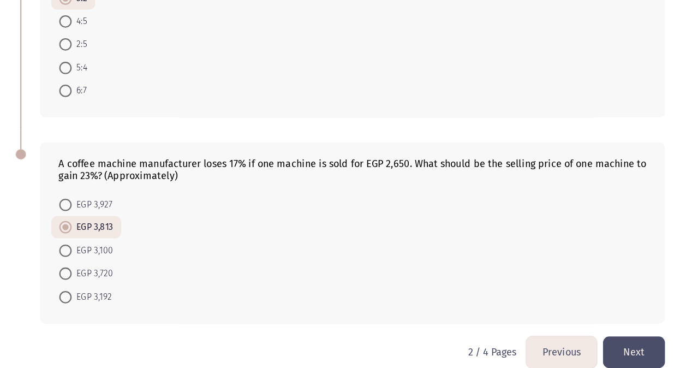
click at [606, 343] on button "Next" at bounding box center [602, 354] width 55 height 28
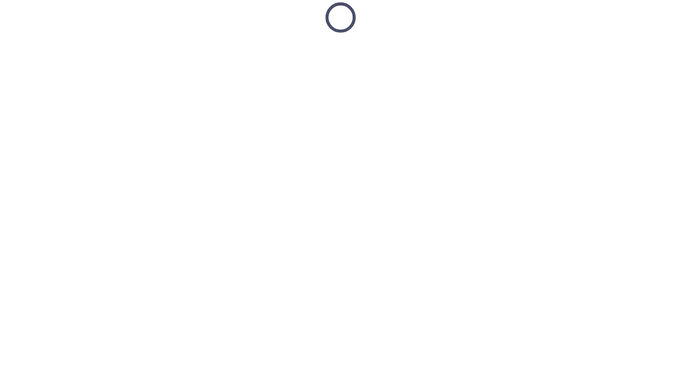
scroll to position [16, 0]
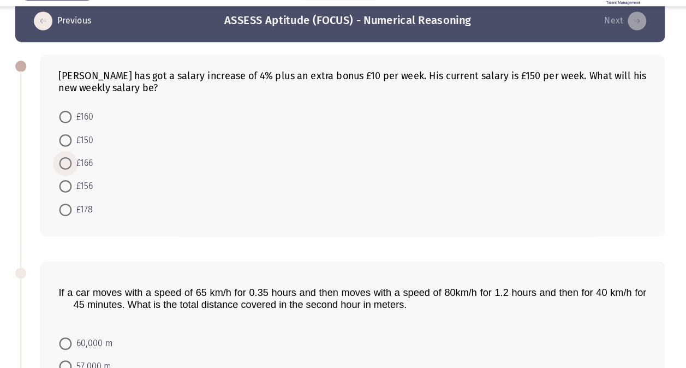
click at [101, 171] on span at bounding box center [101, 171] width 0 height 0
click at [101, 170] on input "£166" at bounding box center [101, 171] width 11 height 11
radio input "true"
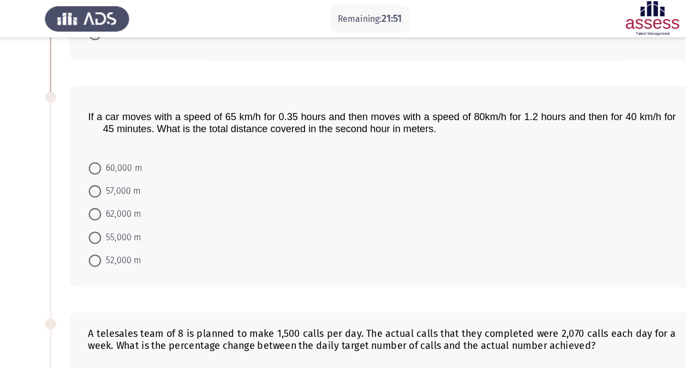
scroll to position [194, 0]
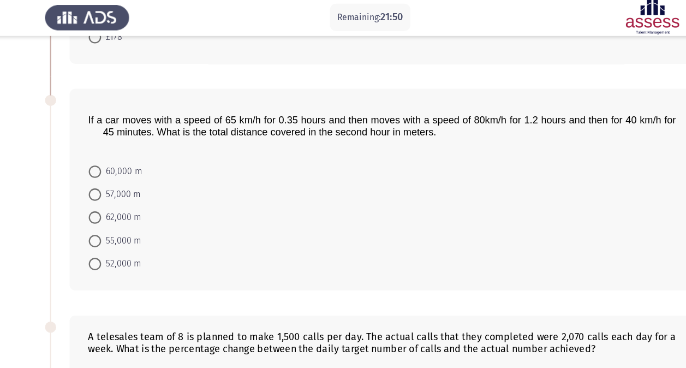
click at [15, 260] on app-assessment-container "Remaining: 21:50 Previous ASSESS Aptitude (FOCUS) - Numerical Reasoning Next [P…" at bounding box center [343, 236] width 686 height 772
click at [101, 233] on span at bounding box center [101, 233] width 11 height 11
click at [101, 233] on input "52,000 m" at bounding box center [101, 233] width 11 height 11
radio input "true"
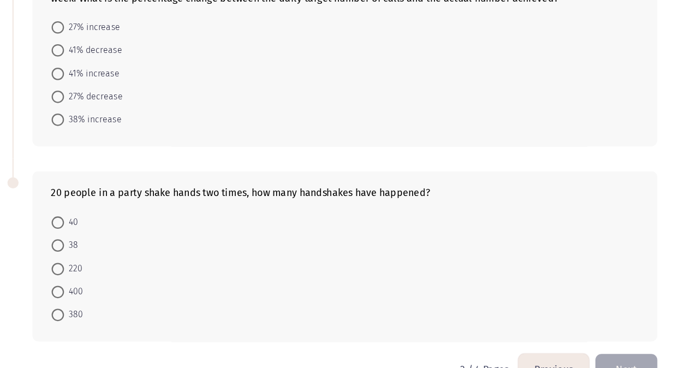
scroll to position [486, 0]
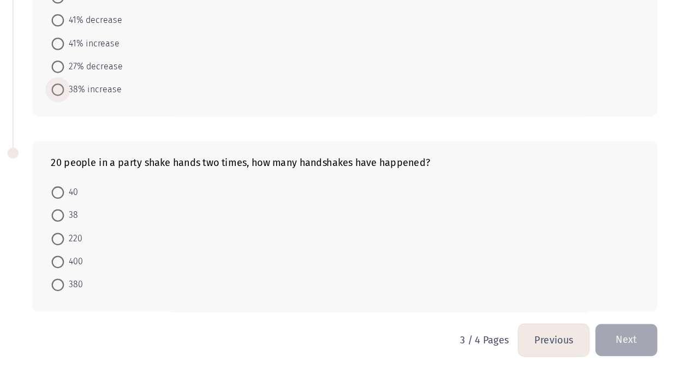
click at [105, 117] on span at bounding box center [101, 122] width 11 height 11
click at [105, 117] on input "38% increase" at bounding box center [101, 122] width 11 height 11
radio input "true"
click at [105, 118] on span at bounding box center [101, 123] width 11 height 11
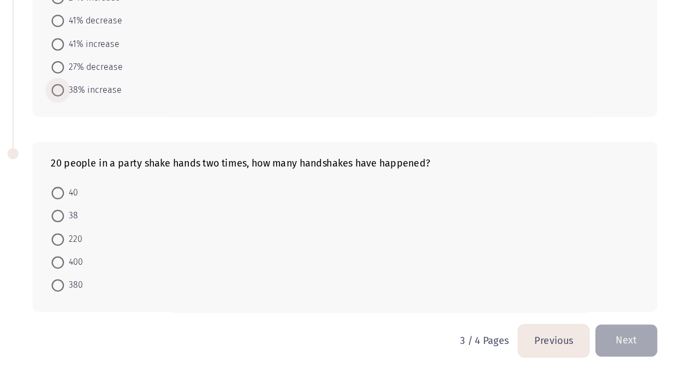
click at [105, 118] on input "38% increase" at bounding box center [101, 123] width 11 height 11
click at [102, 249] on span at bounding box center [101, 253] width 11 height 11
click at [102, 249] on input "220" at bounding box center [101, 253] width 11 height 11
radio input "true"
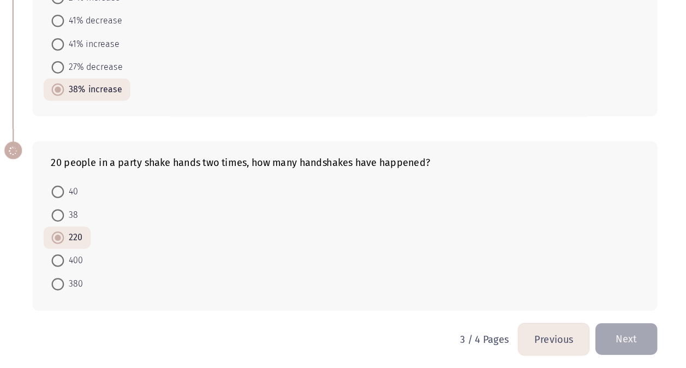
scroll to position [485, 0]
click at [619, 337] on button "Next" at bounding box center [602, 343] width 55 height 28
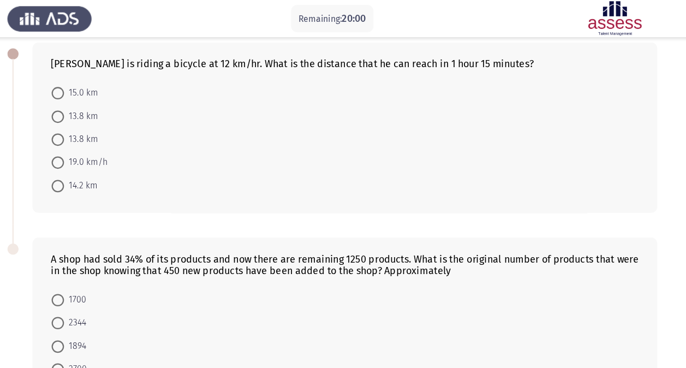
scroll to position [37, 0]
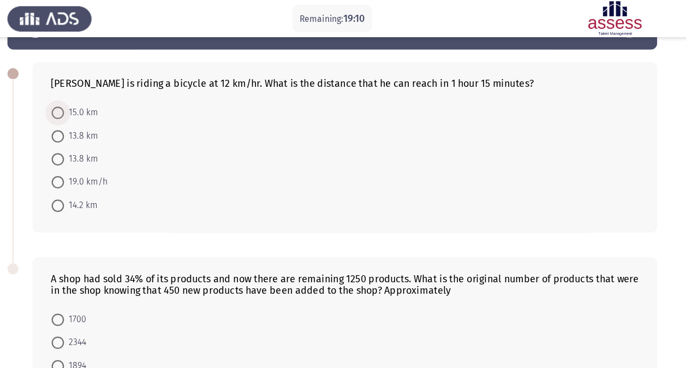
click at [99, 95] on span at bounding box center [101, 99] width 11 height 11
click at [99, 95] on input "15.0 km" at bounding box center [101, 99] width 11 height 11
radio input "true"
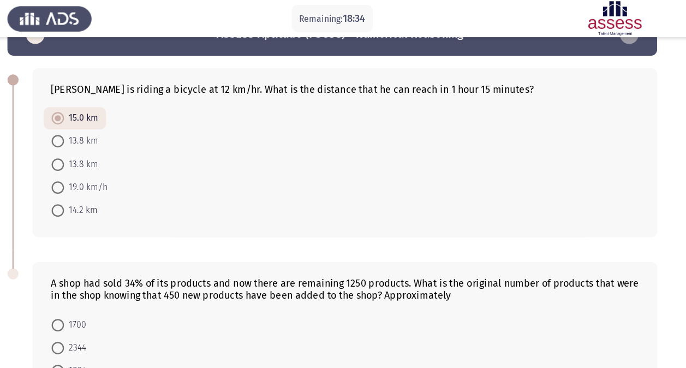
scroll to position [31, 0]
click at [65, 122] on div "[PERSON_NAME] is riding a bicycle at 12 km/hr. What is the distance that he can…" at bounding box center [343, 135] width 573 height 171
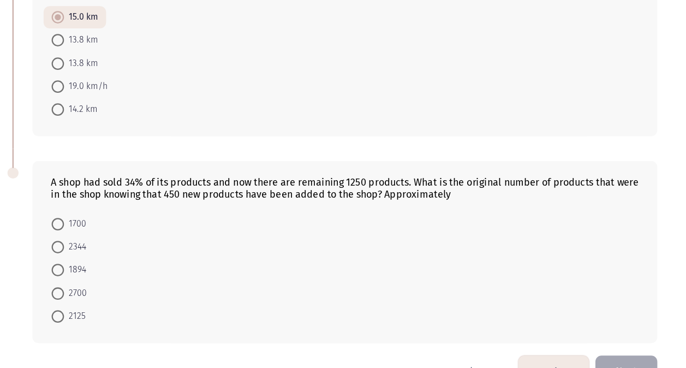
scroll to position [80, 0]
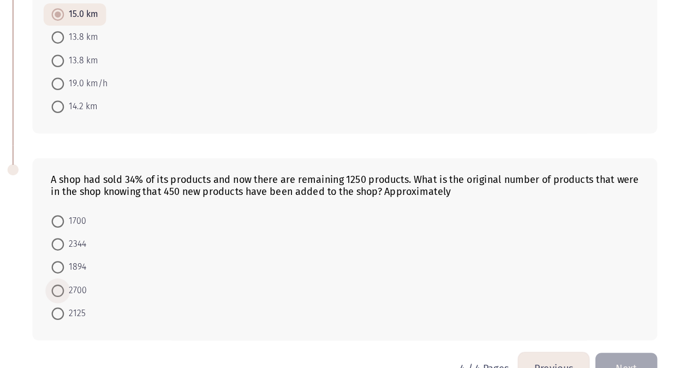
click at [103, 300] on span at bounding box center [101, 299] width 11 height 11
click at [103, 300] on input "2700" at bounding box center [101, 299] width 11 height 11
radio input "true"
click at [96, 275] on span at bounding box center [101, 278] width 11 height 11
click at [96, 275] on input "1894" at bounding box center [101, 278] width 11 height 11
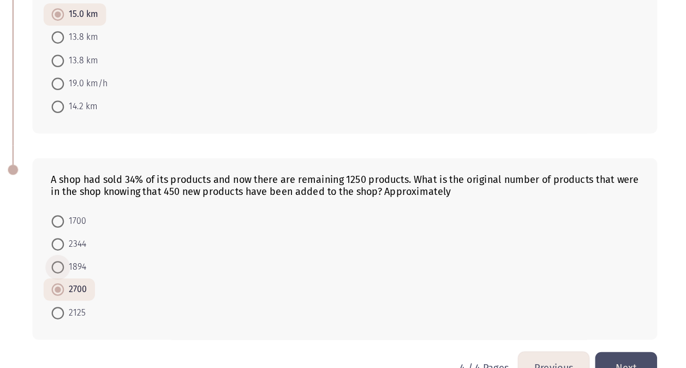
radio input "true"
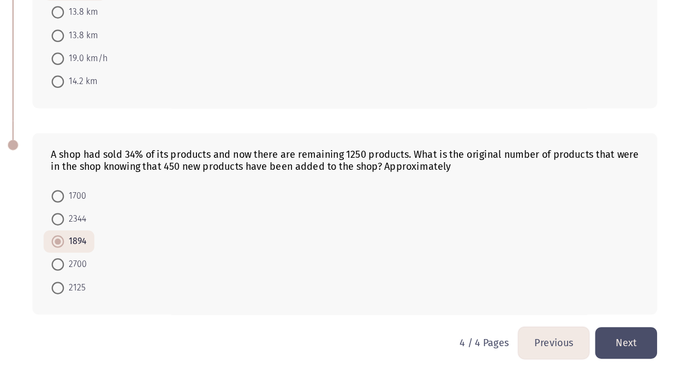
scroll to position [102, 0]
click at [97, 239] on span at bounding box center [101, 236] width 11 height 11
click at [97, 239] on input "2344" at bounding box center [101, 236] width 11 height 11
radio input "true"
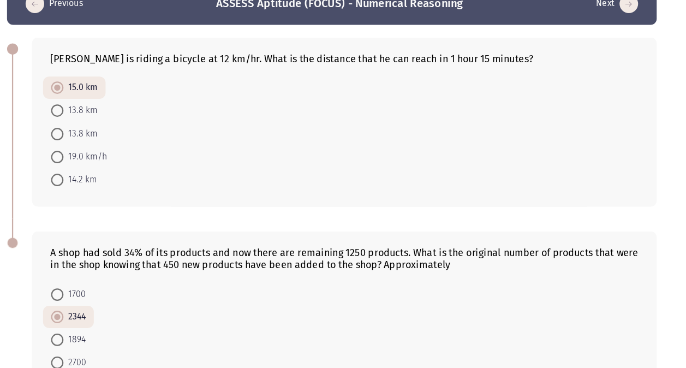
scroll to position [107, 0]
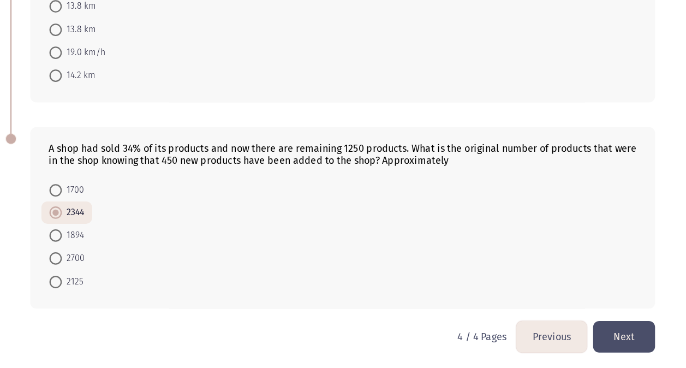
click at [544, 343] on button "Previous" at bounding box center [538, 340] width 62 height 28
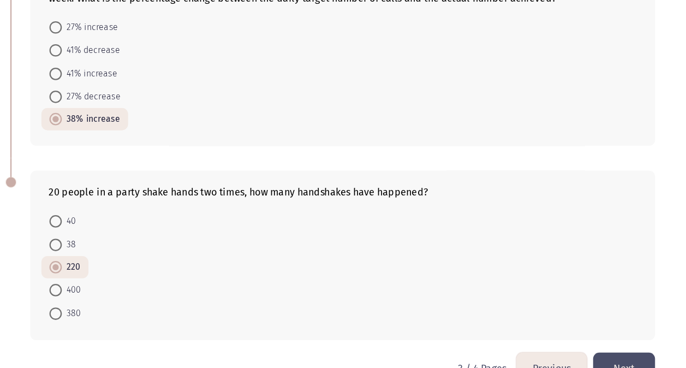
scroll to position [485, 0]
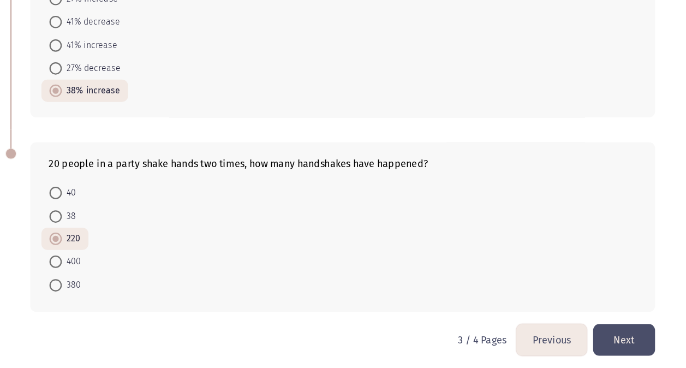
click at [586, 348] on button "Next" at bounding box center [602, 343] width 55 height 28
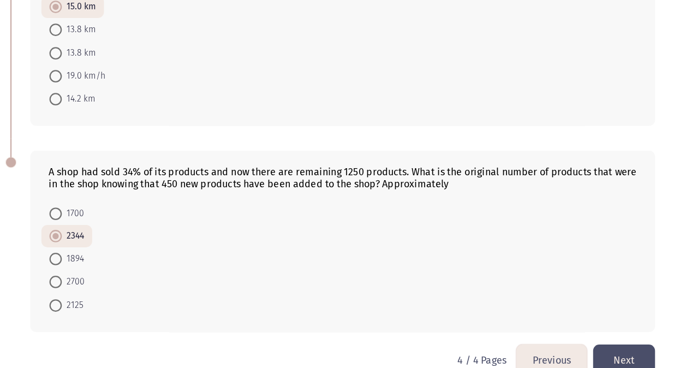
scroll to position [87, 0]
click at [115, 266] on span "1894" at bounding box center [116, 271] width 20 height 13
click at [106, 266] on input "1894" at bounding box center [101, 271] width 11 height 11
radio input "true"
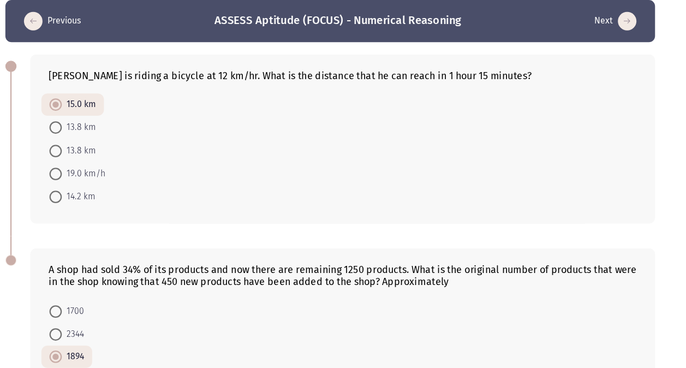
scroll to position [107, 0]
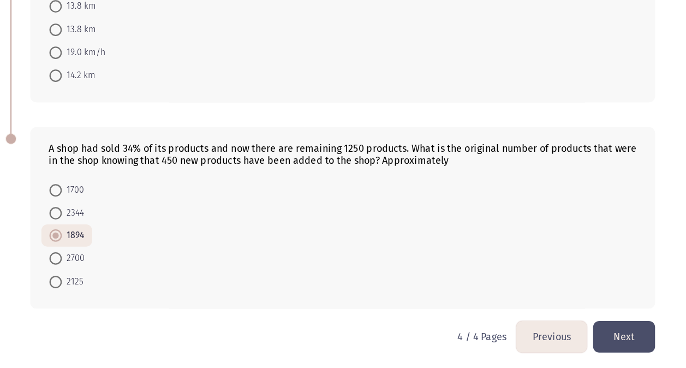
click at [557, 339] on button "Previous" at bounding box center [538, 340] width 62 height 28
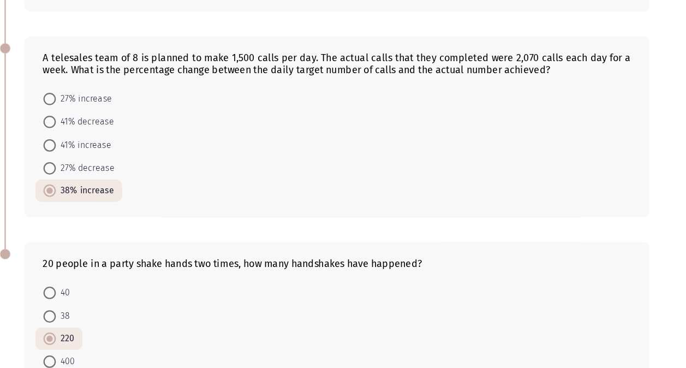
scroll to position [485, 0]
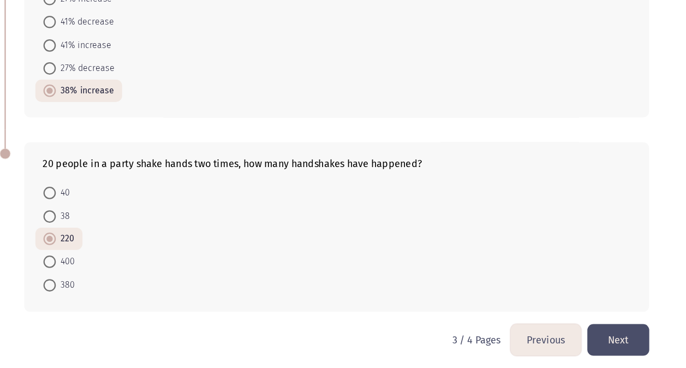
click at [534, 338] on button "Previous" at bounding box center [538, 343] width 62 height 28
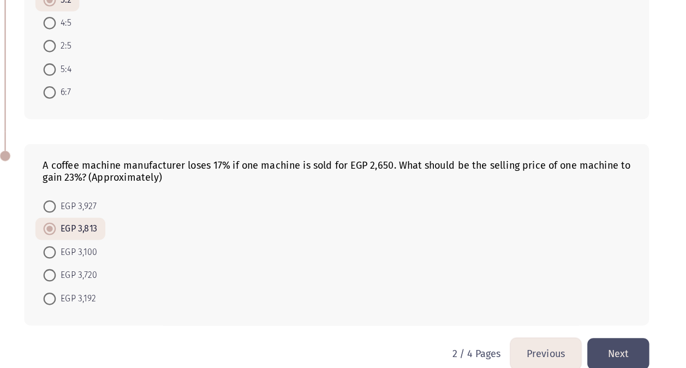
scroll to position [477, 0]
click at [537, 340] on button "Previous" at bounding box center [538, 354] width 62 height 28
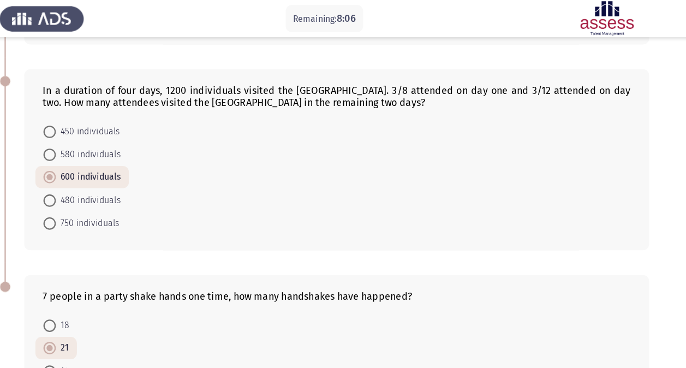
scroll to position [403, 0]
click at [98, 116] on span at bounding box center [101, 116] width 11 height 11
click at [98, 116] on input "450 individuals" at bounding box center [101, 116] width 11 height 11
radio input "true"
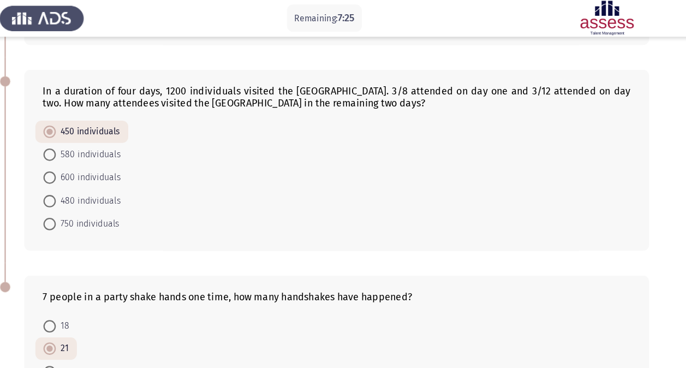
scroll to position [477, 0]
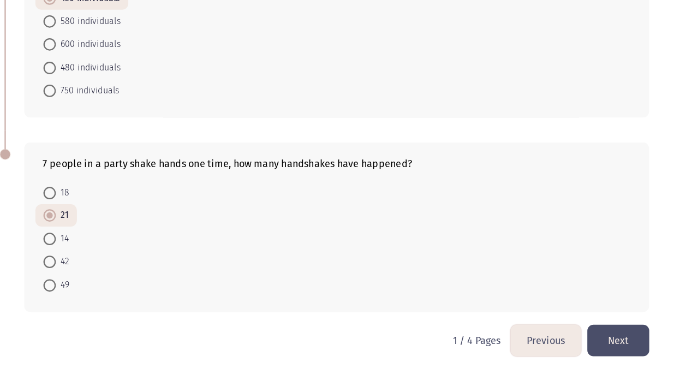
click at [583, 331] on button "Next" at bounding box center [602, 344] width 55 height 28
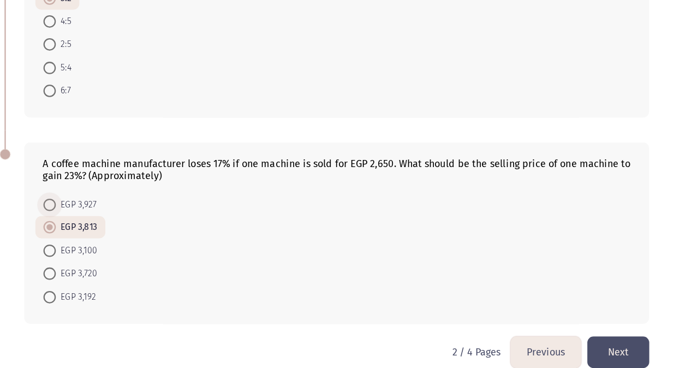
click at [102, 219] on span at bounding box center [101, 224] width 11 height 11
click at [102, 219] on input "EGP 3,927" at bounding box center [101, 224] width 11 height 11
radio input "true"
click at [609, 340] on button "Next" at bounding box center [602, 354] width 55 height 28
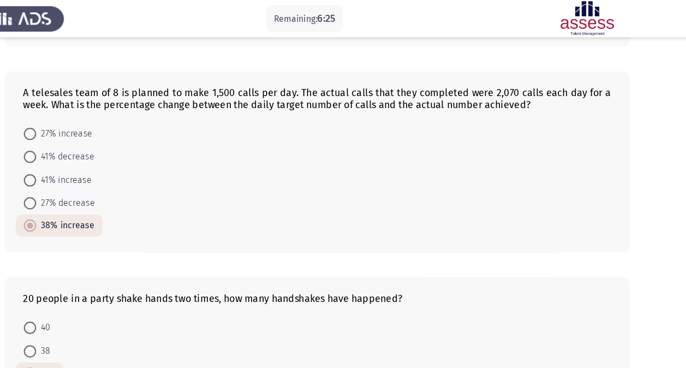
scroll to position [485, 0]
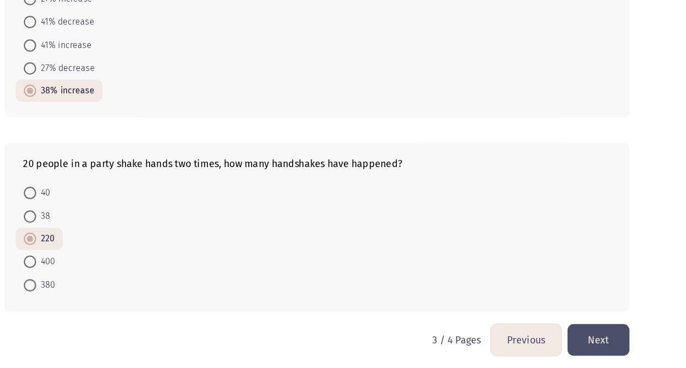
click at [595, 335] on button "Next" at bounding box center [602, 343] width 55 height 28
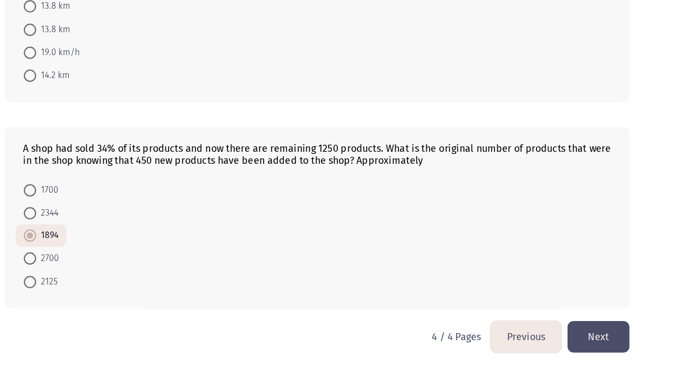
scroll to position [106, 0]
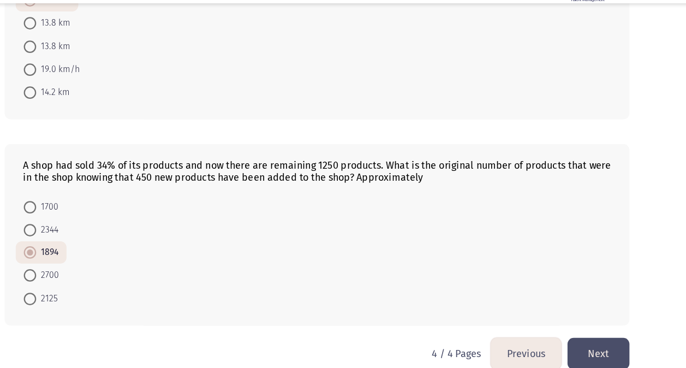
click at [529, 332] on button "Previous" at bounding box center [538, 341] width 62 height 28
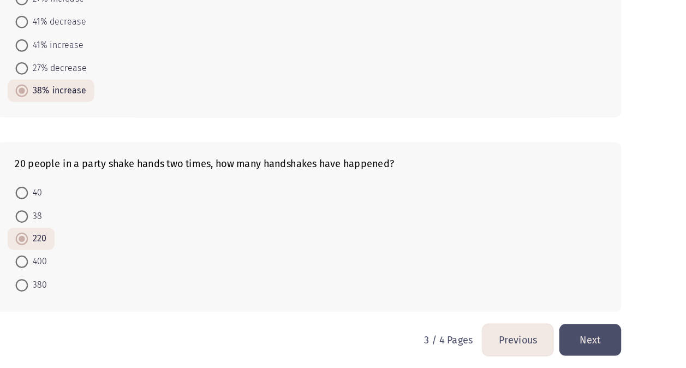
scroll to position [485, 0]
click at [527, 331] on button "Previous" at bounding box center [538, 343] width 62 height 28
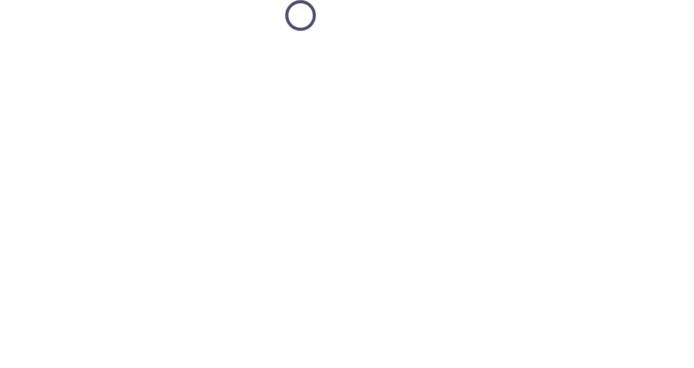
scroll to position [0, 0]
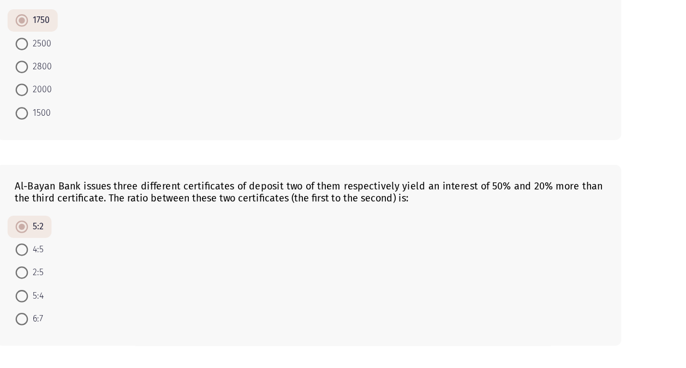
click at [124, 294] on mat-radio-button "5:4" at bounding box center [107, 304] width 39 height 20
click at [112, 298] on span "5:4" at bounding box center [113, 304] width 14 height 13
click at [106, 299] on input "5:4" at bounding box center [101, 304] width 11 height 11
radio input "true"
click at [160, 261] on form "5:2 4:5 2:5 5:4 6:7" at bounding box center [354, 284] width 518 height 101
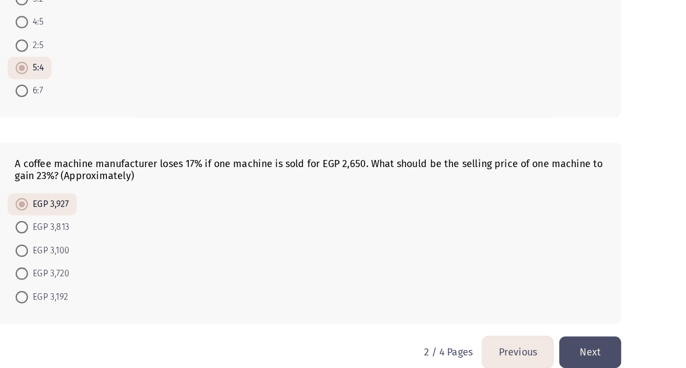
scroll to position [477, 0]
click at [544, 340] on button "Previous" at bounding box center [538, 354] width 62 height 28
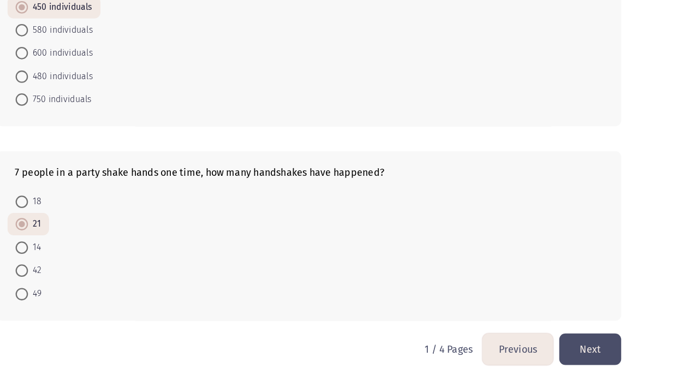
scroll to position [469, 0]
click at [529, 346] on button "Previous" at bounding box center [538, 351] width 62 height 28
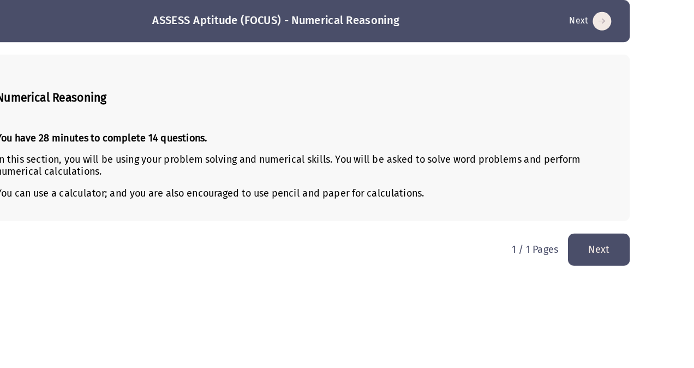
click at [618, 269] on button "Next" at bounding box center [610, 263] width 55 height 28
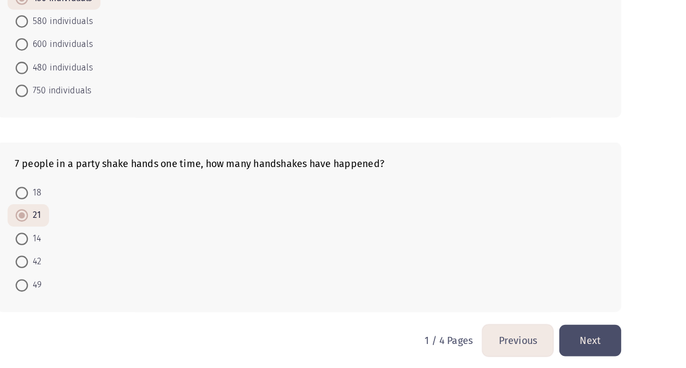
scroll to position [477, 0]
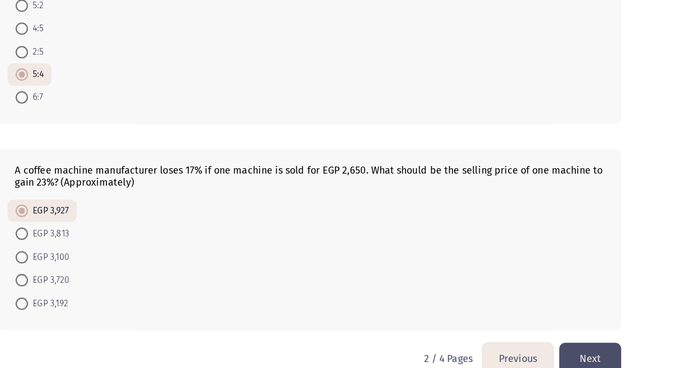
scroll to position [472, 0]
click at [606, 348] on button "Next" at bounding box center [602, 359] width 55 height 28
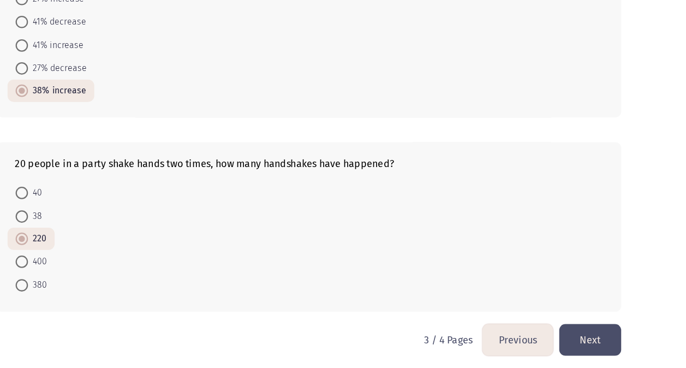
scroll to position [485, 0]
click at [616, 336] on button "Next" at bounding box center [602, 343] width 55 height 28
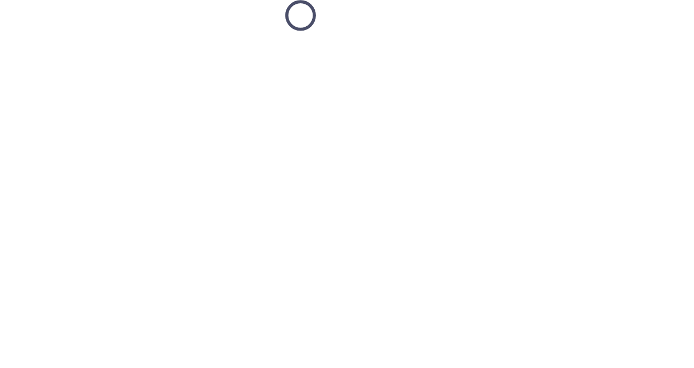
scroll to position [0, 0]
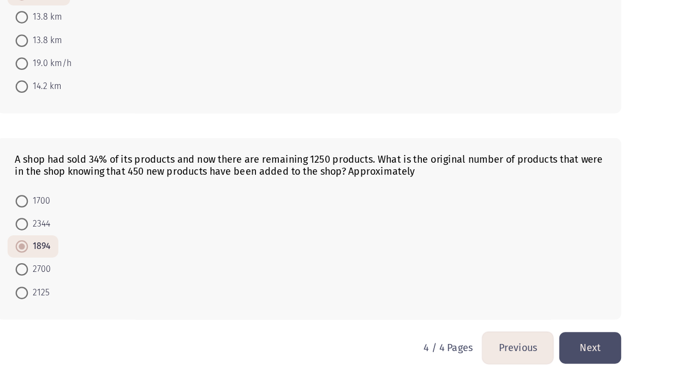
click at [600, 347] on button "Next" at bounding box center [602, 349] width 55 height 28
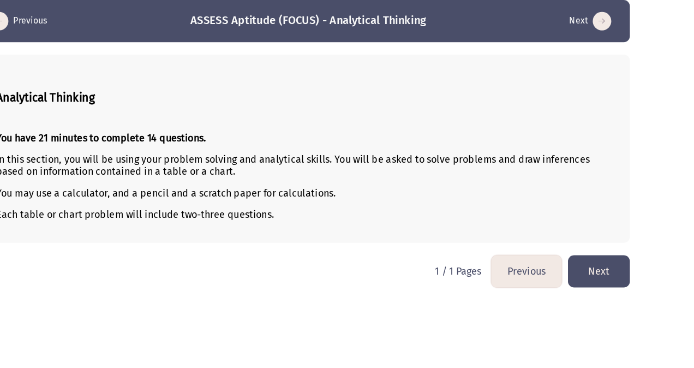
click at [615, 277] on button "Next" at bounding box center [610, 283] width 55 height 28
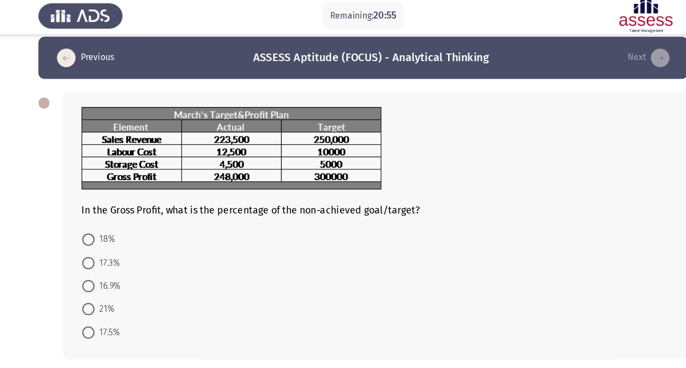
scroll to position [9, 0]
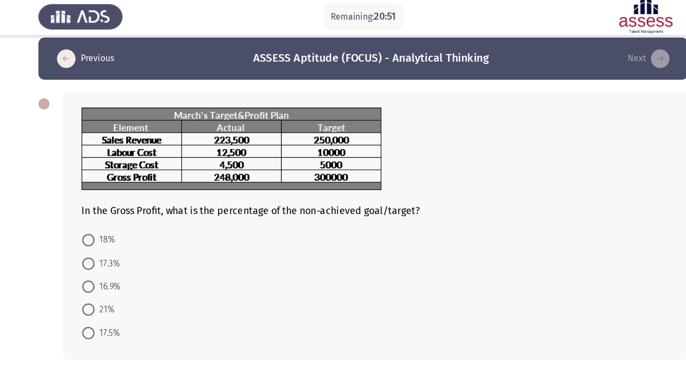
click at [530, 204] on form "18% 17.3% 16.9% 21% 17.5%" at bounding box center [354, 254] width 518 height 102
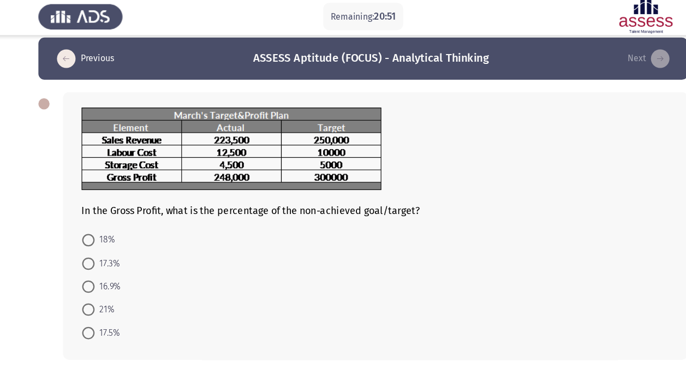
click at [530, 204] on form "18% 17.3% 16.9% 21% 17.5%" at bounding box center [354, 254] width 518 height 102
click at [105, 210] on span at bounding box center [101, 213] width 11 height 11
click at [105, 210] on input "18%" at bounding box center [101, 213] width 11 height 11
radio input "true"
click at [220, 223] on form "18% 17.3% 16.9% 21% 17.5%" at bounding box center [354, 253] width 518 height 101
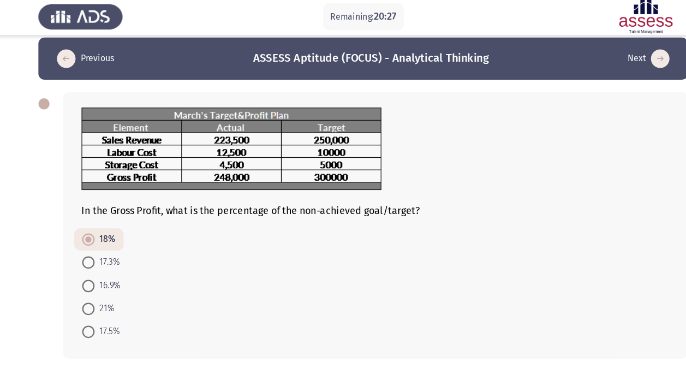
scroll to position [12, 0]
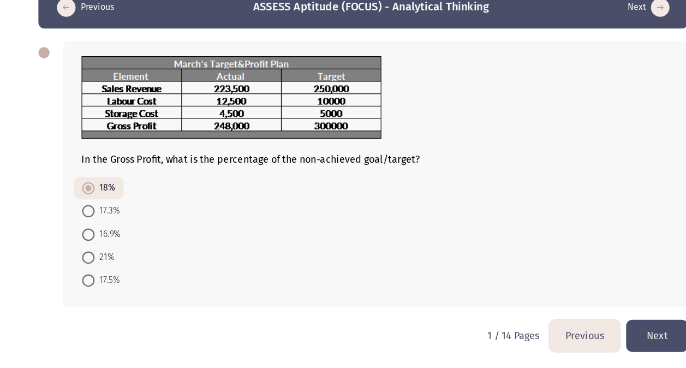
click at [613, 340] on button "Next" at bounding box center [602, 339] width 55 height 28
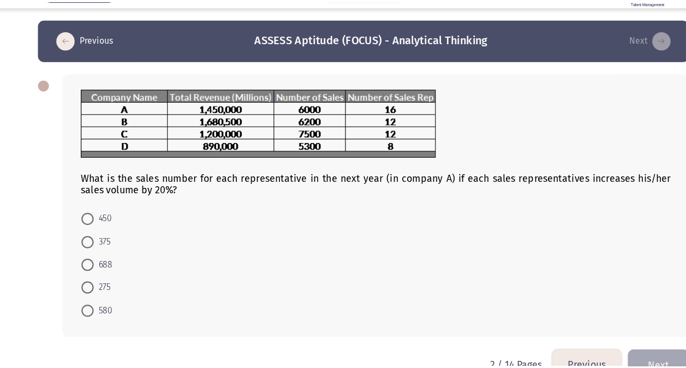
scroll to position [0, 0]
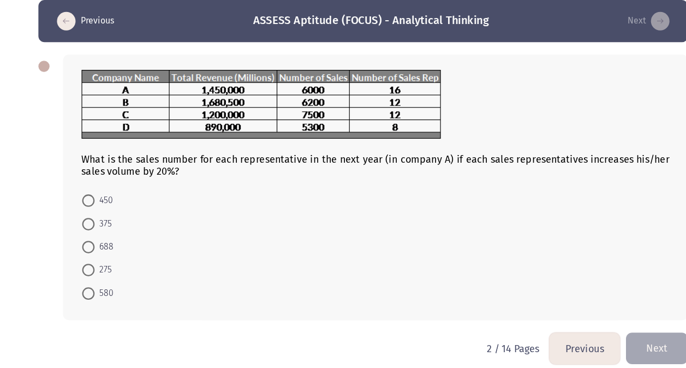
click at [536, 343] on button "Previous" at bounding box center [538, 351] width 62 height 28
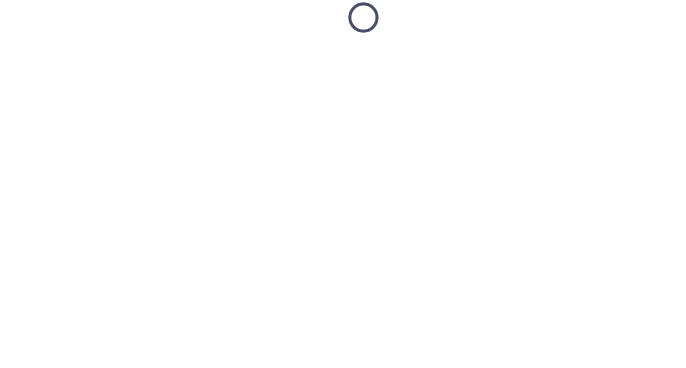
scroll to position [12, 0]
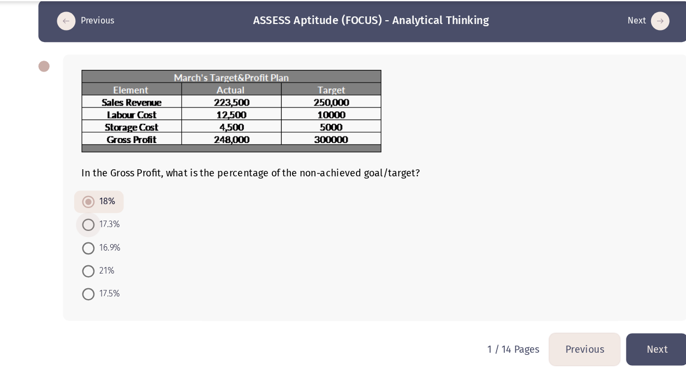
click at [104, 232] on span at bounding box center [101, 229] width 11 height 11
click at [104, 232] on input "17.3%" at bounding box center [101, 229] width 11 height 11
radio input "true"
click at [591, 341] on button "Next" at bounding box center [602, 339] width 55 height 28
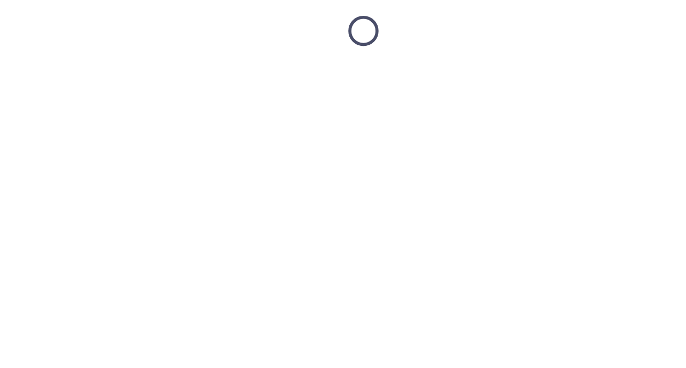
scroll to position [11, 0]
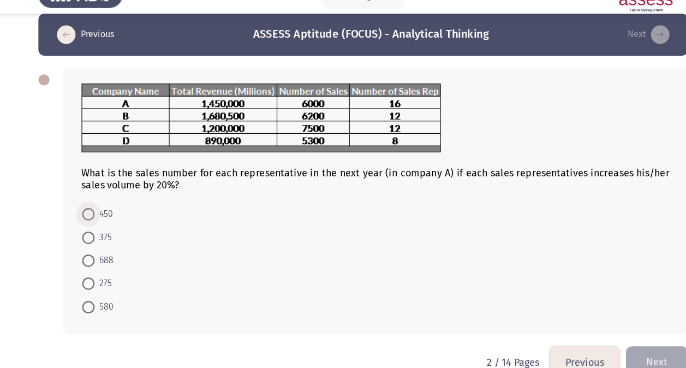
click at [99, 211] on span at bounding box center [101, 209] width 11 height 11
click at [99, 211] on input "450" at bounding box center [101, 209] width 11 height 11
radio input "true"
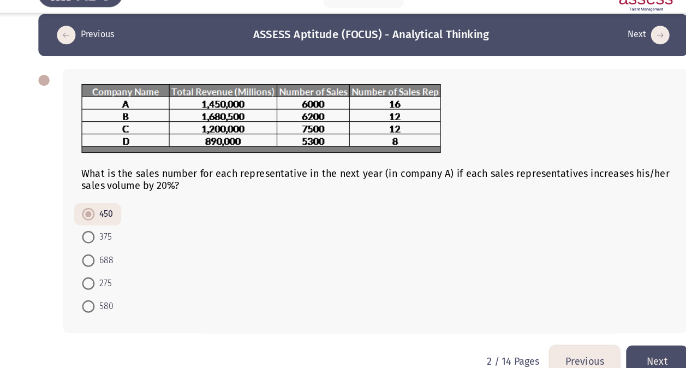
click at [583, 327] on button "Next" at bounding box center [602, 340] width 55 height 28
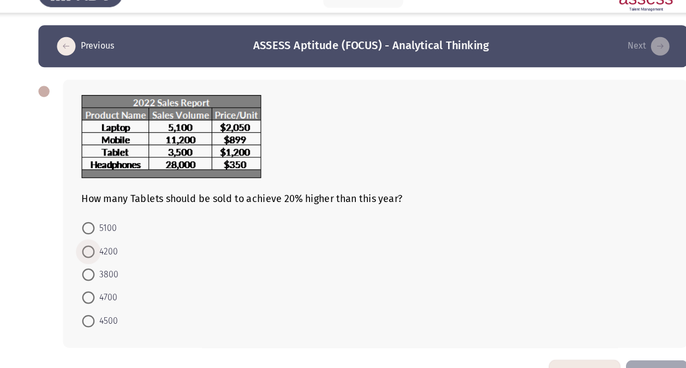
click at [98, 243] on span at bounding box center [101, 243] width 11 height 11
click at [98, 243] on input "4200" at bounding box center [101, 243] width 11 height 11
radio input "true"
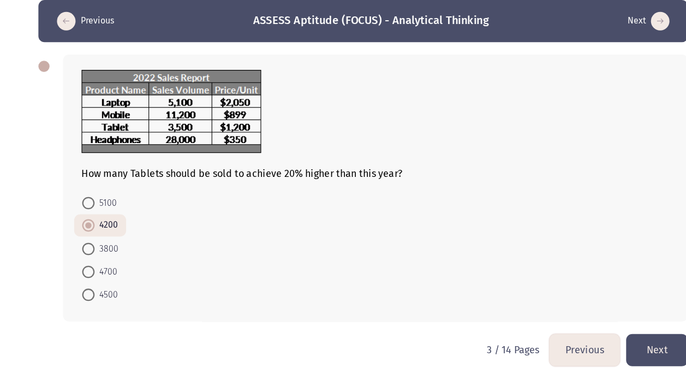
scroll to position [13, 0]
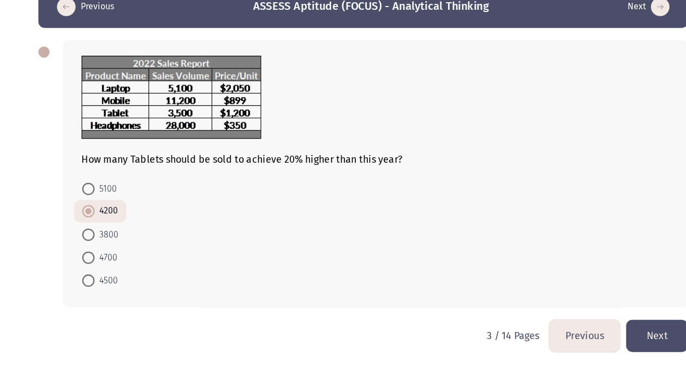
click at [607, 341] on button "Next" at bounding box center [602, 339] width 55 height 28
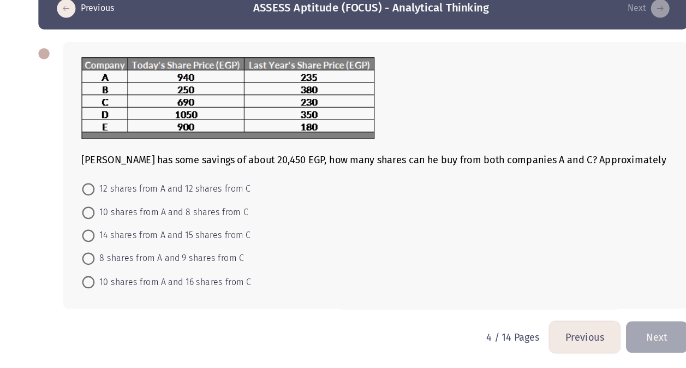
scroll to position [11, 0]
click at [98, 290] on span at bounding box center [101, 292] width 11 height 11
click at [98, 290] on input "10 shares from A and 16 shares from C" at bounding box center [101, 292] width 11 height 11
radio input "true"
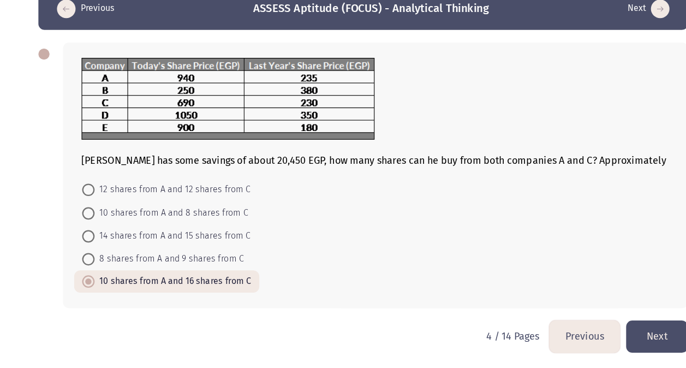
click at [581, 334] on button "Next" at bounding box center [602, 339] width 55 height 28
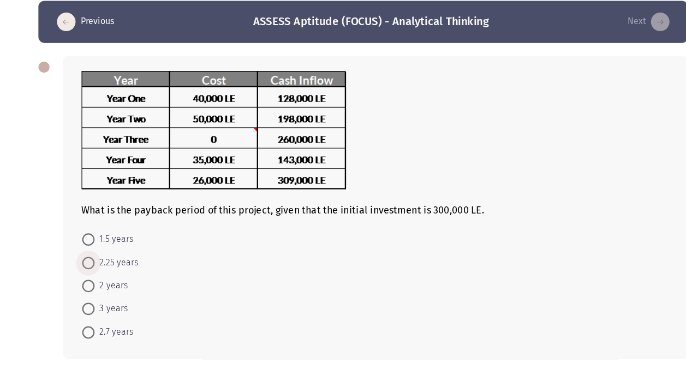
click at [104, 273] on span at bounding box center [101, 274] width 11 height 11
click at [104, 273] on input "2.25 years" at bounding box center [101, 274] width 11 height 11
radio input "true"
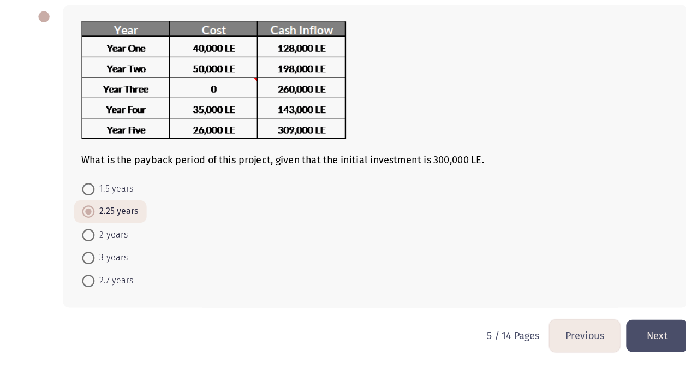
click at [607, 331] on button "Next" at bounding box center [602, 339] width 55 height 28
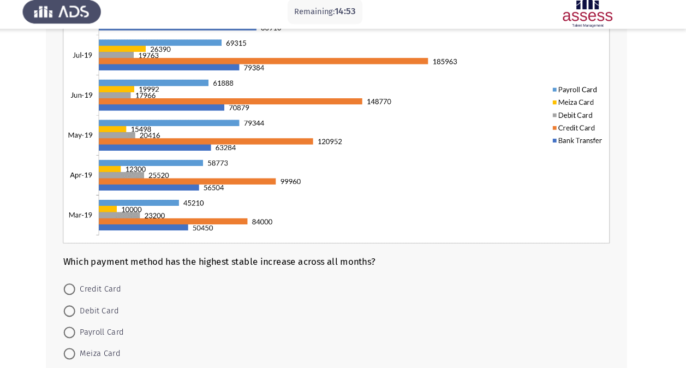
scroll to position [202, 0]
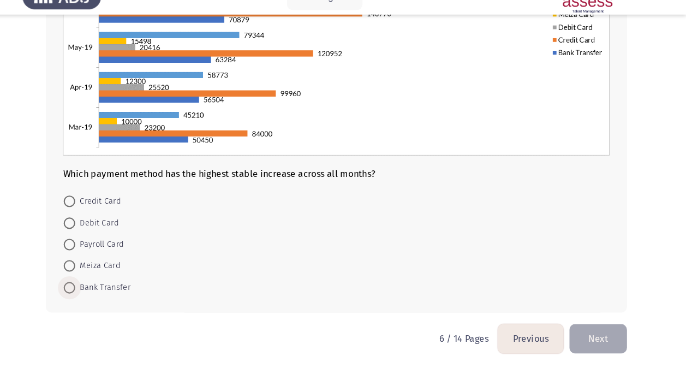
click at [99, 293] on span at bounding box center [101, 291] width 11 height 11
click at [99, 293] on input "Bank Transfer" at bounding box center [101, 291] width 11 height 11
radio input "true"
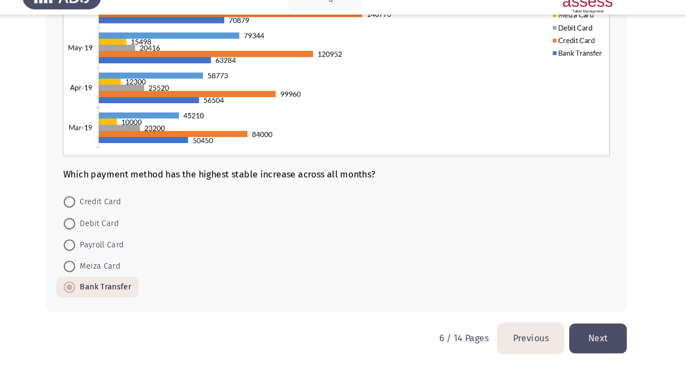
click at [608, 339] on button "Next" at bounding box center [602, 339] width 55 height 28
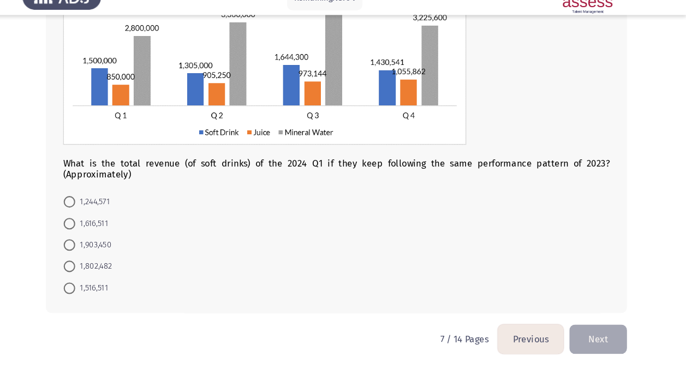
scroll to position [122, 0]
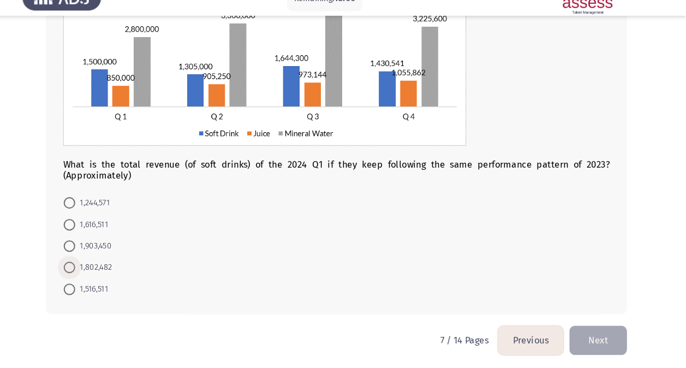
click at [103, 266] on span at bounding box center [101, 271] width 11 height 11
click at [103, 266] on input "1,802,482" at bounding box center [101, 271] width 11 height 11
radio input "true"
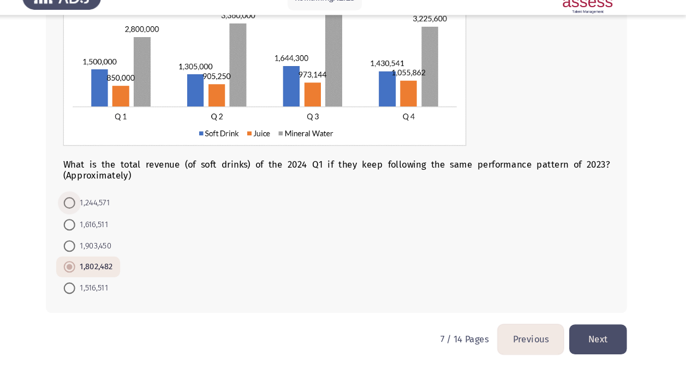
click at [105, 205] on span at bounding box center [101, 210] width 11 height 11
click at [105, 205] on input "1,244,571" at bounding box center [101, 210] width 11 height 11
radio input "true"
click at [611, 349] on button "Next" at bounding box center [602, 340] width 55 height 28
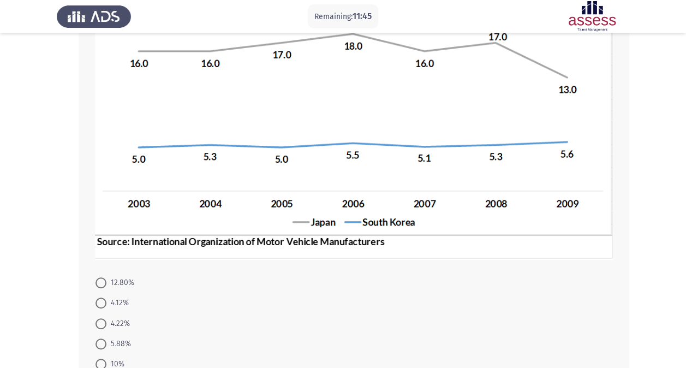
scroll to position [258, 0]
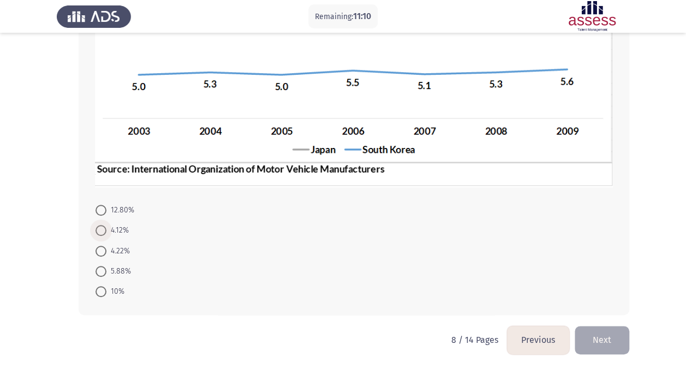
click at [98, 228] on span at bounding box center [101, 230] width 11 height 11
click at [98, 228] on input "4.12%" at bounding box center [101, 230] width 11 height 11
radio input "true"
click at [596, 344] on button "Next" at bounding box center [602, 340] width 55 height 28
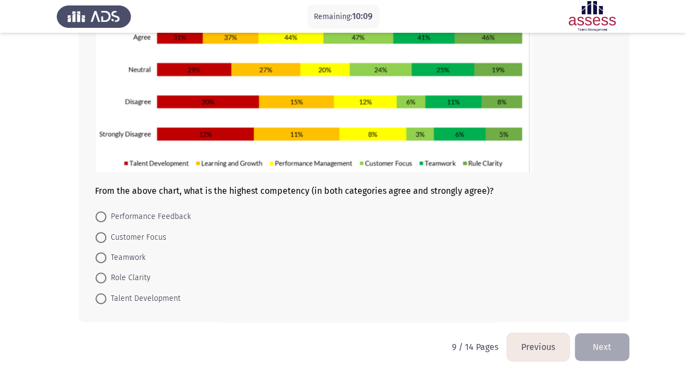
scroll to position [143, 0]
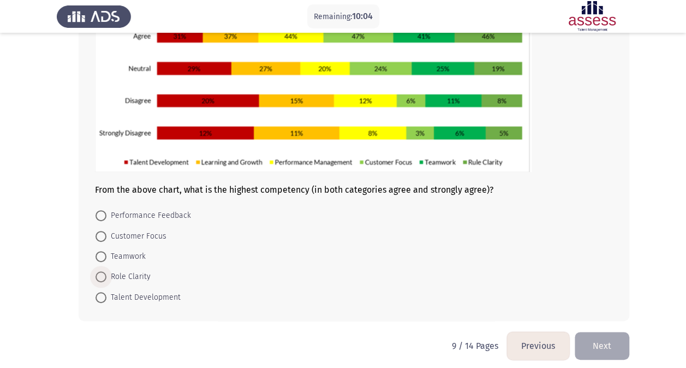
click at [126, 275] on span "Role Clarity" at bounding box center [128, 276] width 44 height 13
click at [106, 275] on input "Role Clarity" at bounding box center [101, 276] width 11 height 11
radio input "true"
click at [594, 343] on button "Next" at bounding box center [602, 345] width 55 height 28
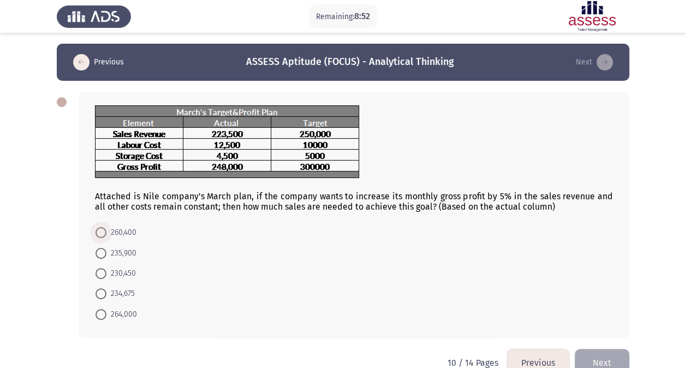
click at [104, 233] on span at bounding box center [101, 232] width 11 height 11
click at [104, 233] on input "260,400" at bounding box center [101, 232] width 11 height 11
radio input "true"
click at [505, 328] on div "Attached is Nile company's March plan, if the company wants to increase its mon…" at bounding box center [354, 214] width 551 height 245
click at [605, 349] on button "Next" at bounding box center [602, 362] width 55 height 28
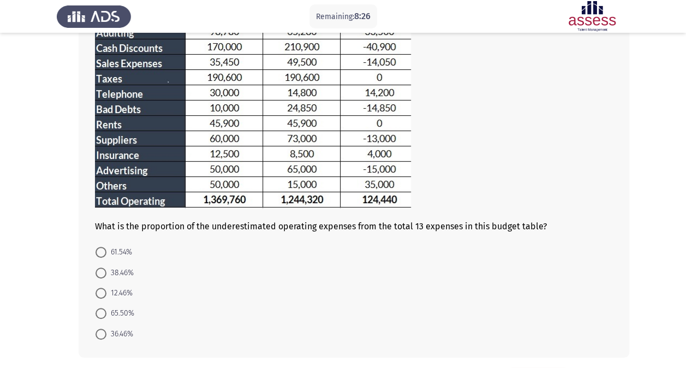
scroll to position [155, 0]
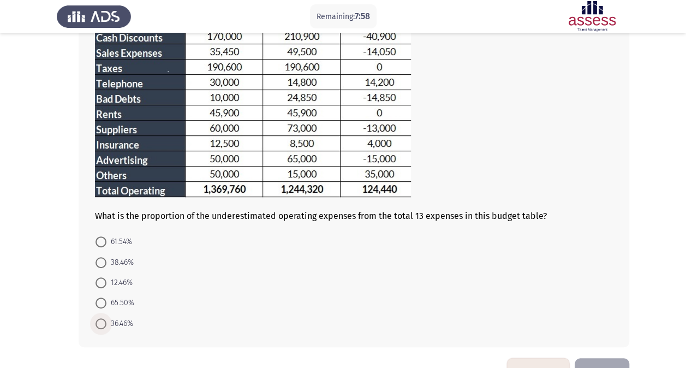
click at [100, 321] on span at bounding box center [101, 323] width 11 height 11
click at [100, 321] on input "36.46%" at bounding box center [101, 323] width 11 height 11
radio input "true"
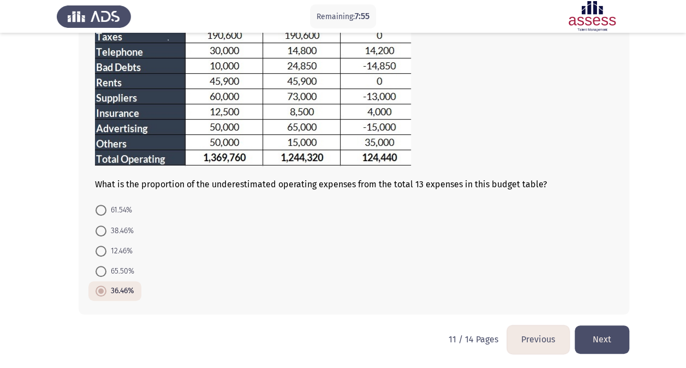
click at [593, 337] on button "Next" at bounding box center [602, 339] width 55 height 28
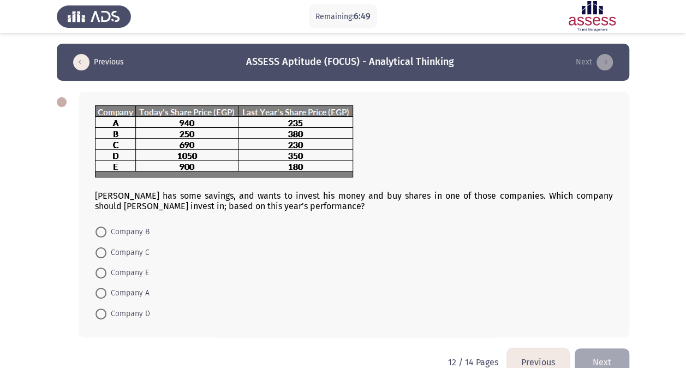
click at [100, 272] on span at bounding box center [101, 272] width 11 height 11
click at [100, 272] on input "Company E" at bounding box center [101, 272] width 11 height 11
radio input "true"
click at [594, 363] on button "Next" at bounding box center [602, 361] width 55 height 28
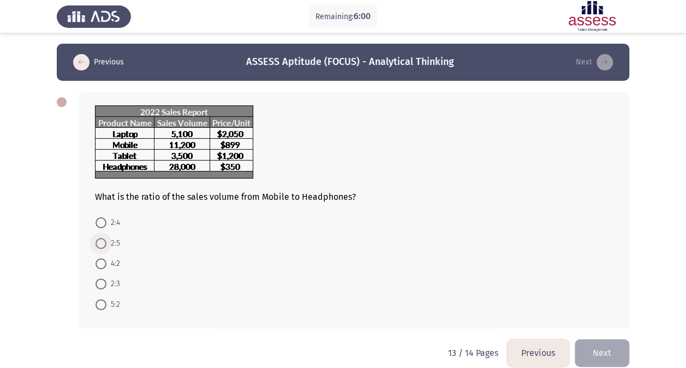
click at [105, 248] on label "2:5" at bounding box center [108, 243] width 25 height 13
click at [105, 248] on input "2:5" at bounding box center [101, 243] width 11 height 11
radio input "true"
click at [617, 350] on button "Next" at bounding box center [602, 352] width 55 height 28
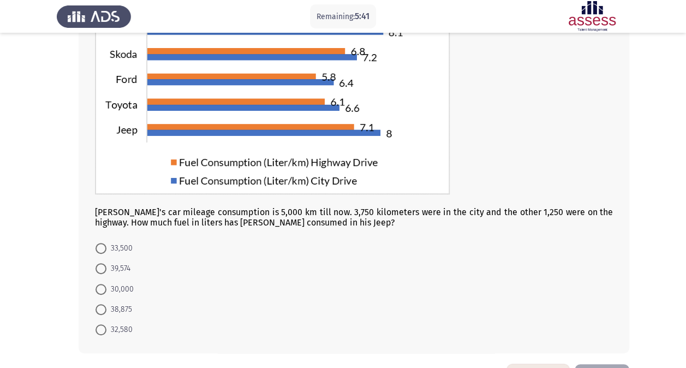
scroll to position [125, 0]
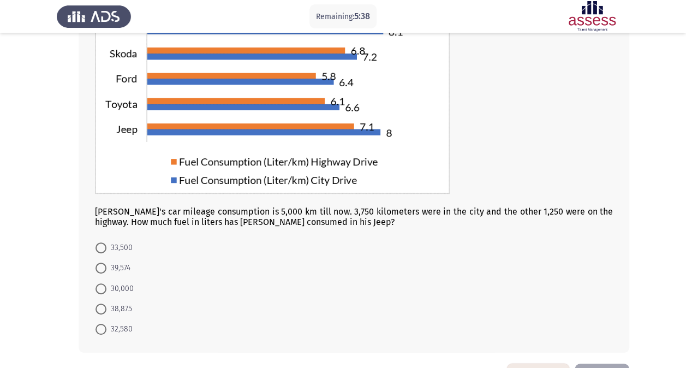
click at [99, 265] on span at bounding box center [101, 268] width 11 height 11
click at [99, 265] on input "39,574" at bounding box center [101, 268] width 11 height 11
radio input "true"
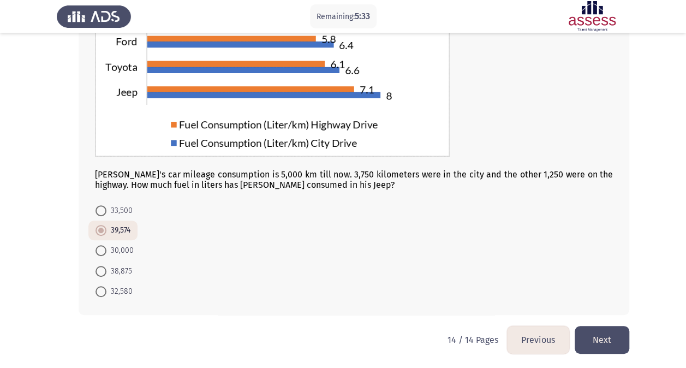
click at [594, 347] on button "Next" at bounding box center [602, 340] width 55 height 28
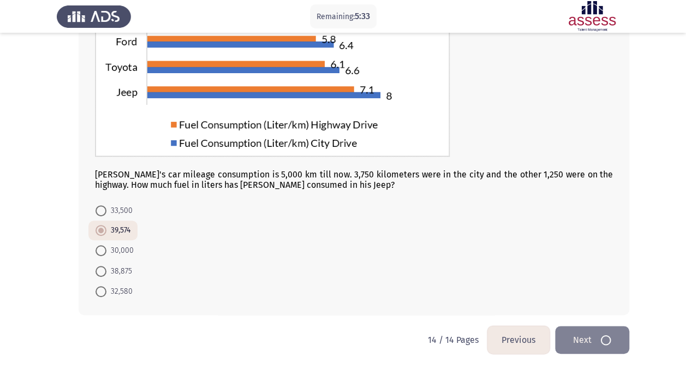
scroll to position [0, 0]
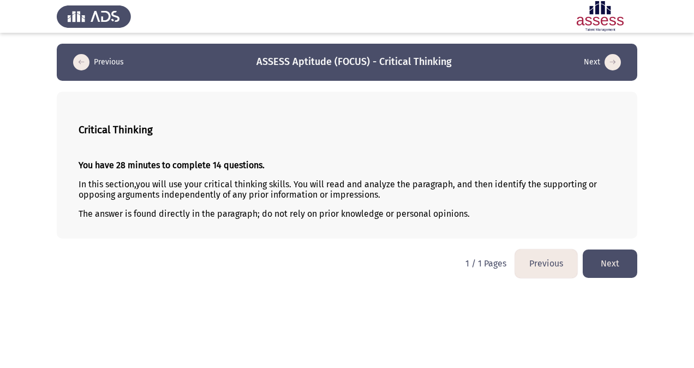
click at [630, 264] on button "Next" at bounding box center [610, 263] width 55 height 28
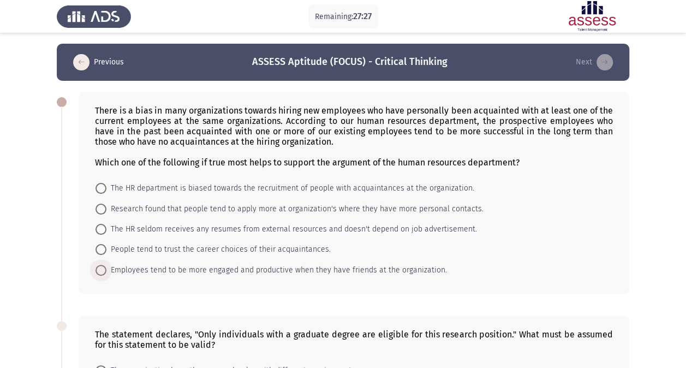
click at [408, 271] on span "Employees tend to be more engaged and productive when they have friends at the …" at bounding box center [276, 270] width 341 height 13
click at [106, 271] on input "Employees tend to be more engaged and productive when they have friends at the …" at bounding box center [101, 270] width 11 height 11
radio input "true"
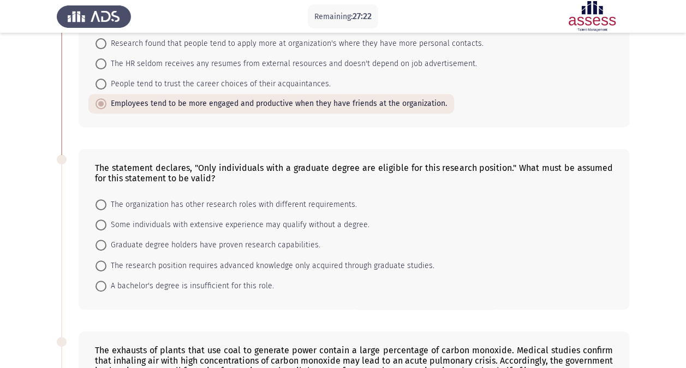
scroll to position [166, 0]
click at [218, 259] on span "The research position requires advanced knowledge only acquired through graduat…" at bounding box center [270, 265] width 328 height 13
click at [106, 260] on input "The research position requires advanced knowledge only acquired through graduat…" at bounding box center [101, 265] width 11 height 11
radio input "true"
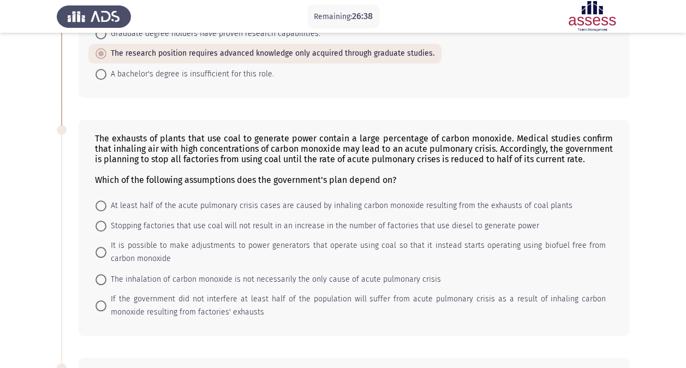
scroll to position [374, 0]
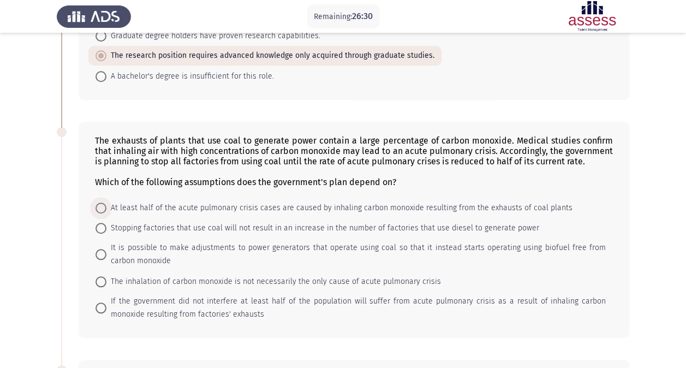
click at [152, 206] on span "At least half of the acute pulmonary crisis cases are caused by inhaling carbon…" at bounding box center [339, 207] width 466 height 13
click at [106, 206] on input "At least half of the acute pulmonary crisis cases are caused by inhaling carbon…" at bounding box center [101, 207] width 11 height 11
radio input "true"
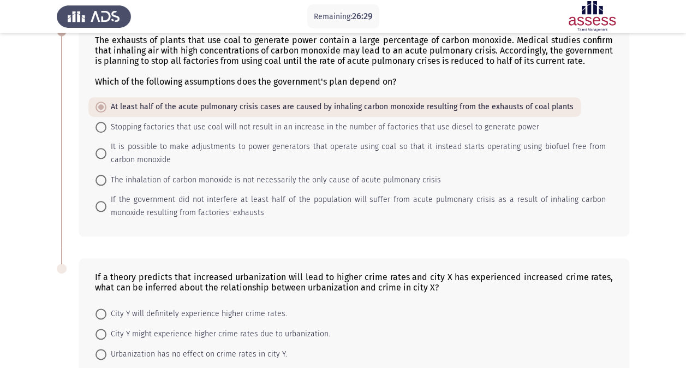
scroll to position [534, 0]
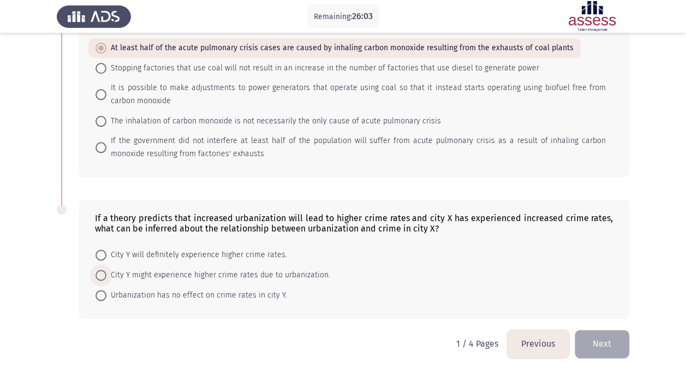
click at [123, 269] on span "City Y might experience higher crime rates due to urbanization." at bounding box center [218, 275] width 224 height 13
click at [106, 270] on input "City Y might experience higher crime rates due to urbanization." at bounding box center [101, 275] width 11 height 11
radio input "true"
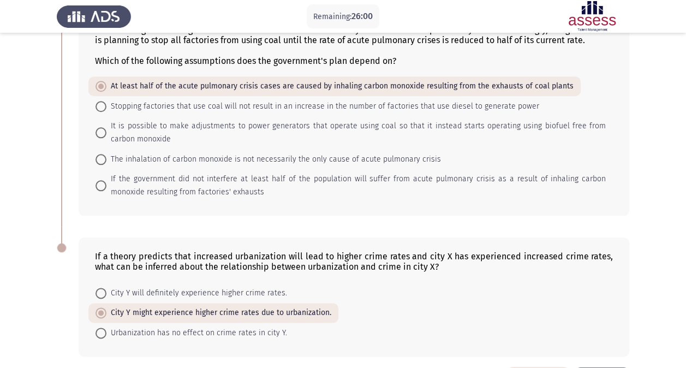
scroll to position [533, 0]
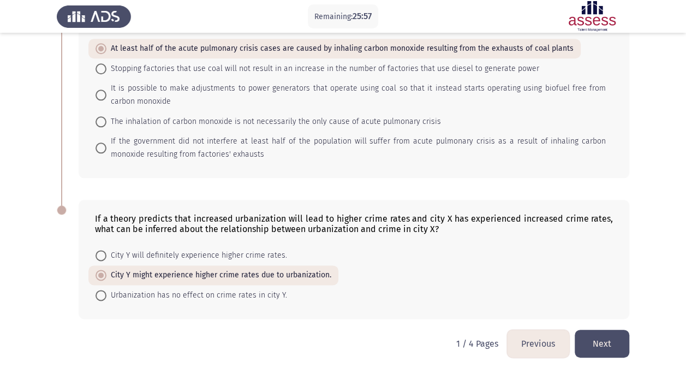
click at [603, 334] on button "Next" at bounding box center [602, 344] width 55 height 28
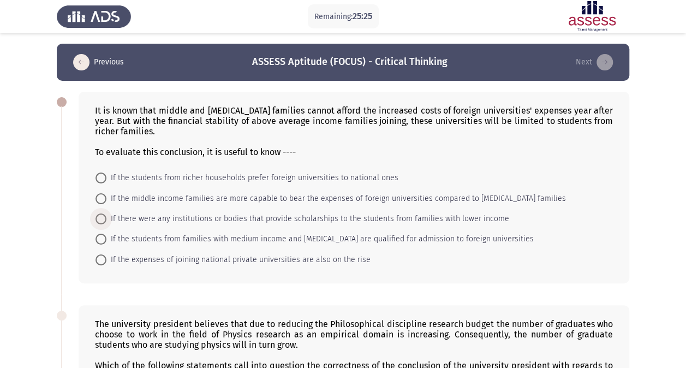
click at [390, 218] on span "If there were any institutions or bodies that provide scholarships to the stude…" at bounding box center [307, 218] width 403 height 13
click at [106, 218] on input "If there were any institutions or bodies that provide scholarships to the stude…" at bounding box center [101, 218] width 11 height 11
radio input "true"
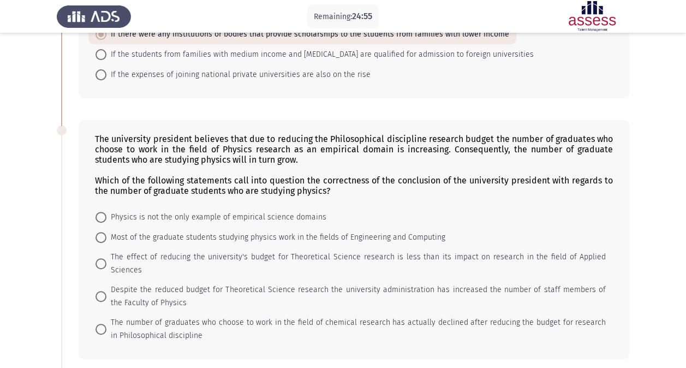
scroll to position [184, 0]
click at [388, 230] on span "Most of the graduate students studying physics work in the fields of Engineerin…" at bounding box center [275, 236] width 339 height 13
click at [106, 231] on input "Most of the graduate students studying physics work in the fields of Engineerin…" at bounding box center [101, 236] width 11 height 11
radio input "true"
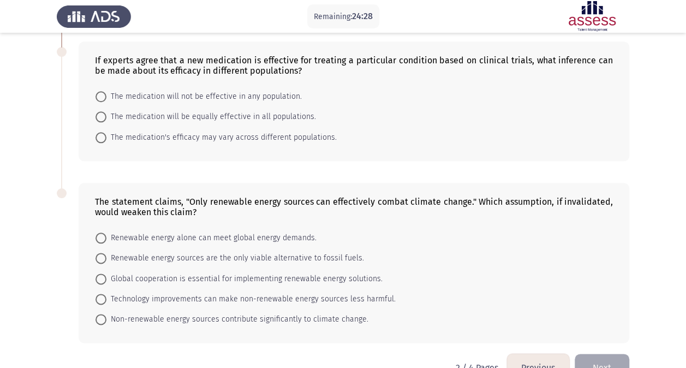
scroll to position [520, 0]
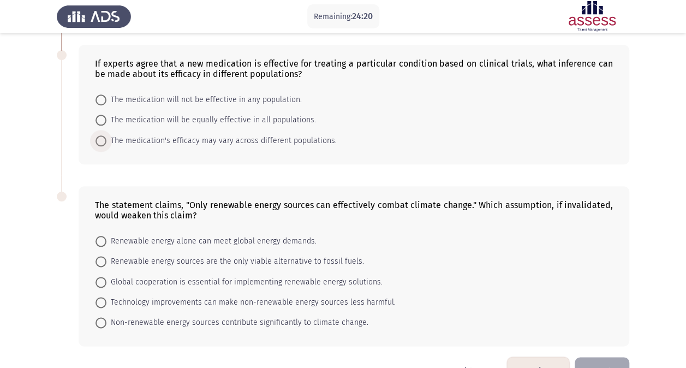
click at [234, 134] on span "The medication's efficacy may vary across different populations." at bounding box center [221, 140] width 230 height 13
click at [106, 135] on input "The medication's efficacy may vary across different populations." at bounding box center [101, 140] width 11 height 11
radio input "true"
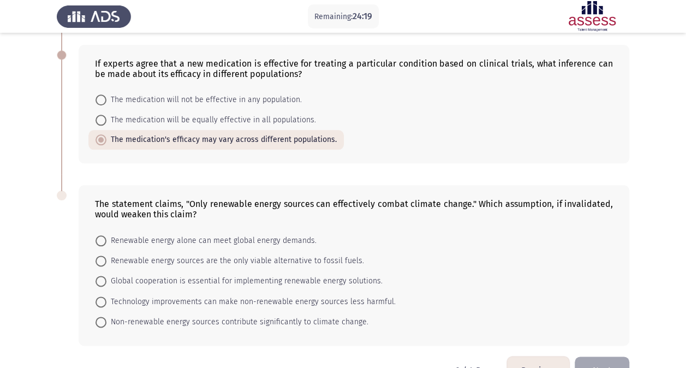
scroll to position [534, 0]
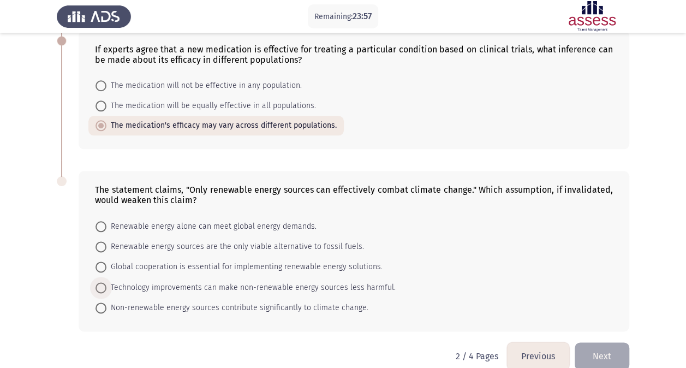
click at [158, 281] on span "Technology improvements can make non-renewable energy sources less harmful." at bounding box center [250, 287] width 289 height 13
click at [106, 282] on input "Technology improvements can make non-renewable energy sources less harmful." at bounding box center [101, 287] width 11 height 11
radio input "true"
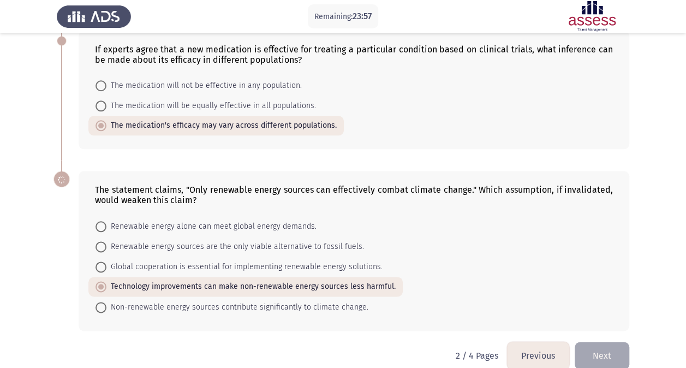
scroll to position [533, 0]
click at [589, 342] on button "Next" at bounding box center [602, 356] width 55 height 28
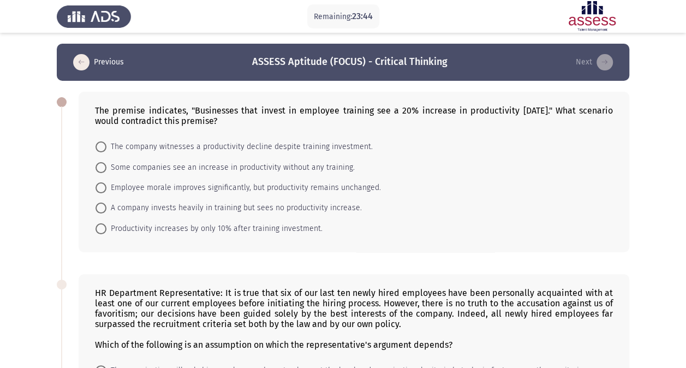
click at [589, 342] on div "Which of the following is an assumption on which the representative's argument …" at bounding box center [354, 344] width 518 height 10
click at [218, 210] on span "A company invests heavily in training but sees no productivity increase." at bounding box center [233, 207] width 255 height 13
click at [106, 210] on input "A company invests heavily in training but sees no productivity increase." at bounding box center [101, 207] width 11 height 11
radio input "true"
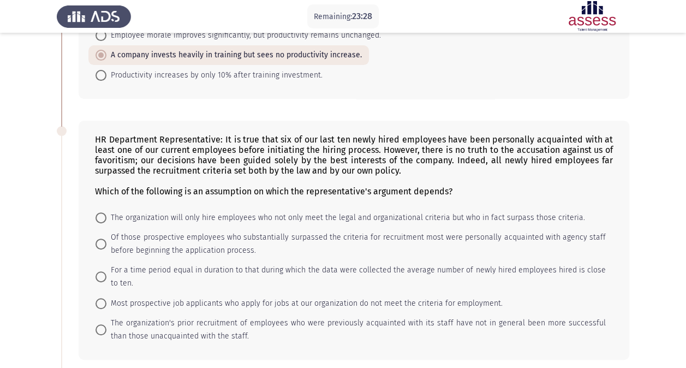
scroll to position [203, 0]
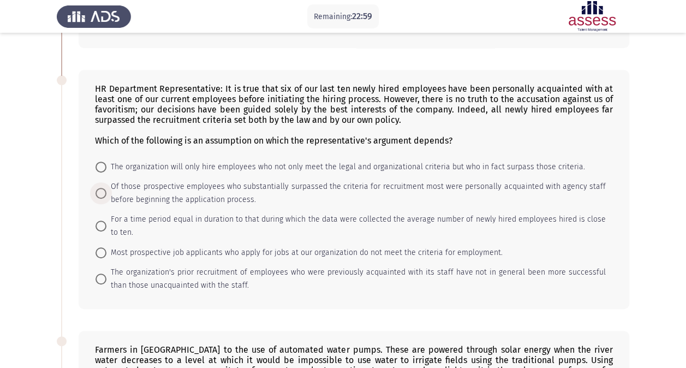
click at [165, 188] on span "Of those prospective employees who substantially surpassed the criteria for rec…" at bounding box center [355, 193] width 499 height 26
click at [106, 188] on input "Of those prospective employees who substantially surpassed the criteria for rec…" at bounding box center [101, 193] width 11 height 11
radio input "true"
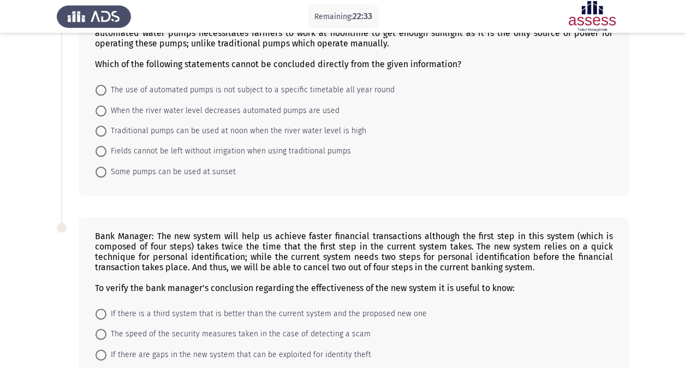
scroll to position [521, 0]
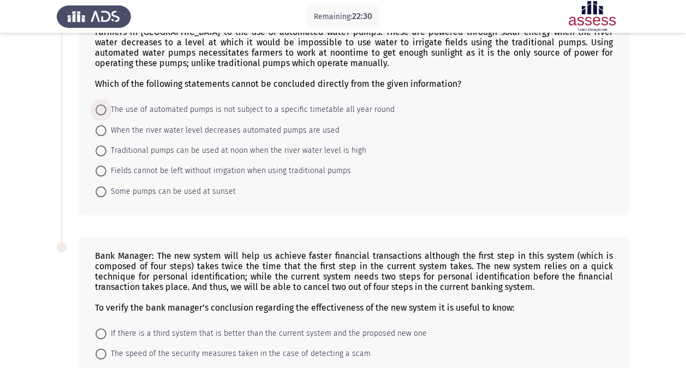
click at [224, 107] on span "The use of automated pumps is not subject to a specific timetable all year round" at bounding box center [250, 109] width 288 height 13
click at [106, 107] on input "The use of automated pumps is not subject to a specific timetable all year round" at bounding box center [101, 109] width 11 height 11
radio input "true"
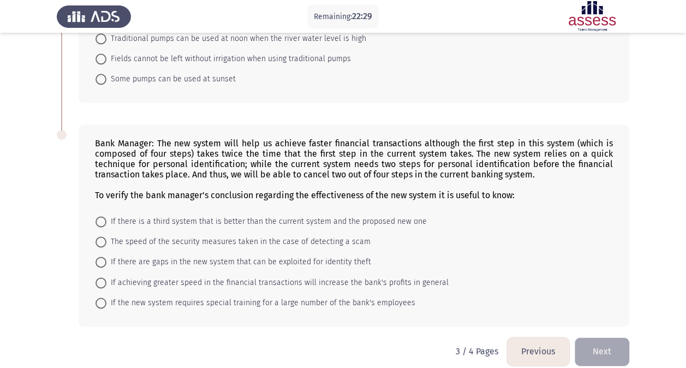
scroll to position [639, 0]
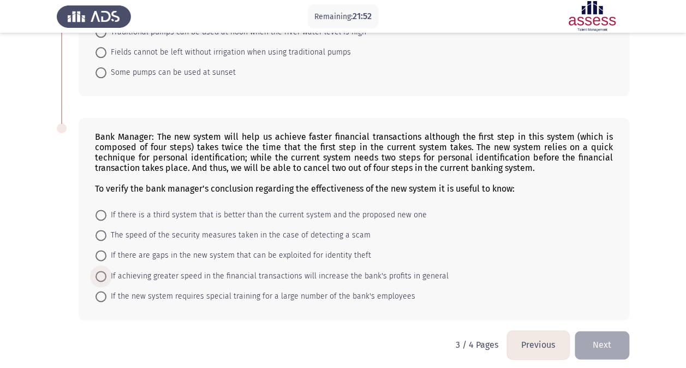
click at [162, 271] on span "If achieving greater speed in the financial transactions will increase the bank…" at bounding box center [277, 276] width 342 height 13
click at [106, 271] on input "If achieving greater speed in the financial transactions will increase the bank…" at bounding box center [101, 276] width 11 height 11
radio input "true"
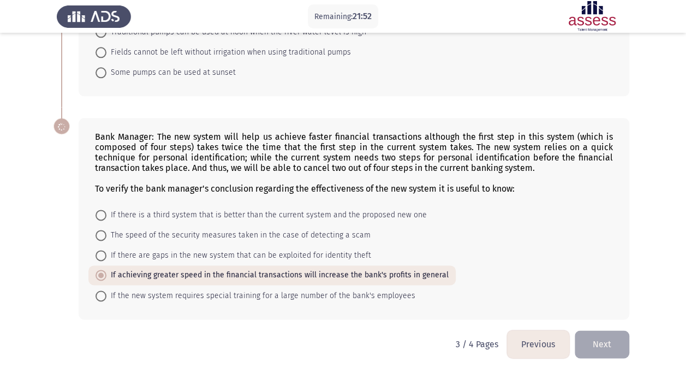
scroll to position [637, 0]
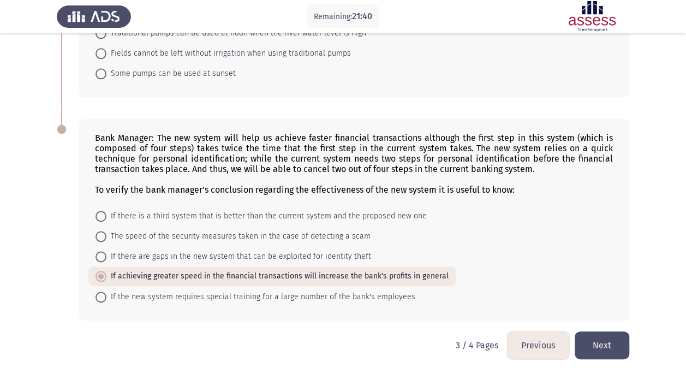
click at [599, 340] on button "Next" at bounding box center [602, 345] width 55 height 28
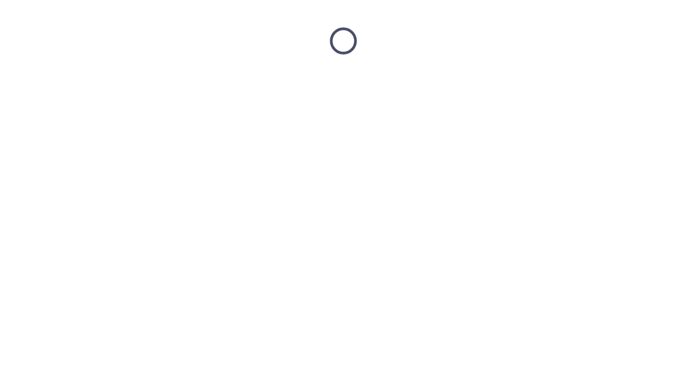
scroll to position [0, 0]
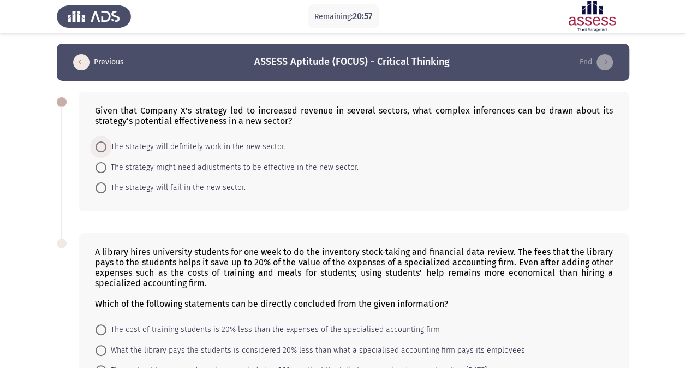
click at [266, 146] on span "The strategy will definitely work in the new sector." at bounding box center [195, 146] width 179 height 13
click at [106, 146] on input "The strategy will definitely work in the new sector." at bounding box center [101, 146] width 11 height 11
radio input "true"
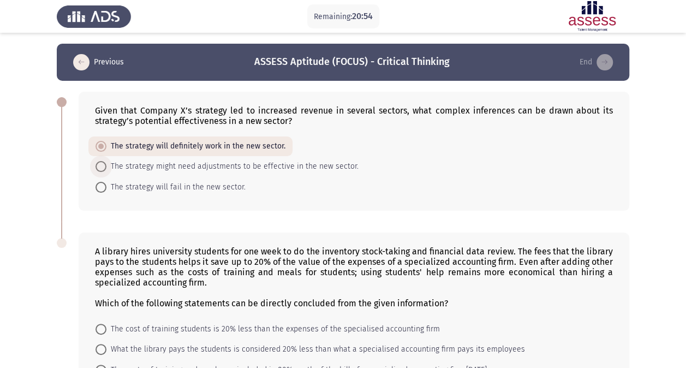
click at [255, 164] on span "The strategy might need adjustments to be effective in the new sector." at bounding box center [232, 166] width 252 height 13
click at [106, 164] on input "The strategy might need adjustments to be effective in the new sector." at bounding box center [101, 166] width 11 height 11
radio input "true"
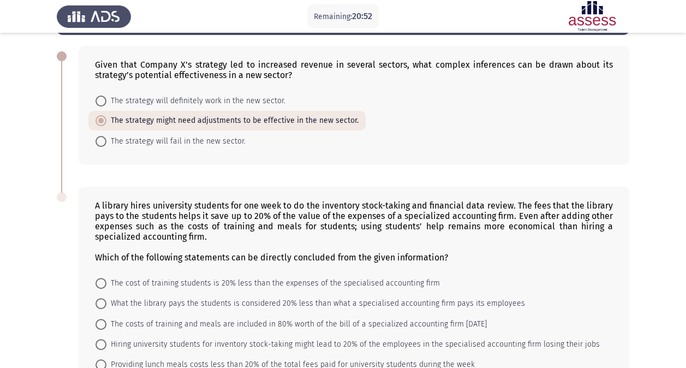
scroll to position [118, 0]
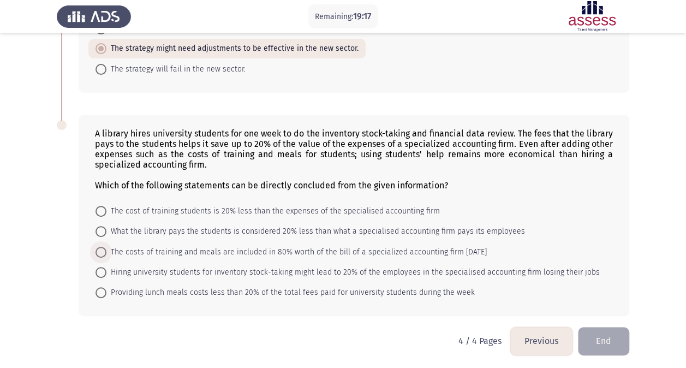
click at [186, 248] on span "The costs of training and meals are included in 80% worth of the bill of a spec…" at bounding box center [296, 252] width 380 height 13
click at [106, 248] on input "The costs of training and meals are included in 80% worth of the bill of a spec…" at bounding box center [101, 252] width 11 height 11
radio input "true"
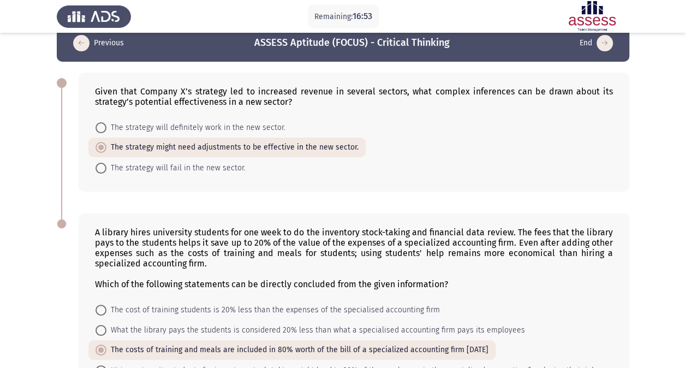
scroll to position [117, 0]
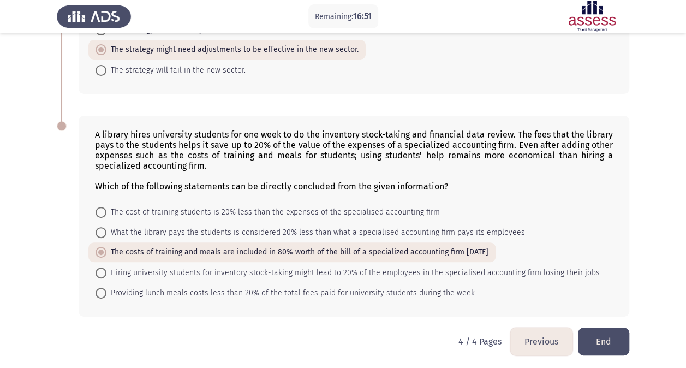
click at [545, 327] on button "Previous" at bounding box center [541, 341] width 62 height 28
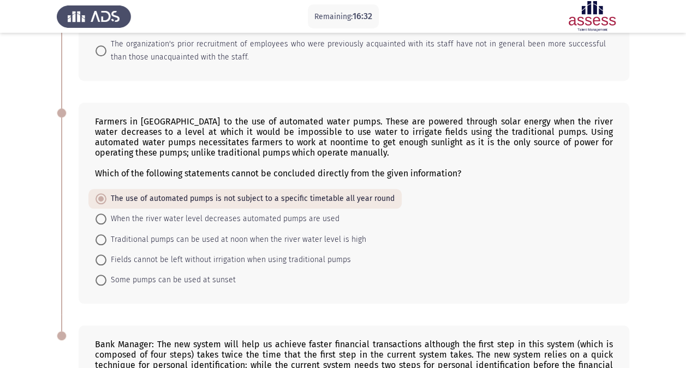
scroll to position [637, 0]
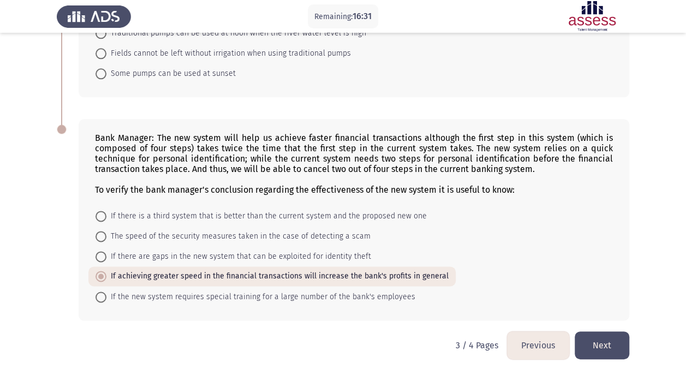
click at [535, 342] on button "Previous" at bounding box center [538, 345] width 62 height 28
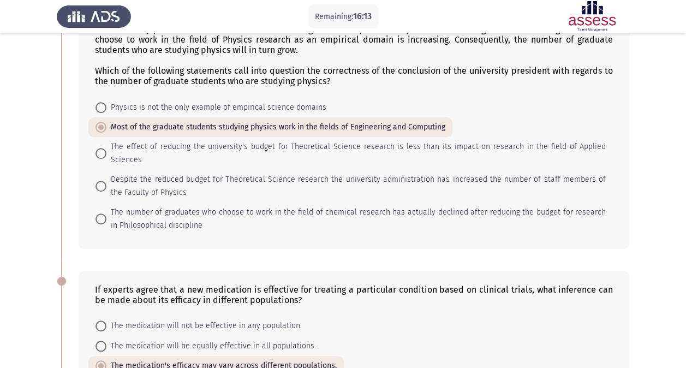
scroll to position [533, 0]
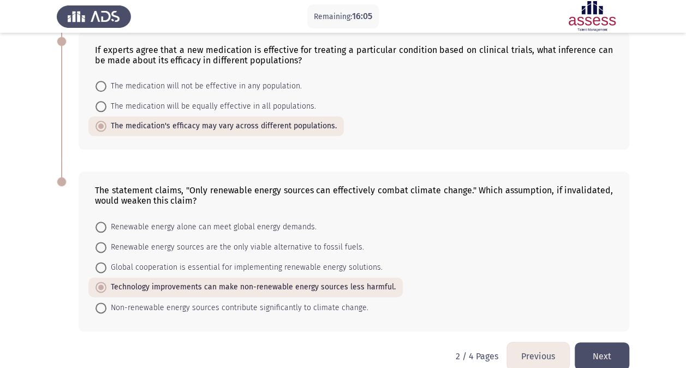
click at [585, 342] on button "Next" at bounding box center [602, 356] width 55 height 28
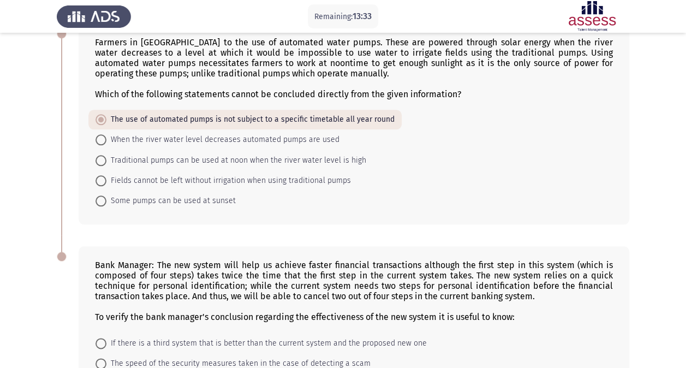
scroll to position [637, 0]
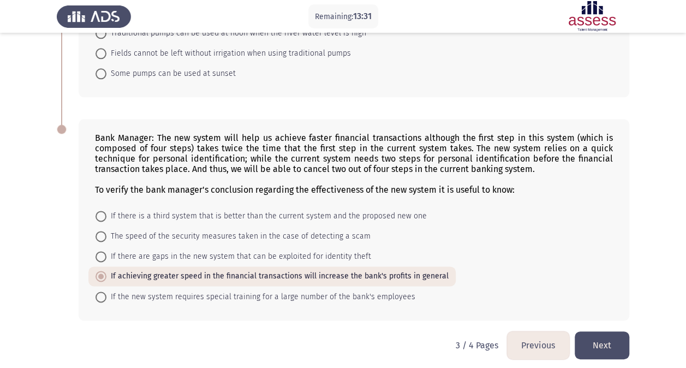
click at [595, 334] on button "Next" at bounding box center [602, 345] width 55 height 28
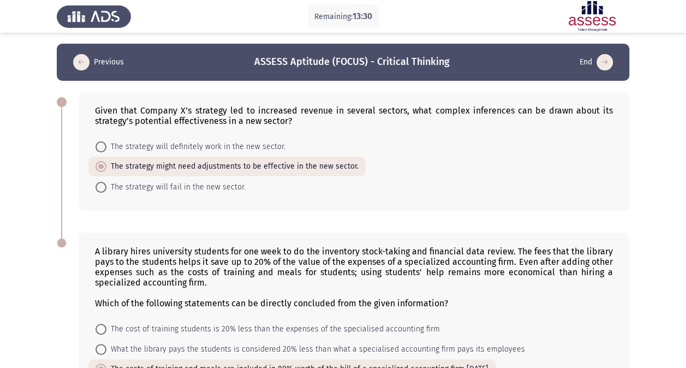
scroll to position [117, 0]
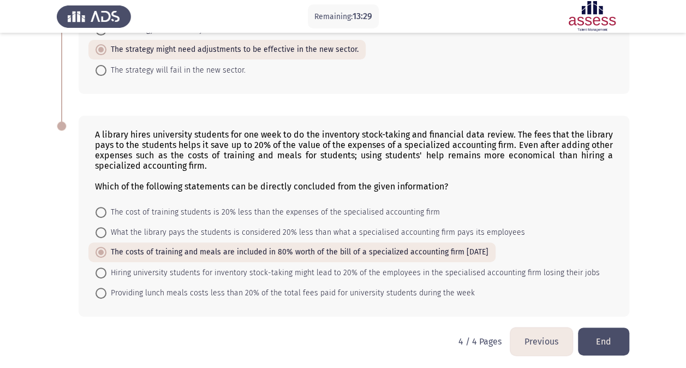
click at [602, 336] on button "End" at bounding box center [603, 341] width 51 height 28
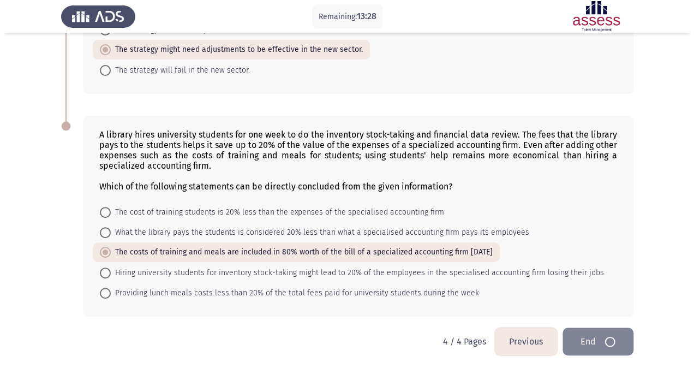
scroll to position [0, 0]
